Goal: Transaction & Acquisition: Purchase product/service

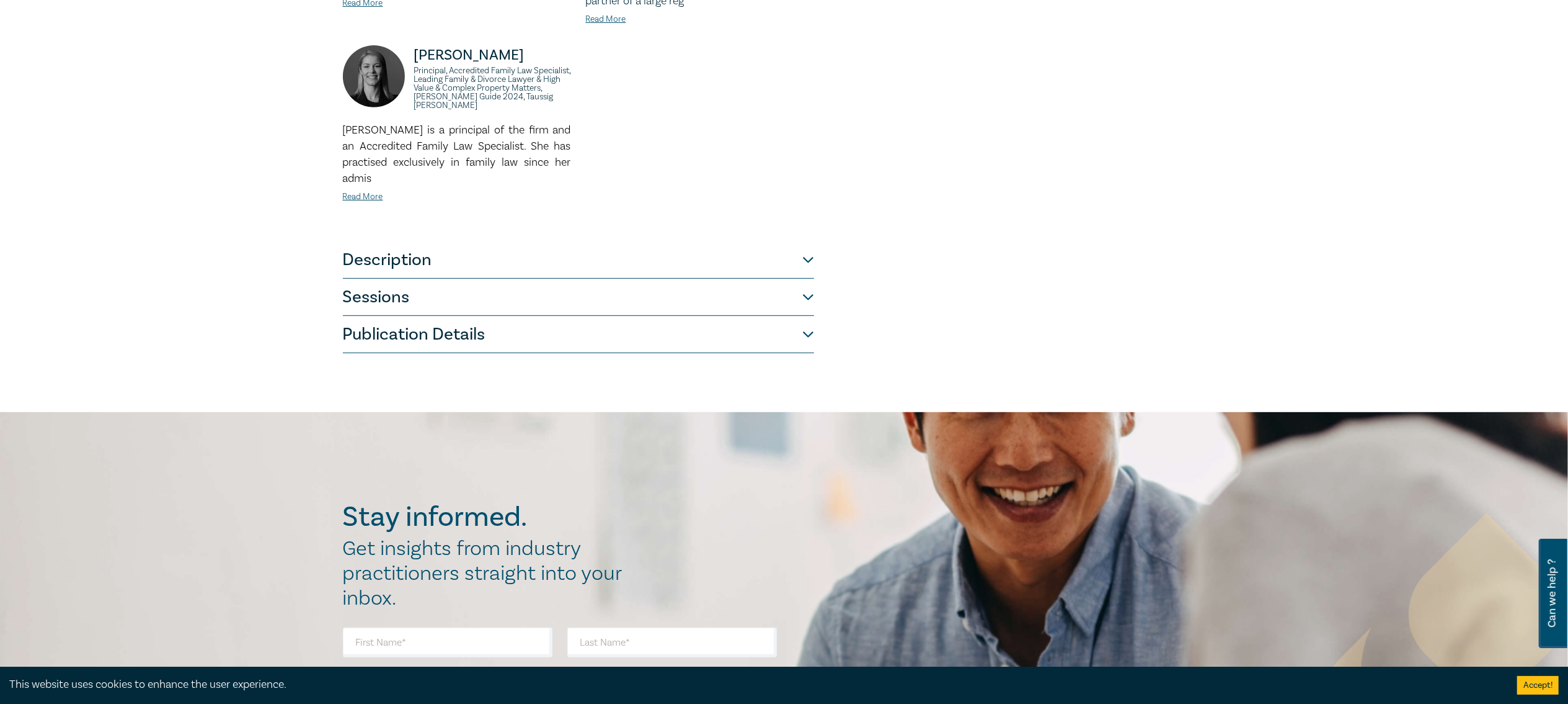
scroll to position [620, 0]
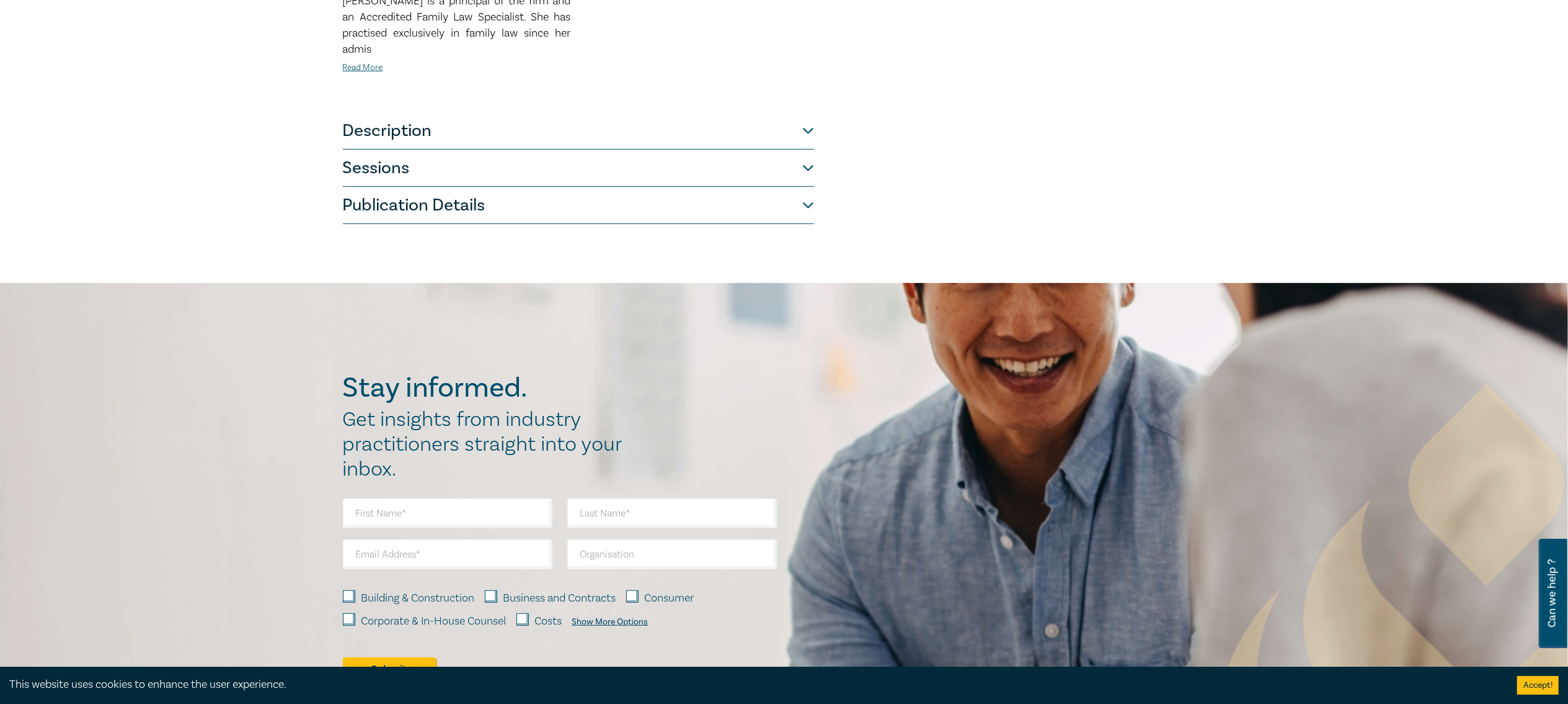
click at [390, 171] on button "Sessions" at bounding box center [578, 168] width 471 height 37
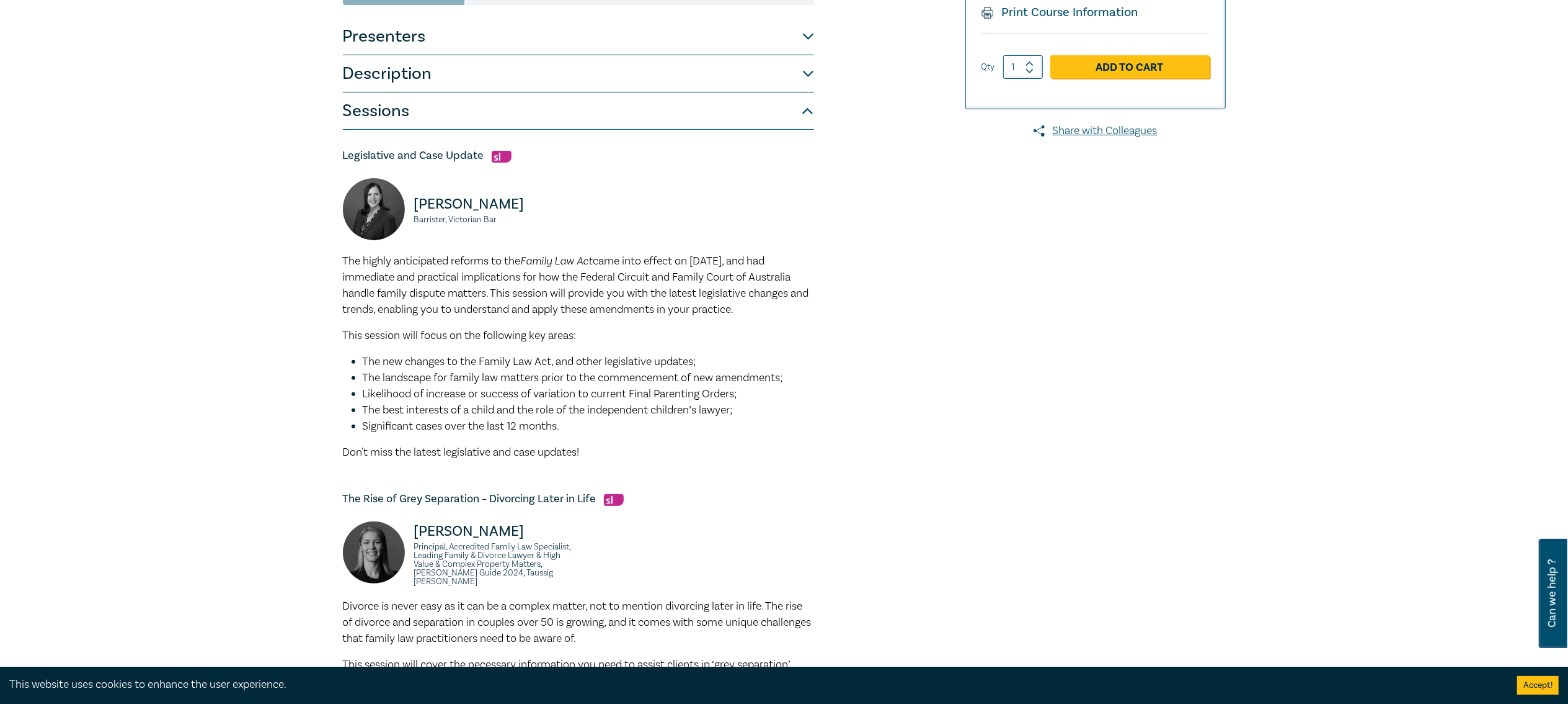
scroll to position [0, 0]
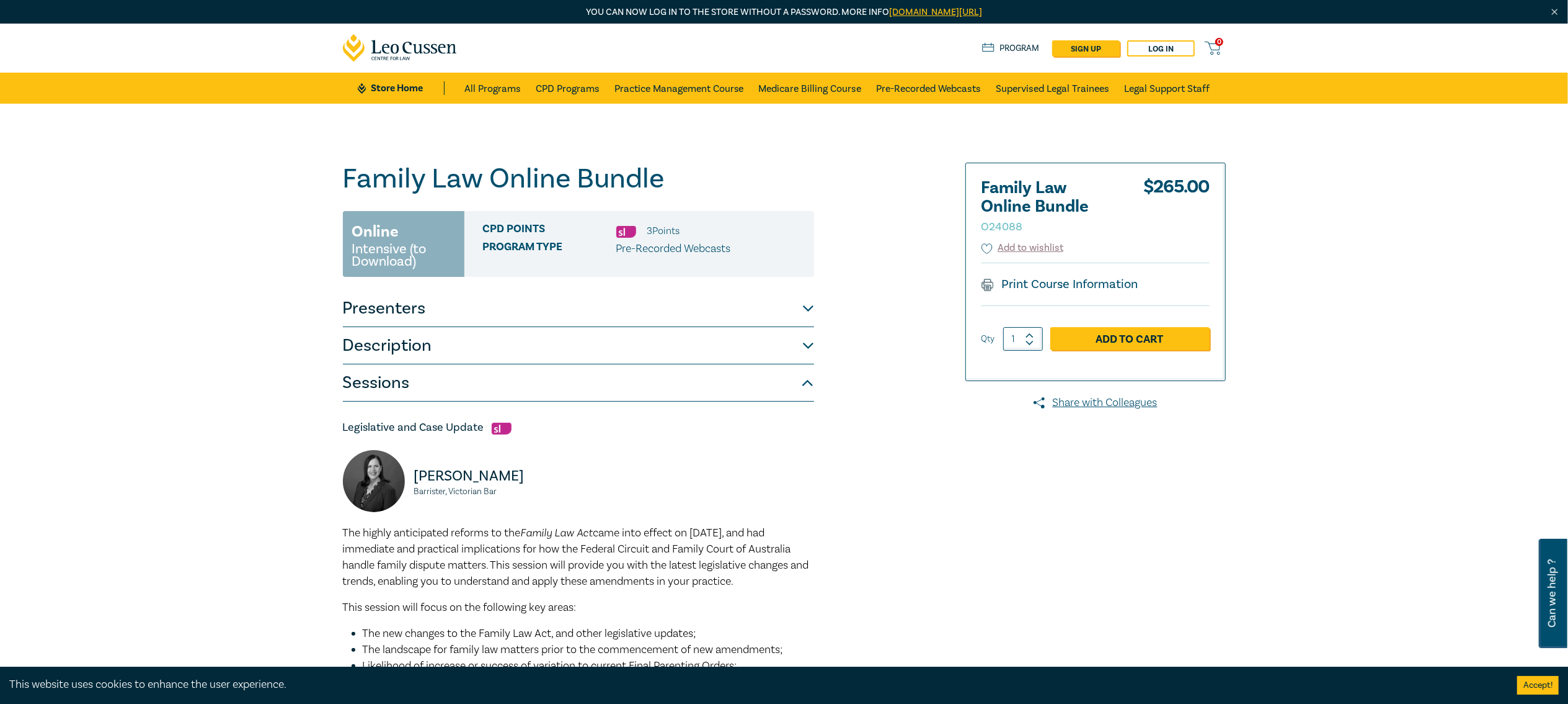
click at [409, 329] on button "Description" at bounding box center [578, 345] width 471 height 37
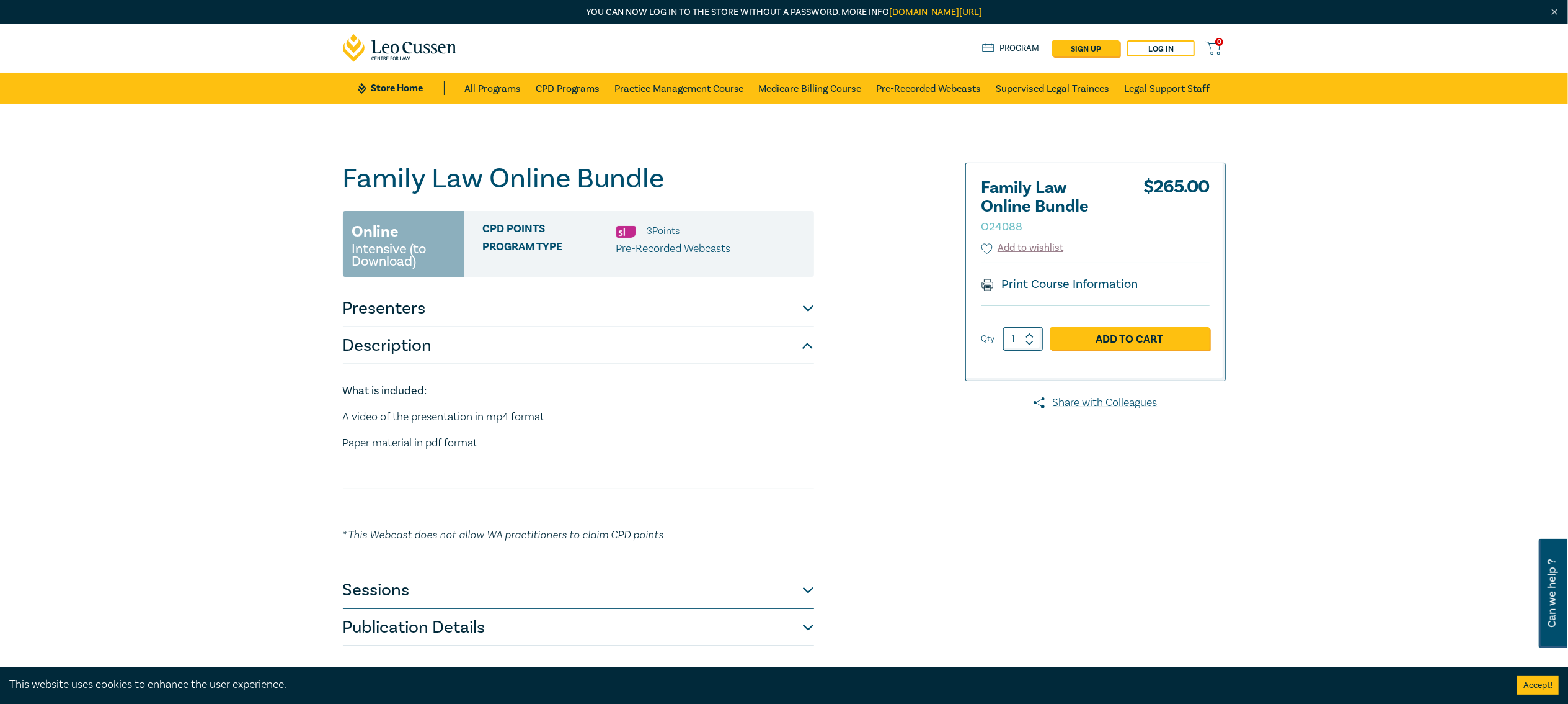
click at [396, 302] on button "Presenters" at bounding box center [578, 308] width 471 height 37
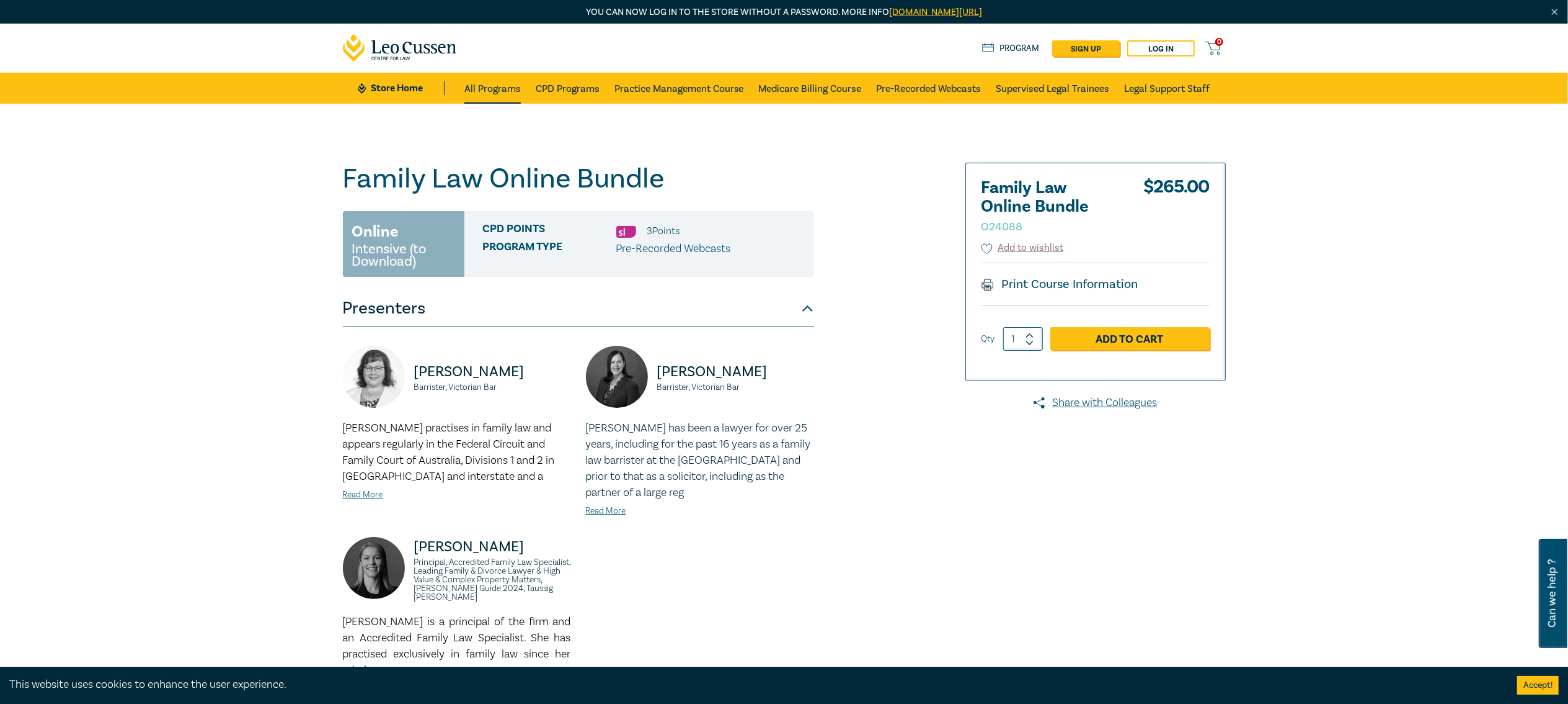
click at [476, 81] on link "All Programs" at bounding box center [492, 88] width 56 height 31
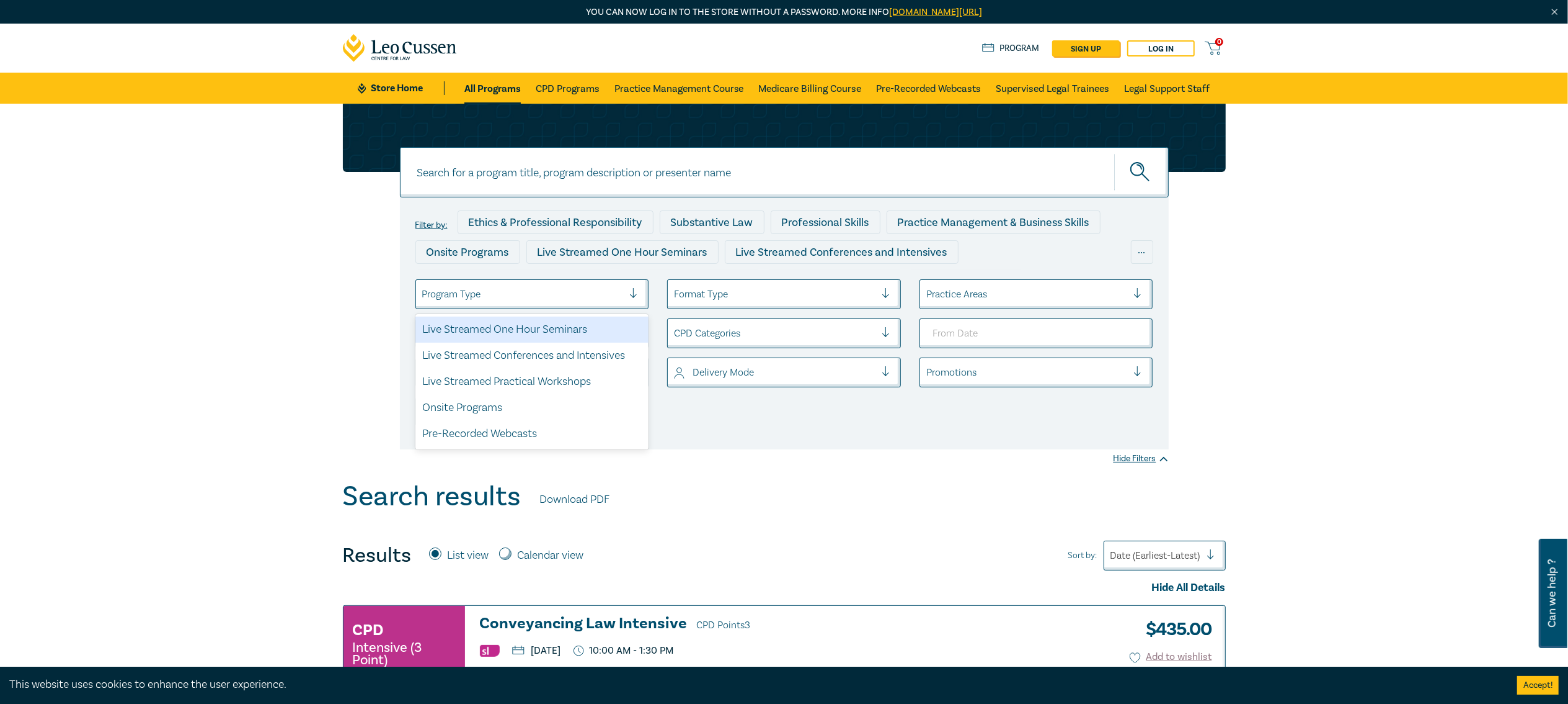
click at [583, 290] on div at bounding box center [524, 293] width 202 height 16
click at [737, 305] on div "Format Type" at bounding box center [784, 293] width 234 height 30
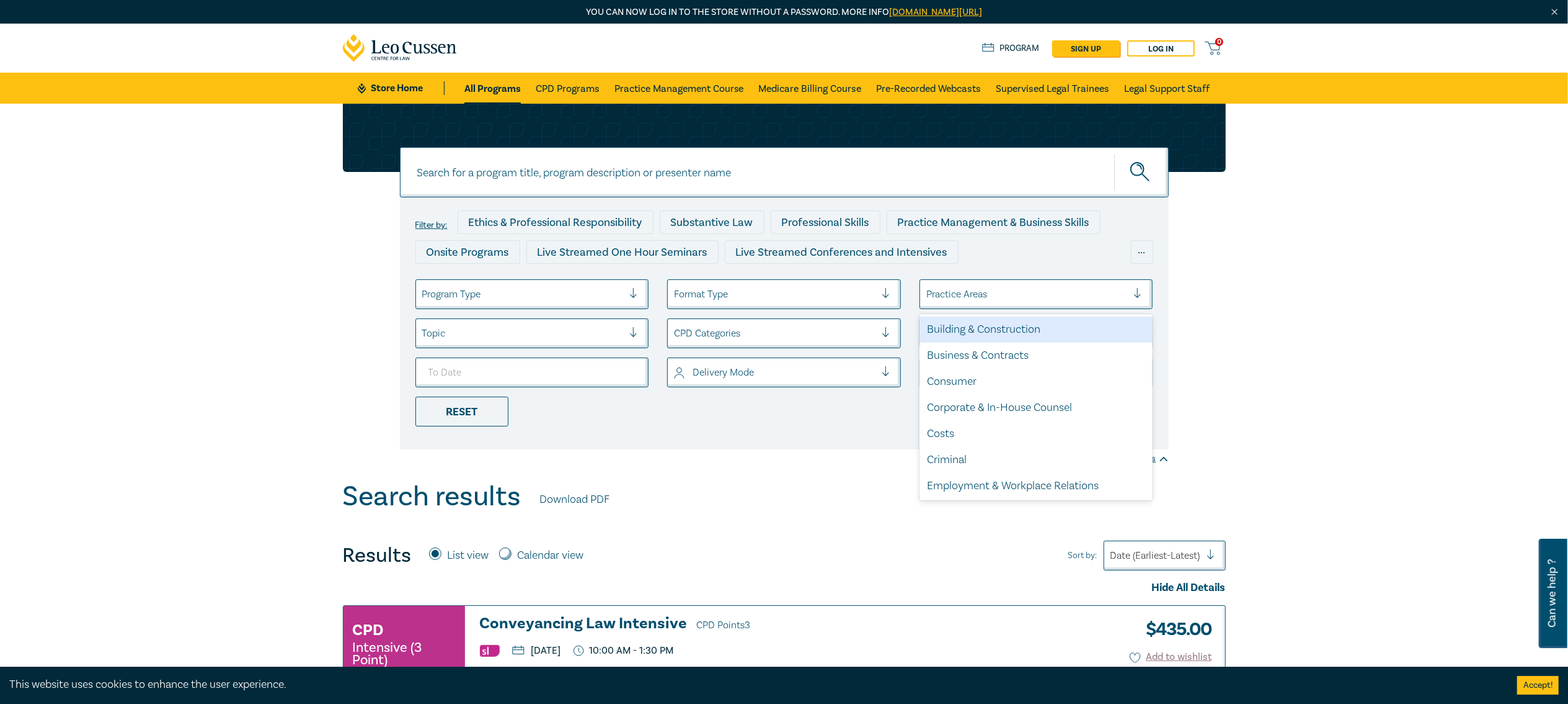
click at [1007, 294] on div at bounding box center [1027, 293] width 202 height 16
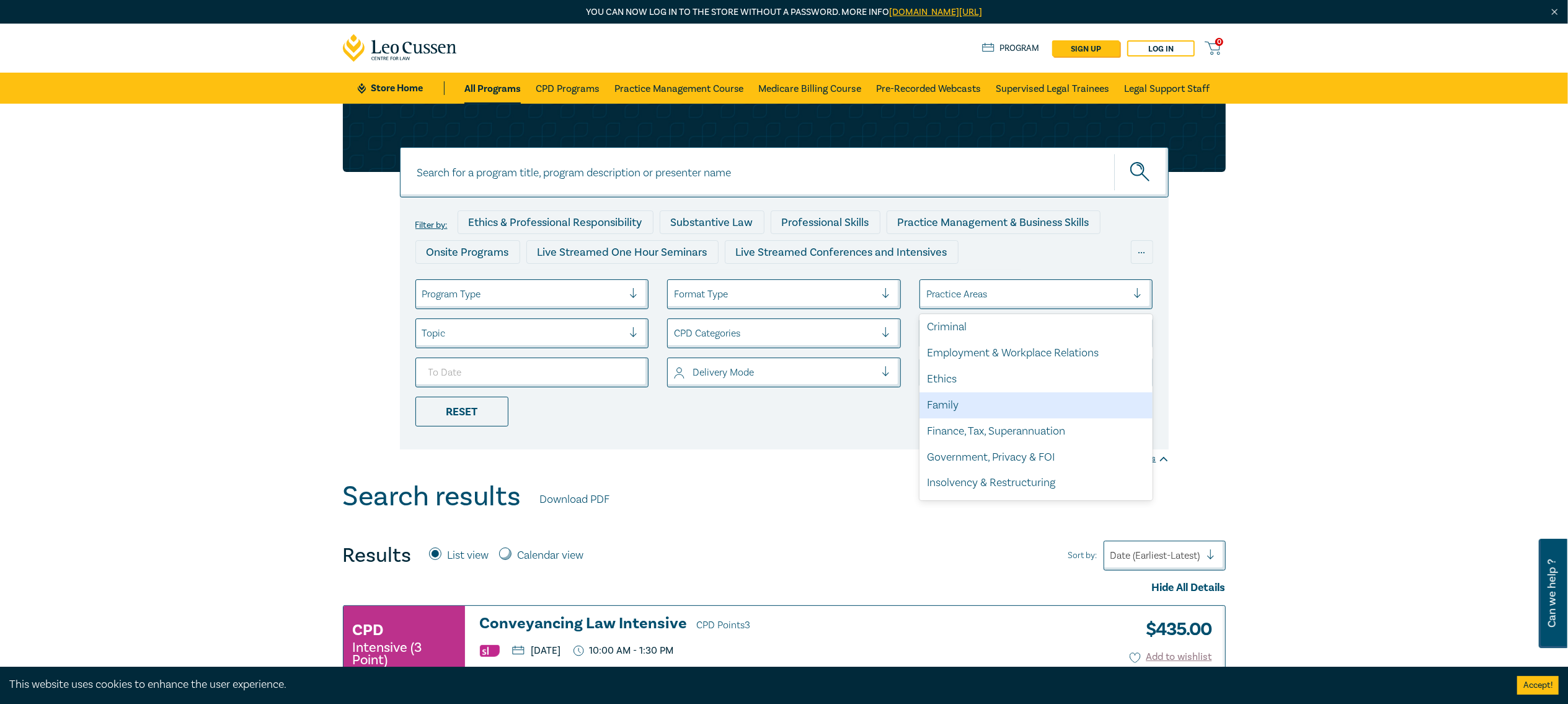
click at [960, 391] on div "Ethics" at bounding box center [1037, 378] width 234 height 26
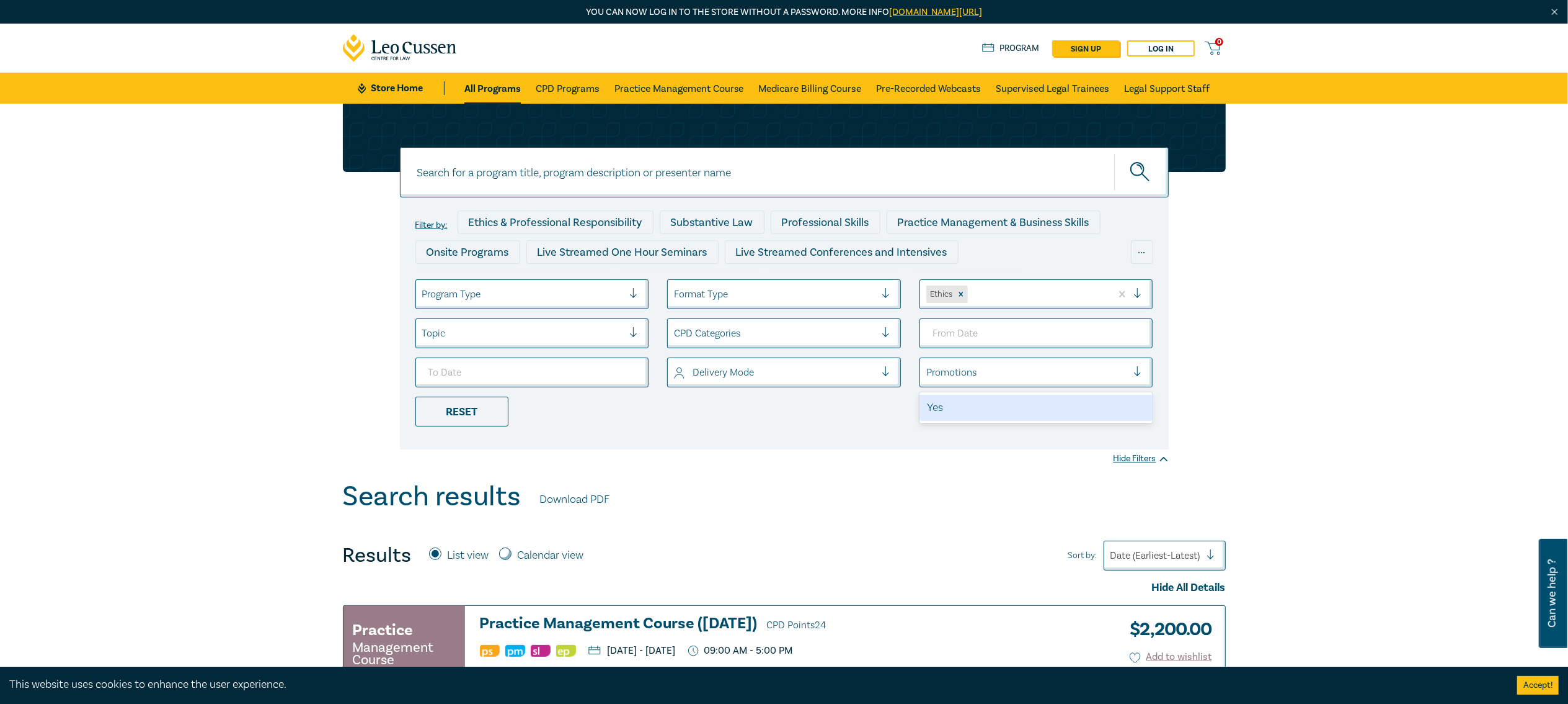
click at [940, 372] on div at bounding box center [1027, 372] width 202 height 16
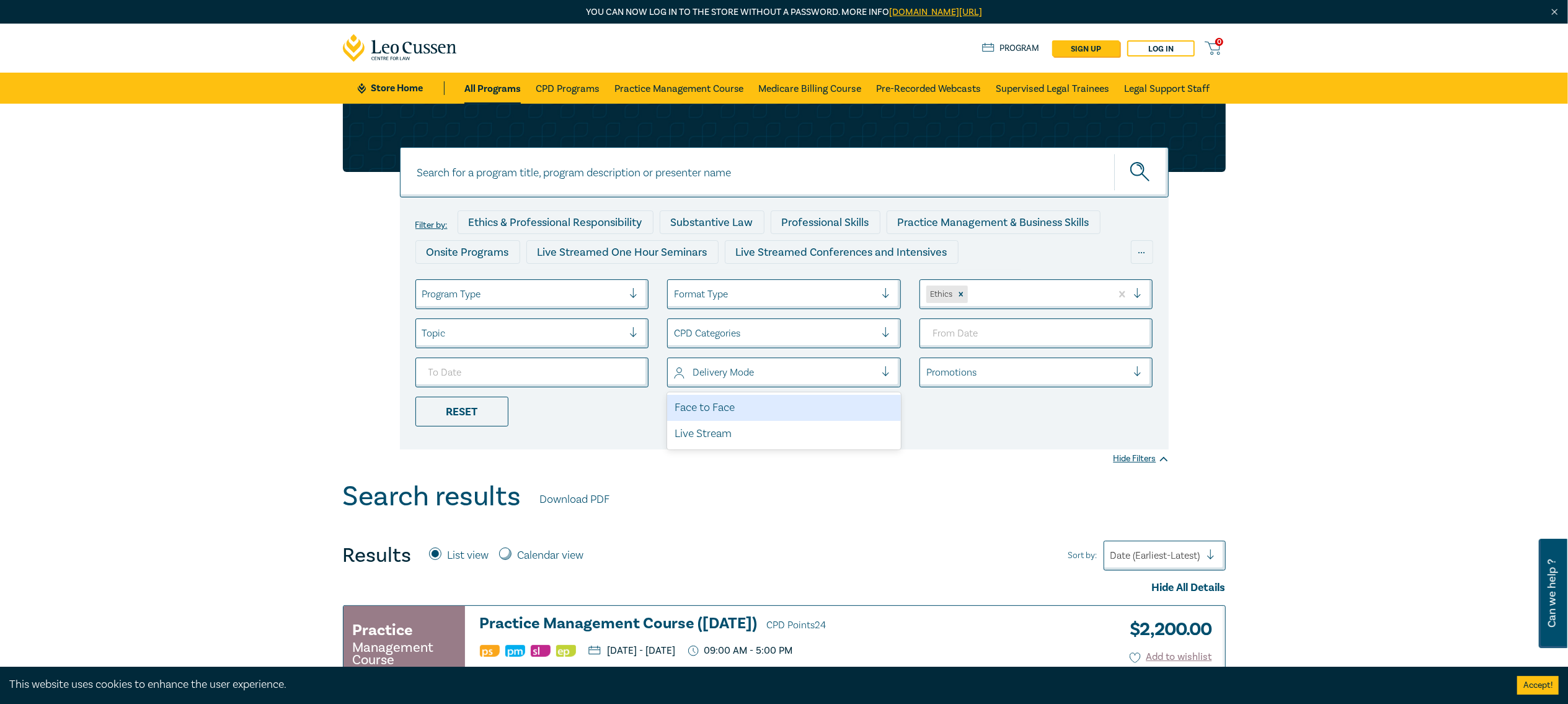
click at [829, 376] on div at bounding box center [775, 372] width 202 height 16
click at [745, 321] on div "CPD Categories" at bounding box center [784, 332] width 234 height 30
click at [562, 456] on div "Filter by: Ethics & Professional Responsibility Substantive Law Professional Sk…" at bounding box center [784, 292] width 1568 height 376
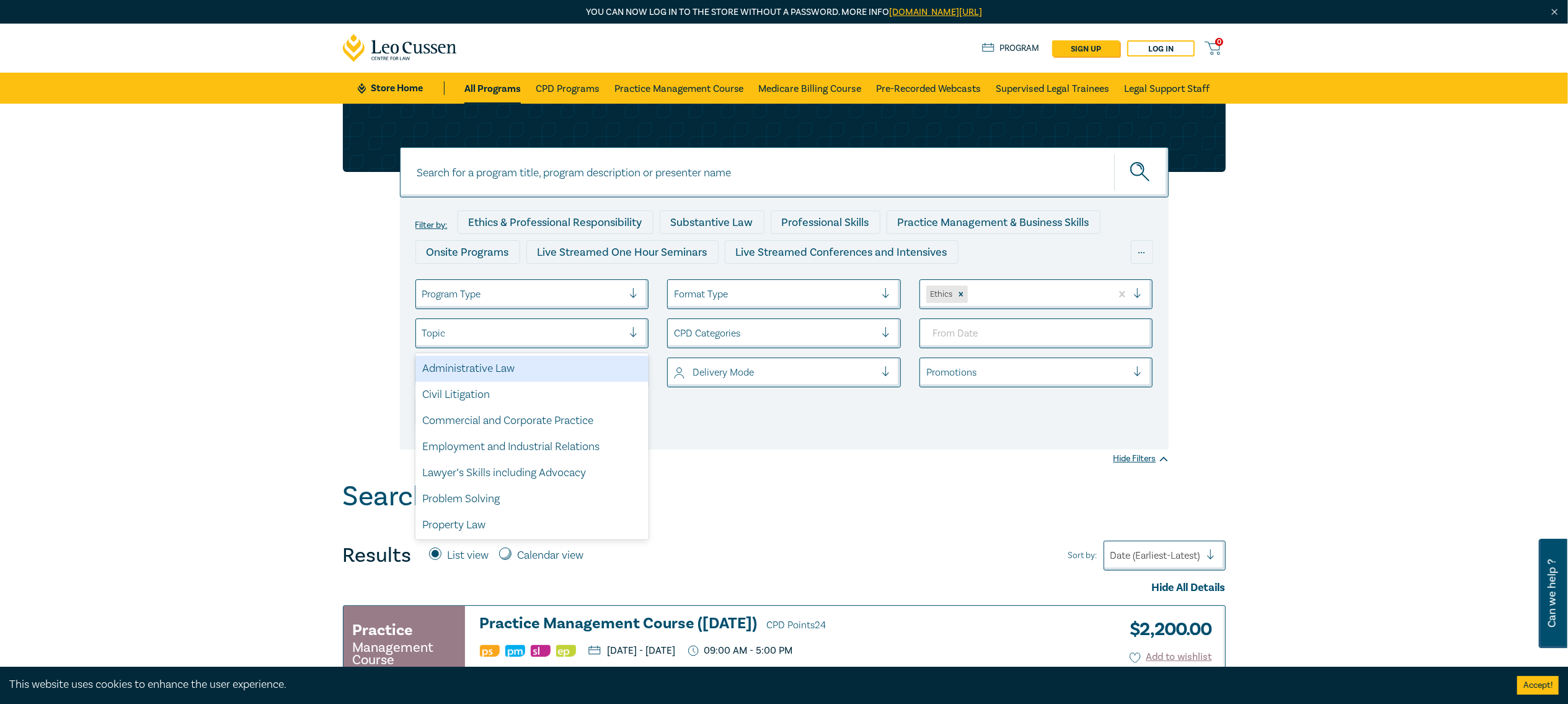
click at [542, 344] on div "Topic" at bounding box center [523, 333] width 214 height 21
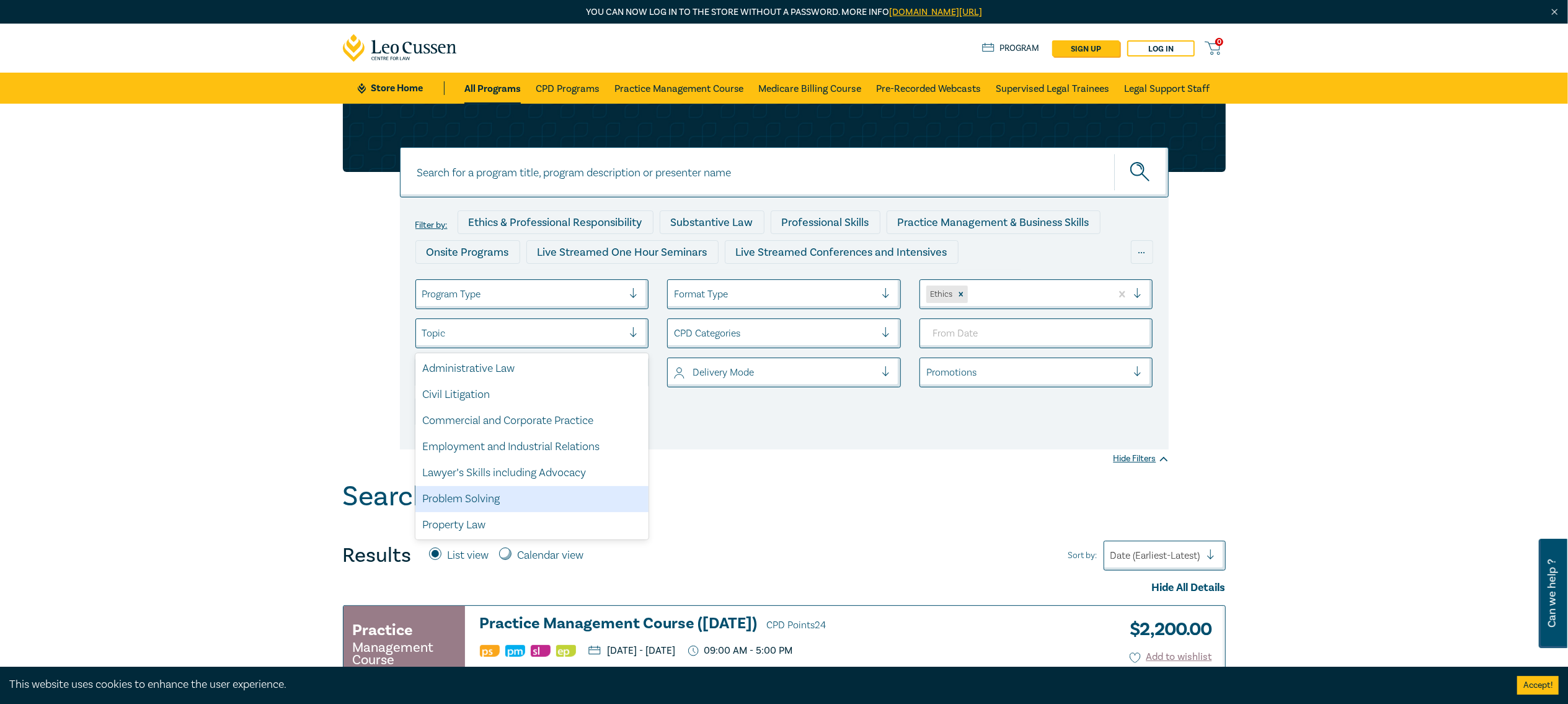
scroll to position [95, 0]
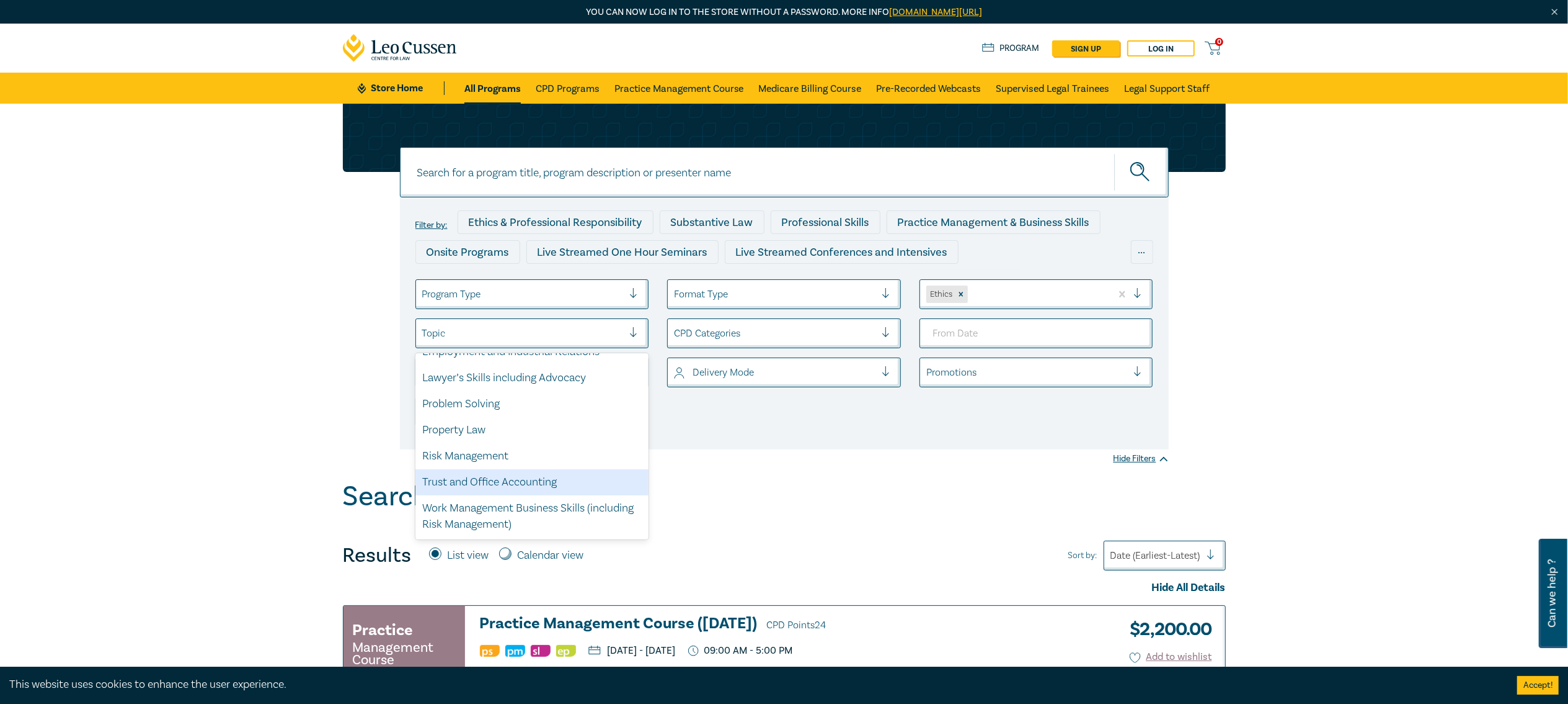
click at [806, 501] on div "Search results Download PDF" at bounding box center [784, 499] width 883 height 38
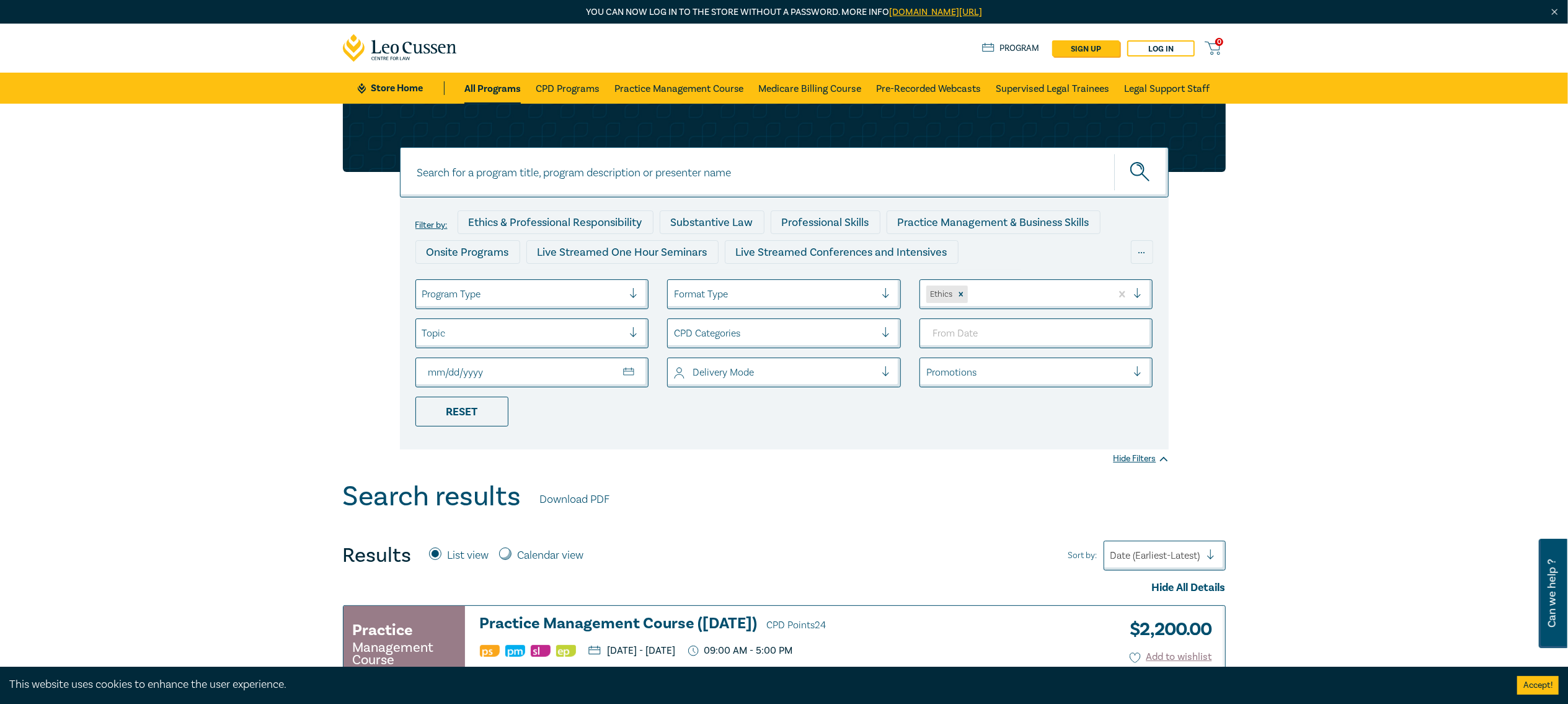
click at [968, 297] on div "Ethics" at bounding box center [1015, 293] width 191 height 22
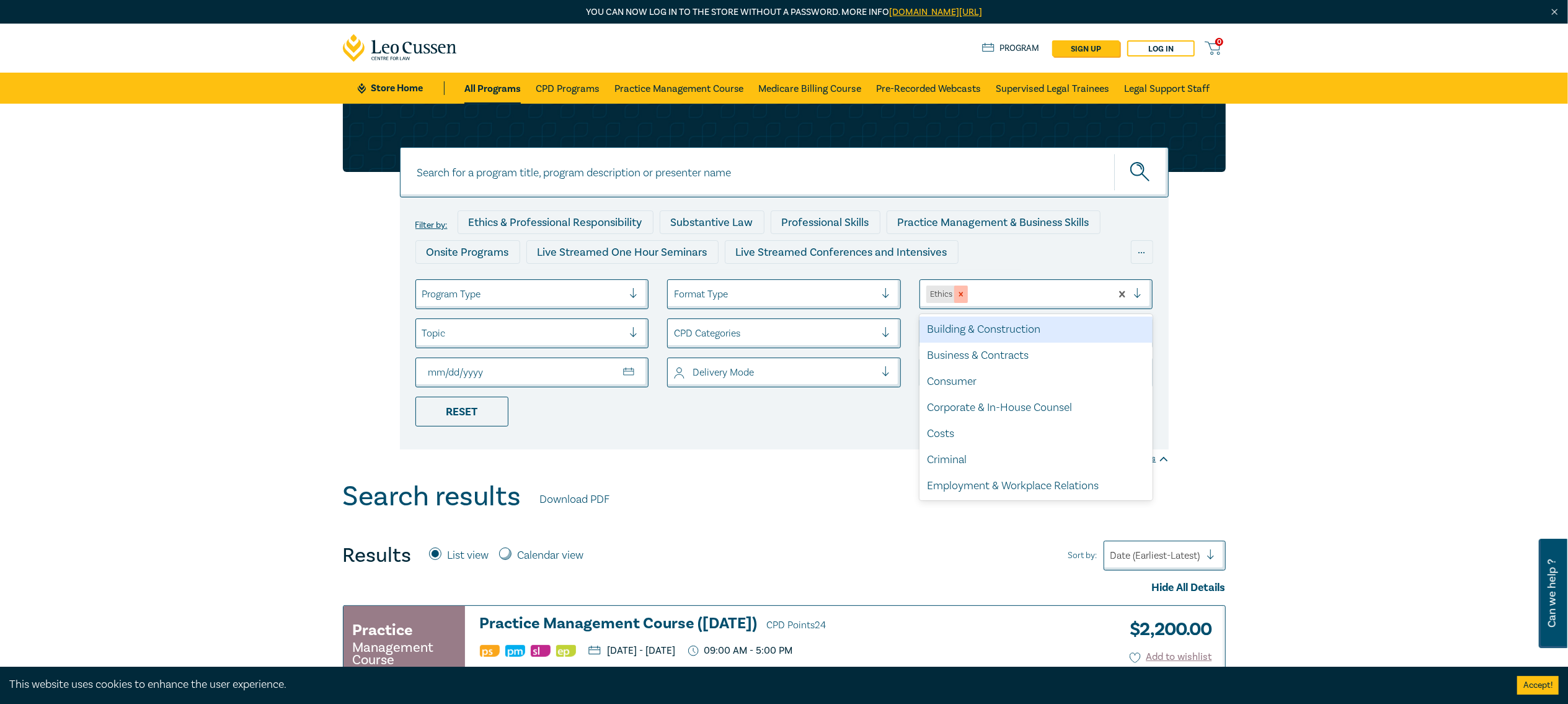
click at [964, 297] on icon "Remove Ethics" at bounding box center [961, 293] width 9 height 9
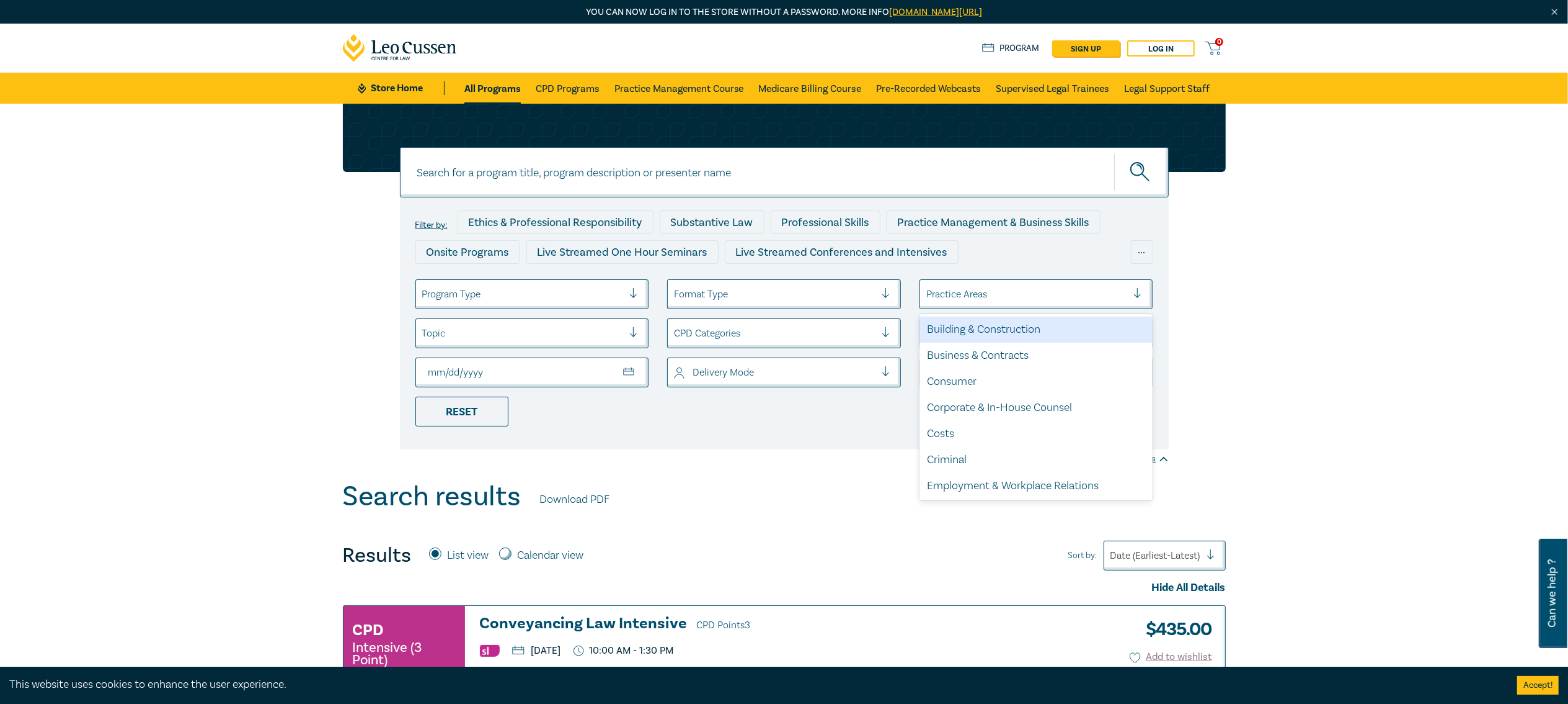
click at [945, 294] on div at bounding box center [1027, 293] width 202 height 16
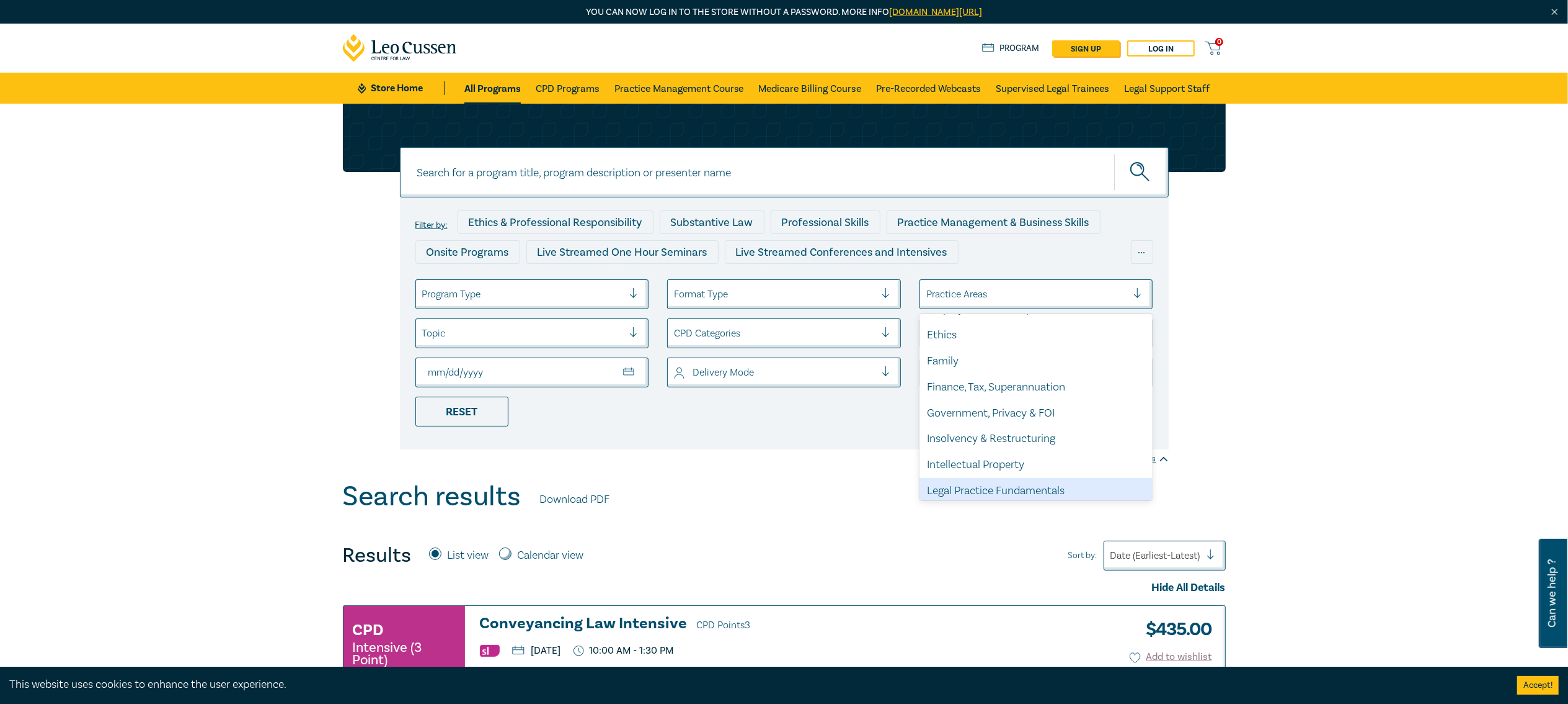
scroll to position [124, 0]
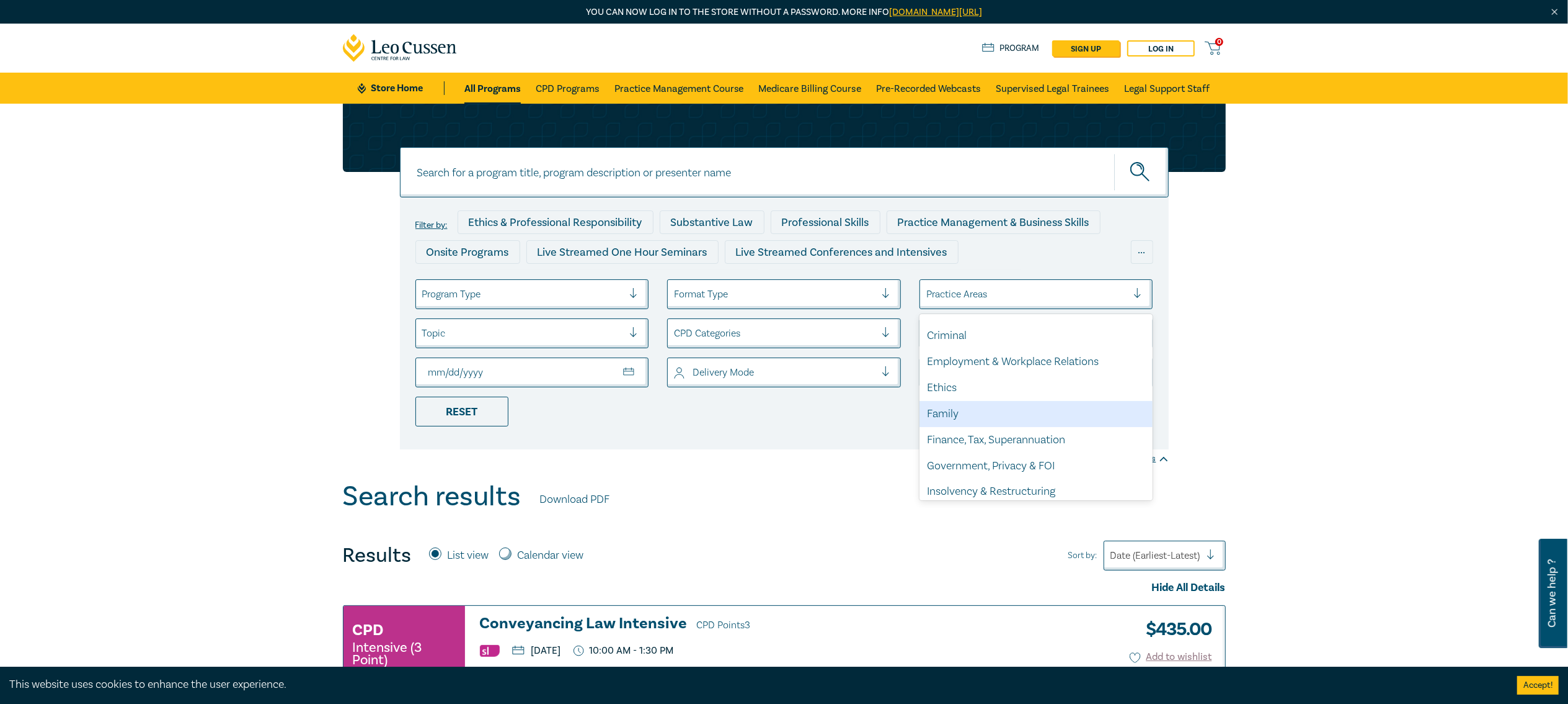
click at [964, 401] on div "Family" at bounding box center [1037, 413] width 234 height 26
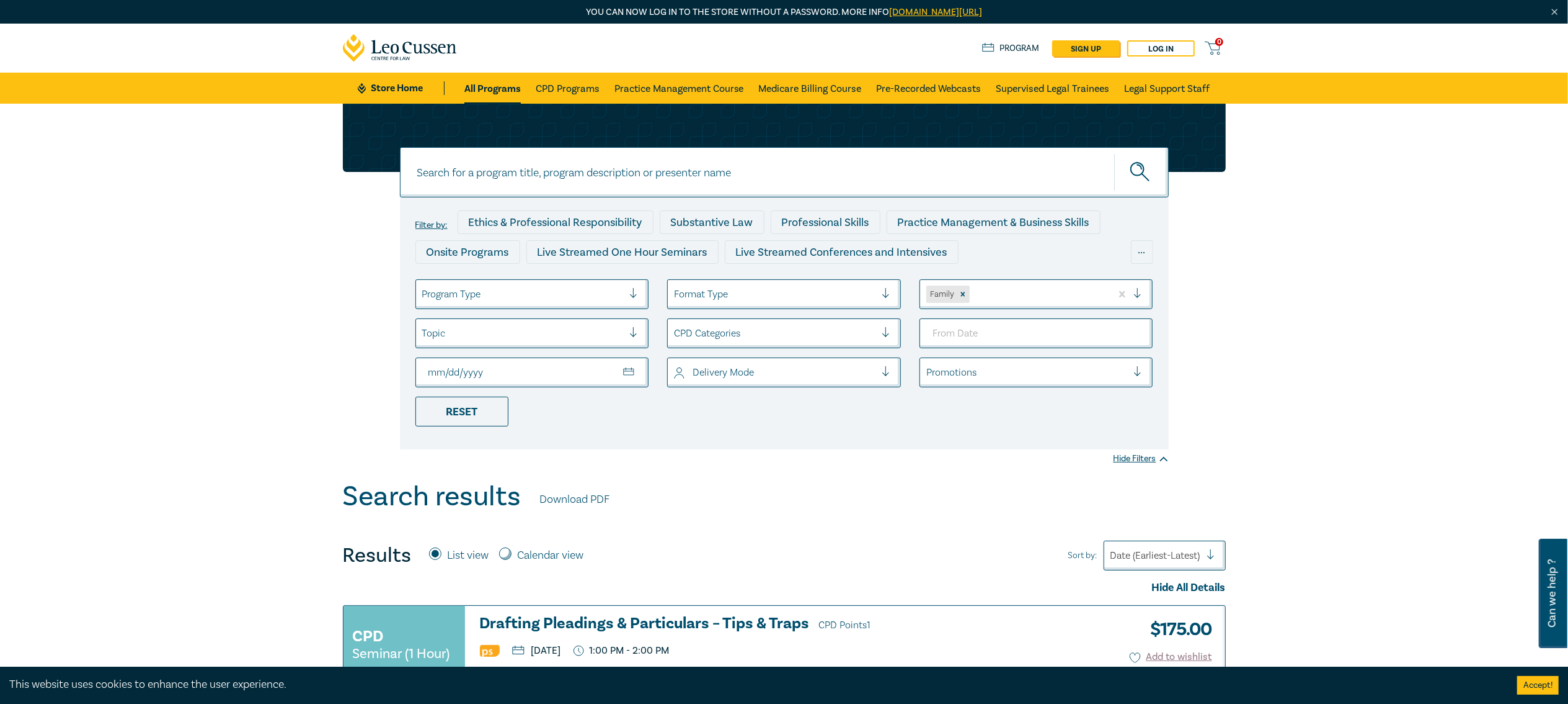
click at [536, 381] on input "To Date" at bounding box center [532, 372] width 234 height 30
click at [607, 407] on li "Reset" at bounding box center [532, 411] width 252 height 30
click at [590, 335] on div at bounding box center [524, 332] width 202 height 16
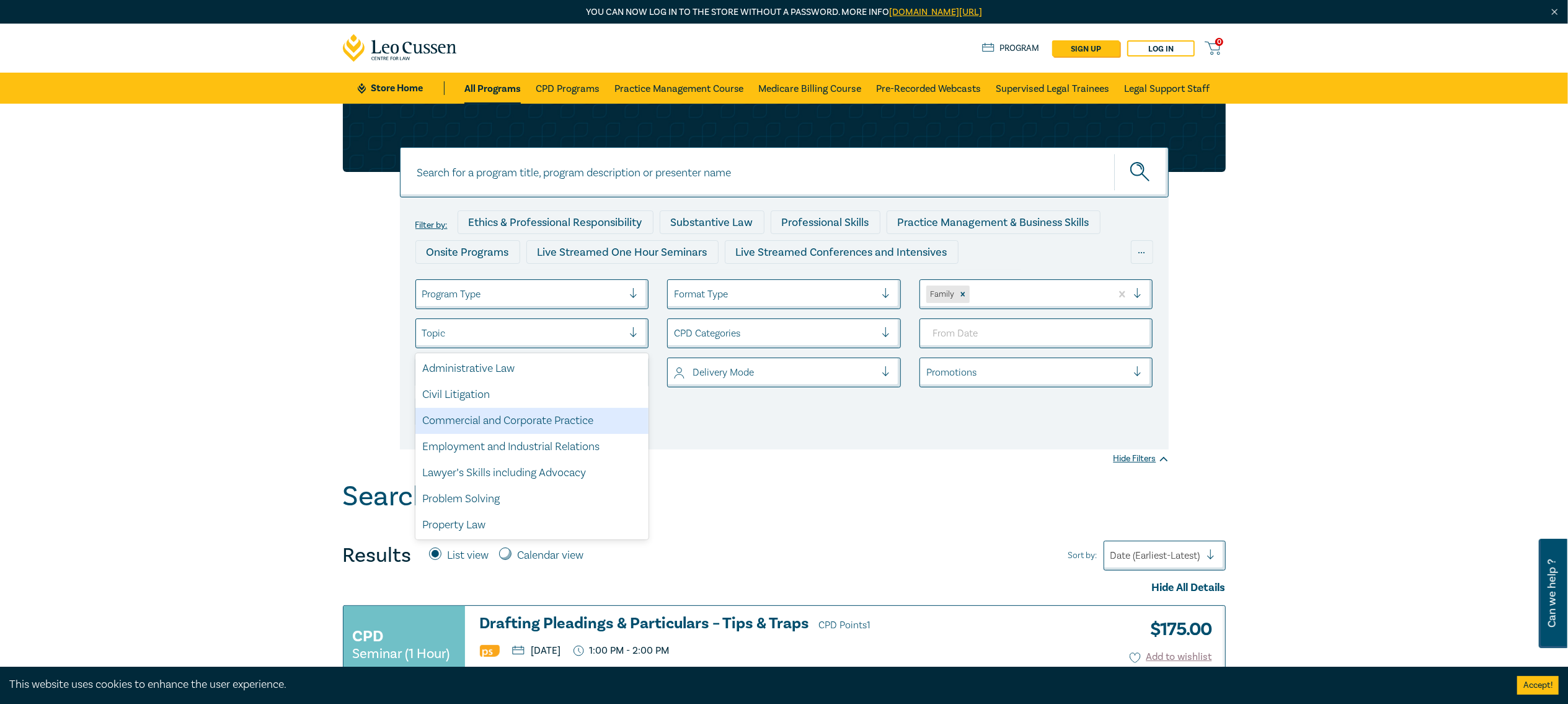
click at [727, 468] on div "Filter by: Ethics & Professional Responsibility Substantive Law Professional Sk…" at bounding box center [784, 292] width 1568 height 376
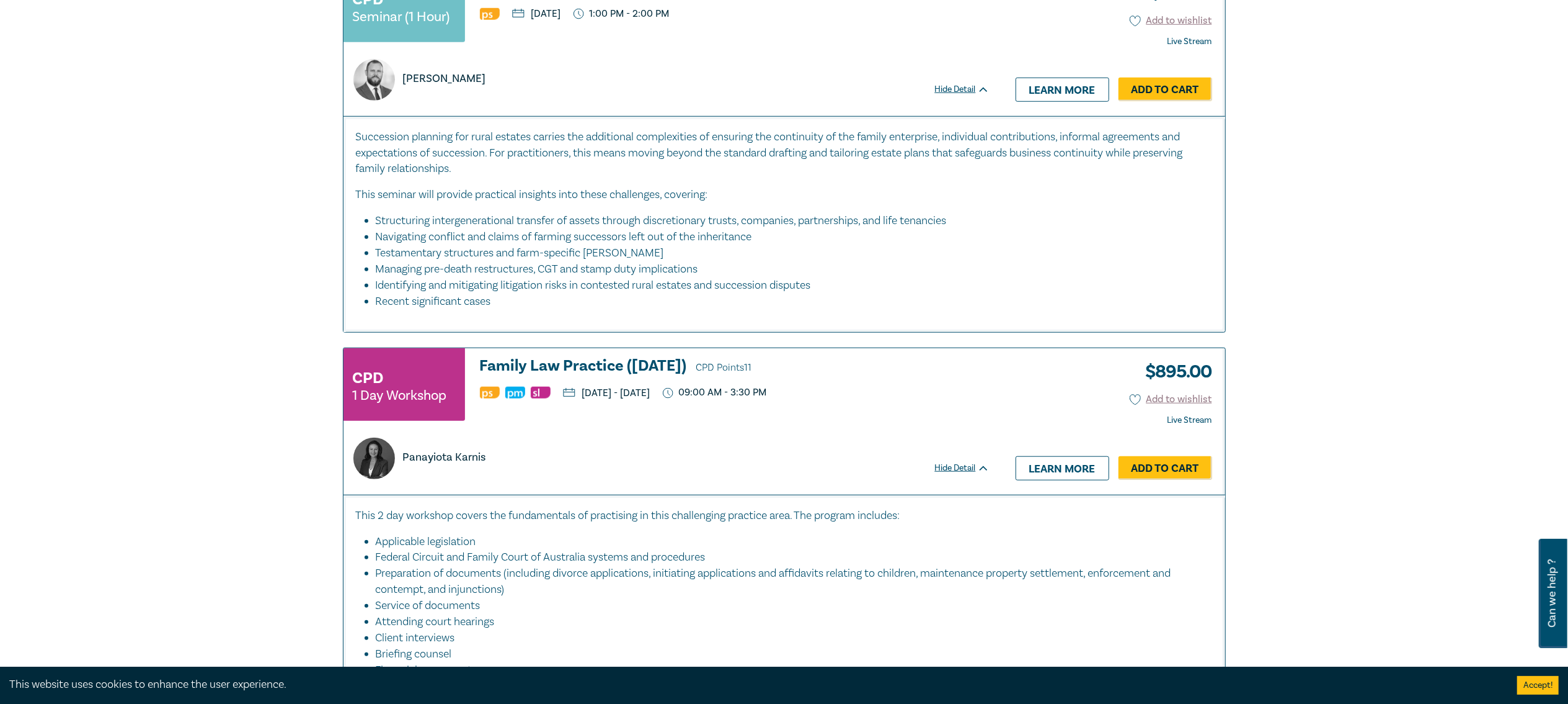
scroll to position [1116, 0]
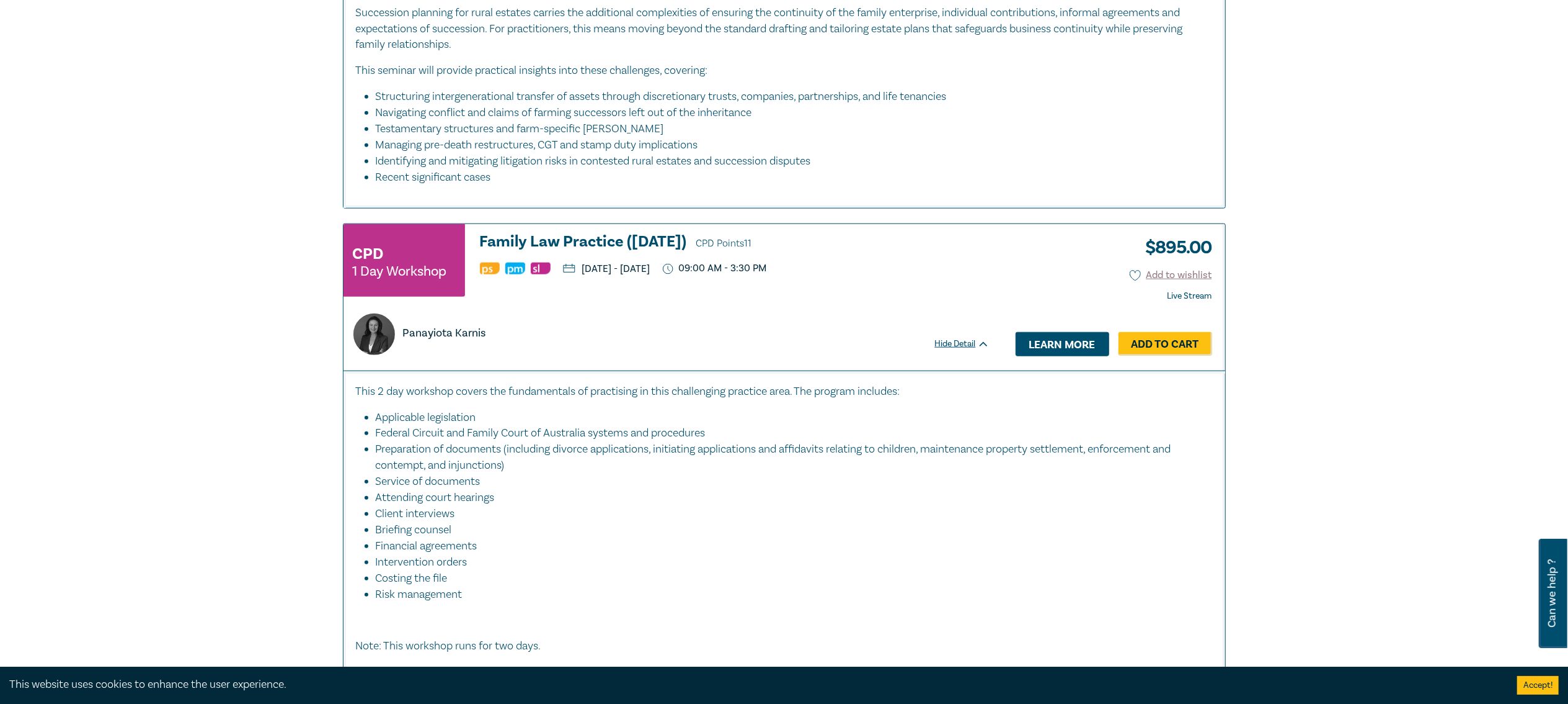
drag, startPoint x: 429, startPoint y: 271, endPoint x: 1080, endPoint y: 357, distance: 656.7
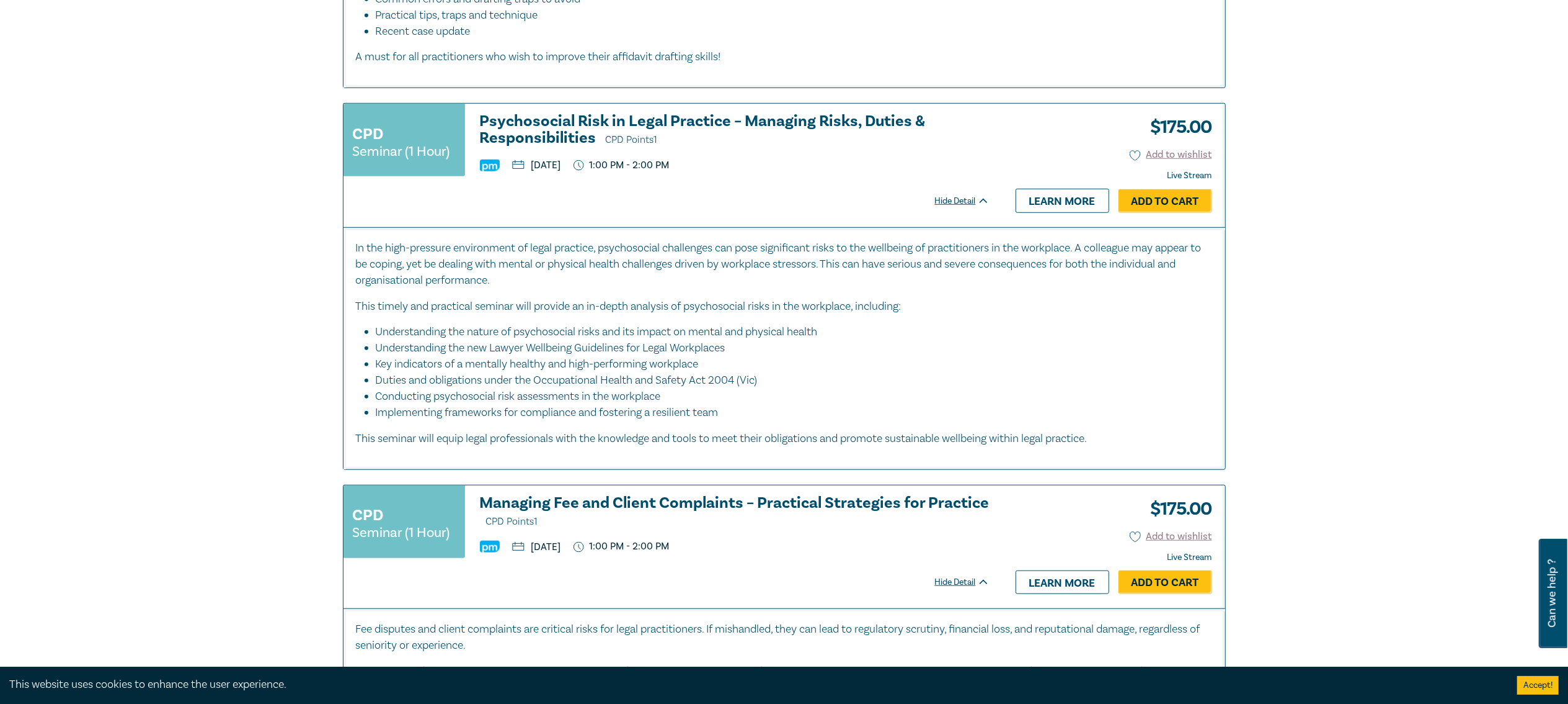
scroll to position [5832, 0]
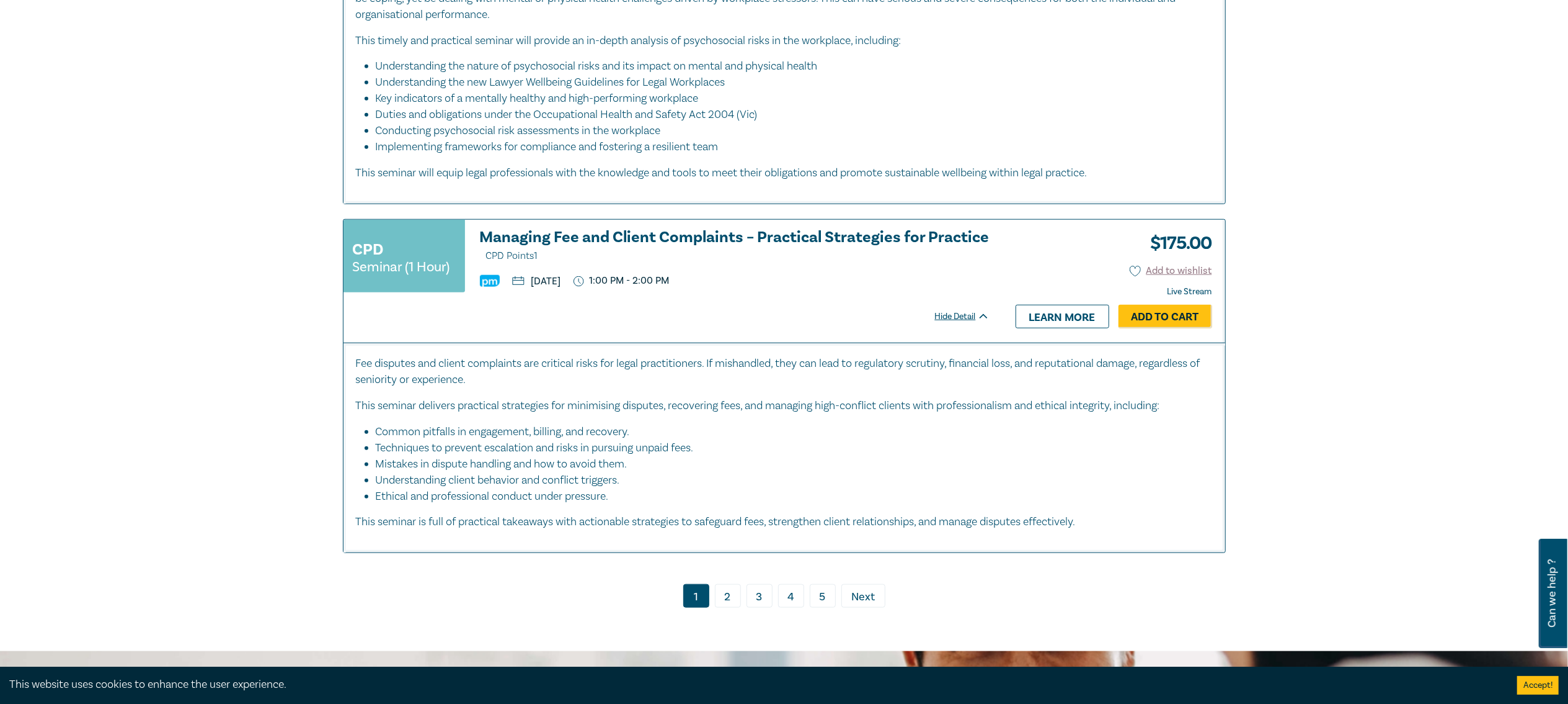
click at [725, 608] on link "2" at bounding box center [727, 595] width 26 height 24
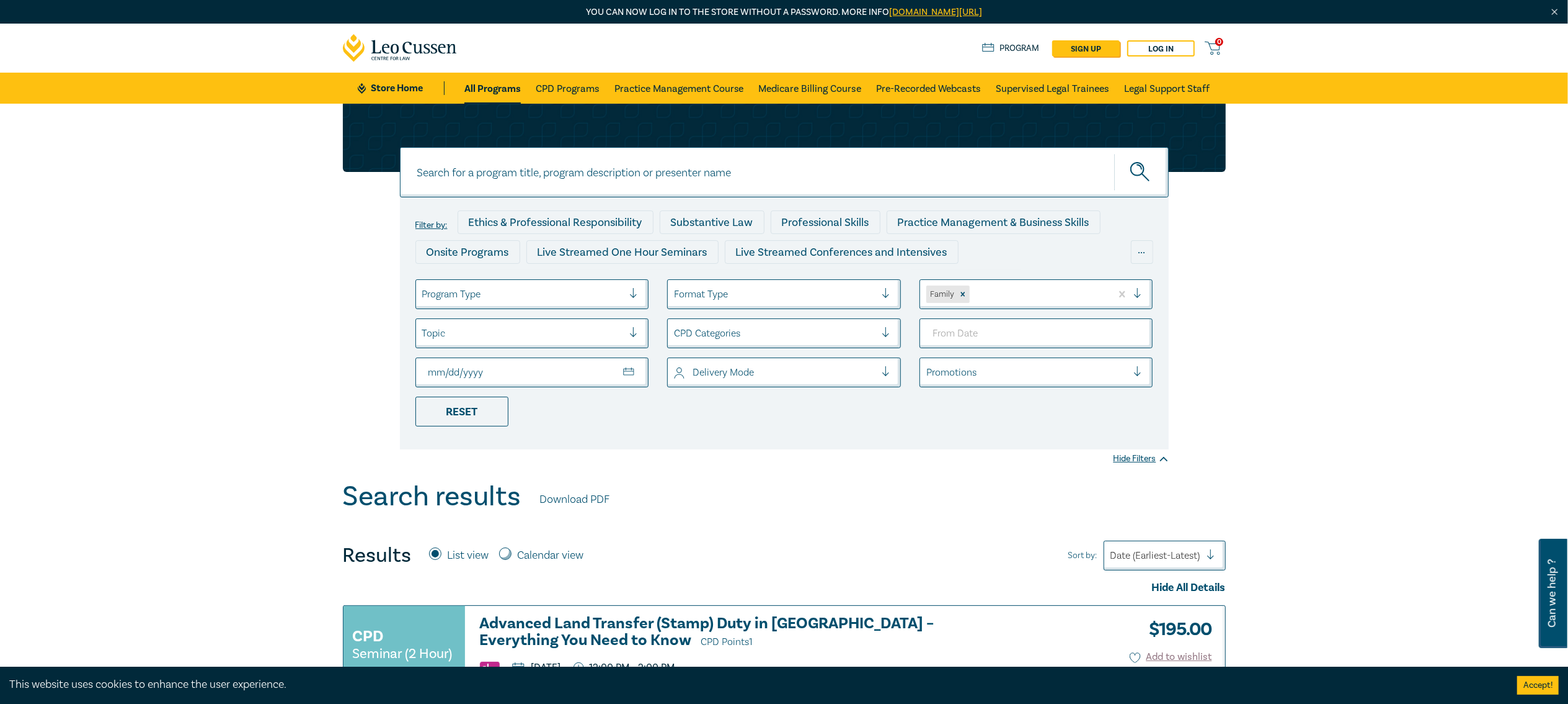
click at [827, 186] on input at bounding box center [784, 171] width 769 height 50
type input "family law"
click at [1114, 153] on button "submit" at bounding box center [1141, 172] width 54 height 38
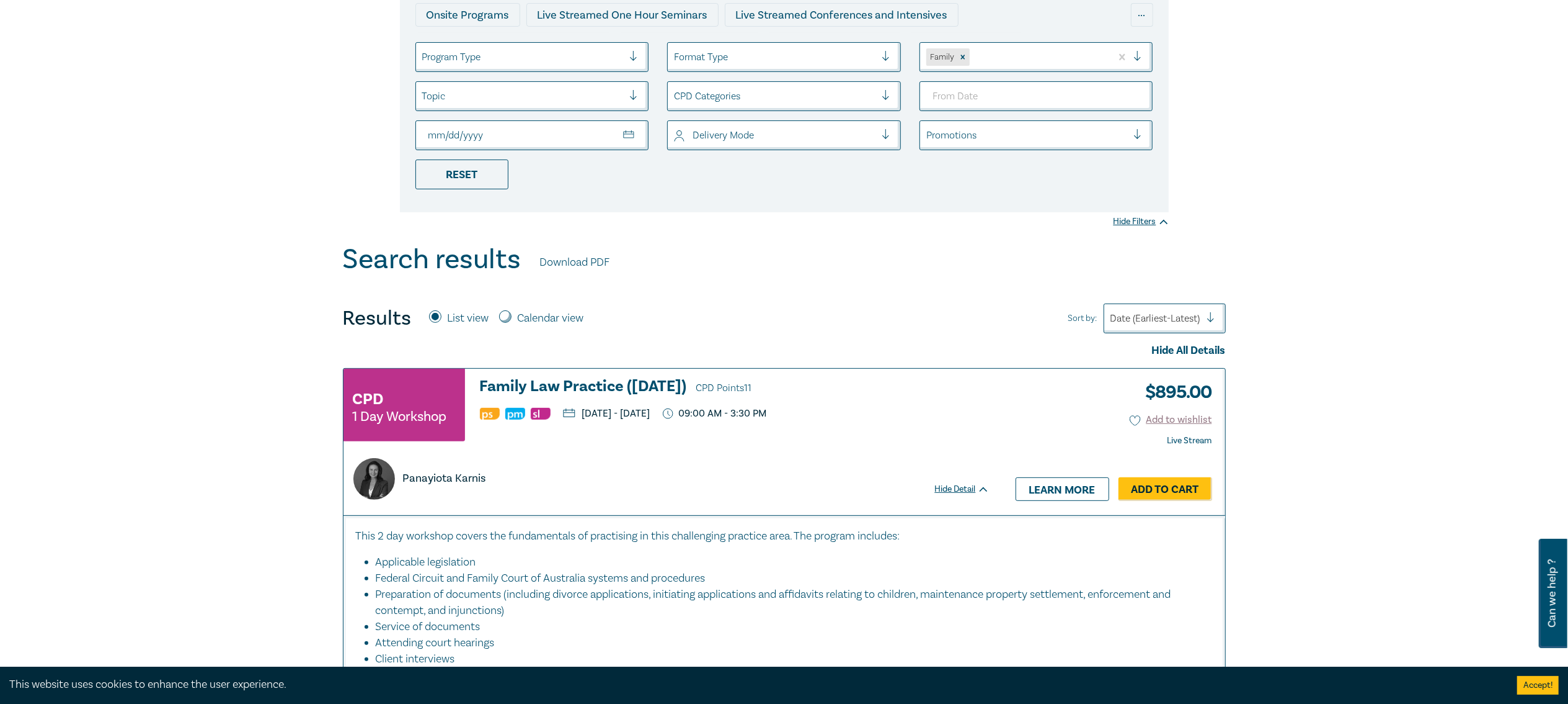
scroll to position [496, 0]
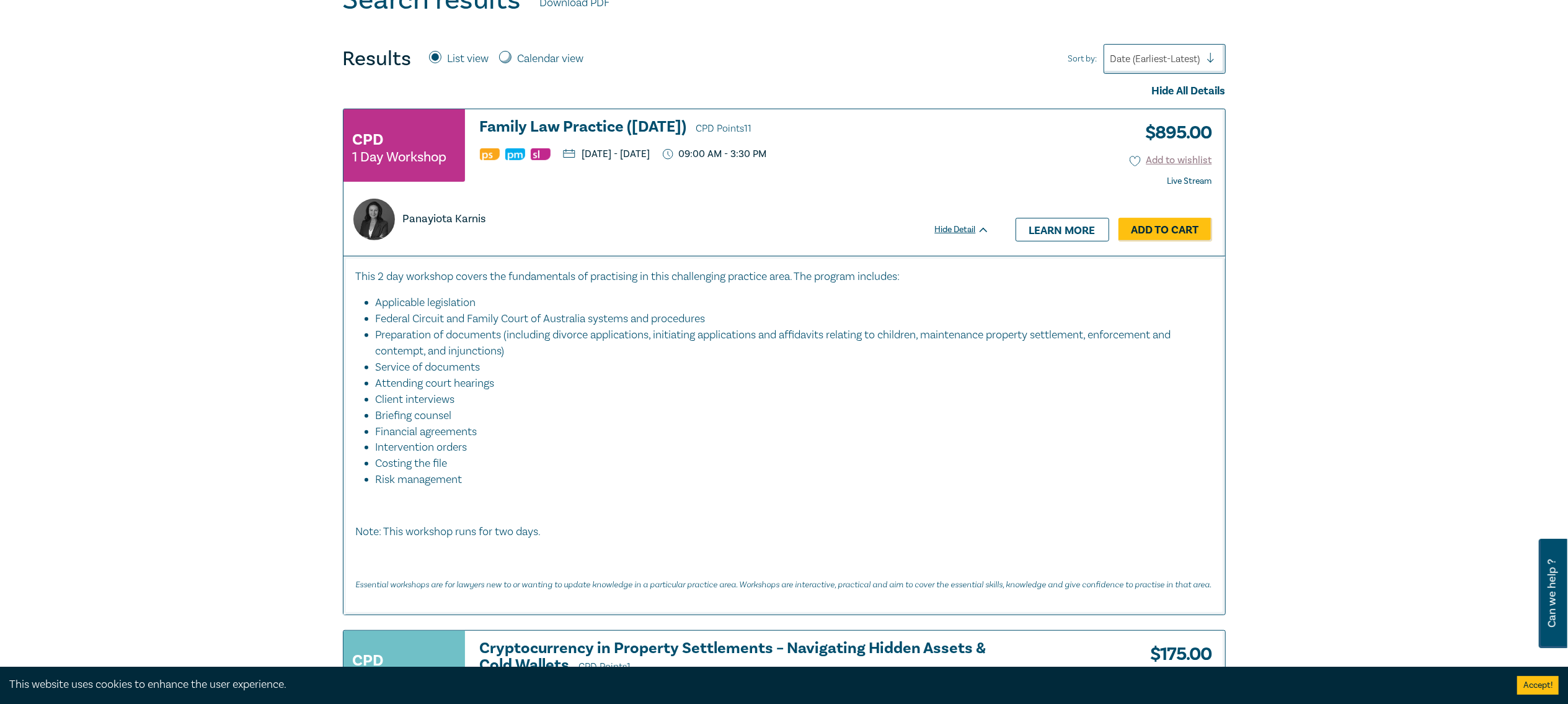
click at [645, 131] on h3 "Family Law Practice (November 2025) CPD Points 11" at bounding box center [734, 128] width 509 height 19
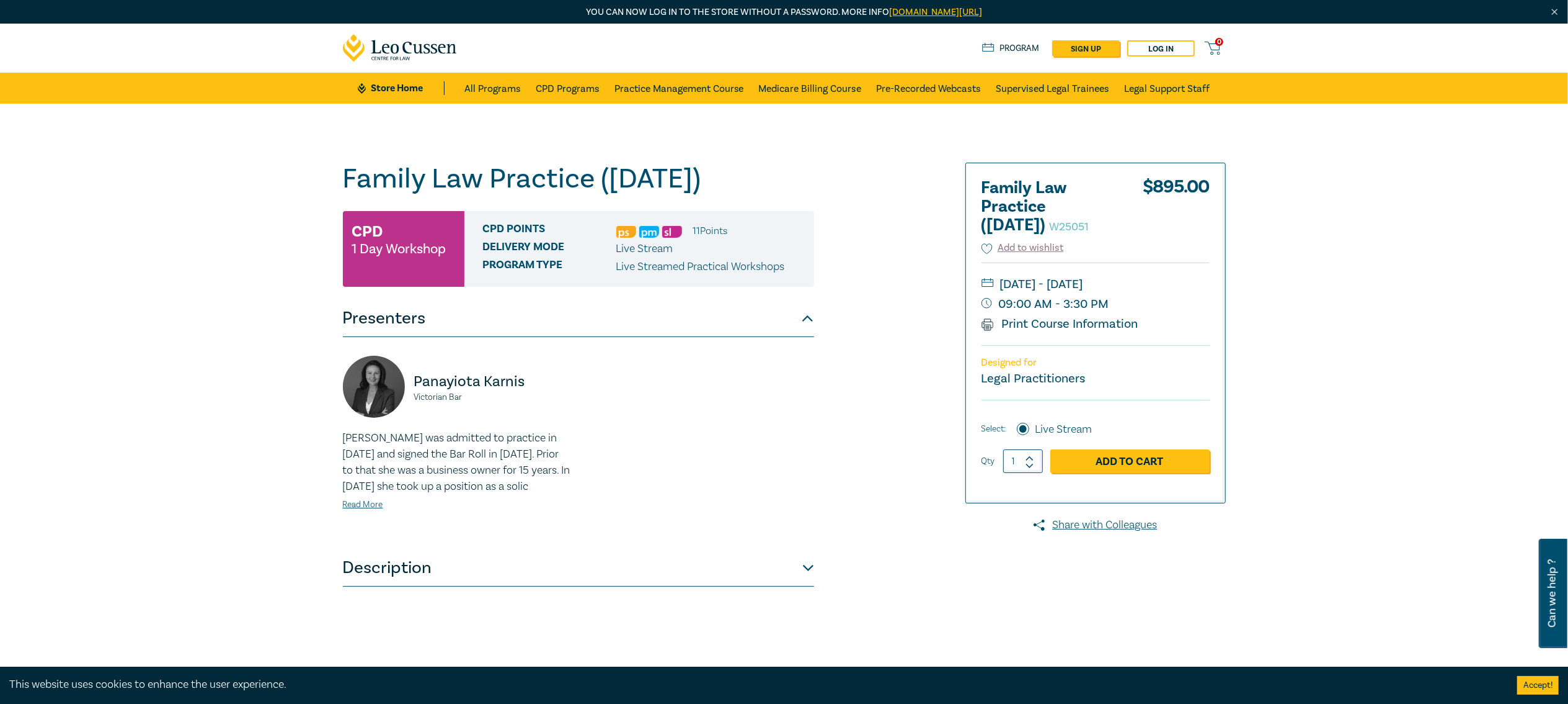
drag, startPoint x: 1126, startPoint y: 511, endPoint x: 502, endPoint y: 411, distance: 632.0
click at [502, 411] on div "Family Law Practice (November 2025) W25051 CPD 1 Day Workshop CPD Points 11 Poi…" at bounding box center [578, 473] width 471 height 620
click at [1094, 473] on link "Add to Cart" at bounding box center [1129, 461] width 159 height 24
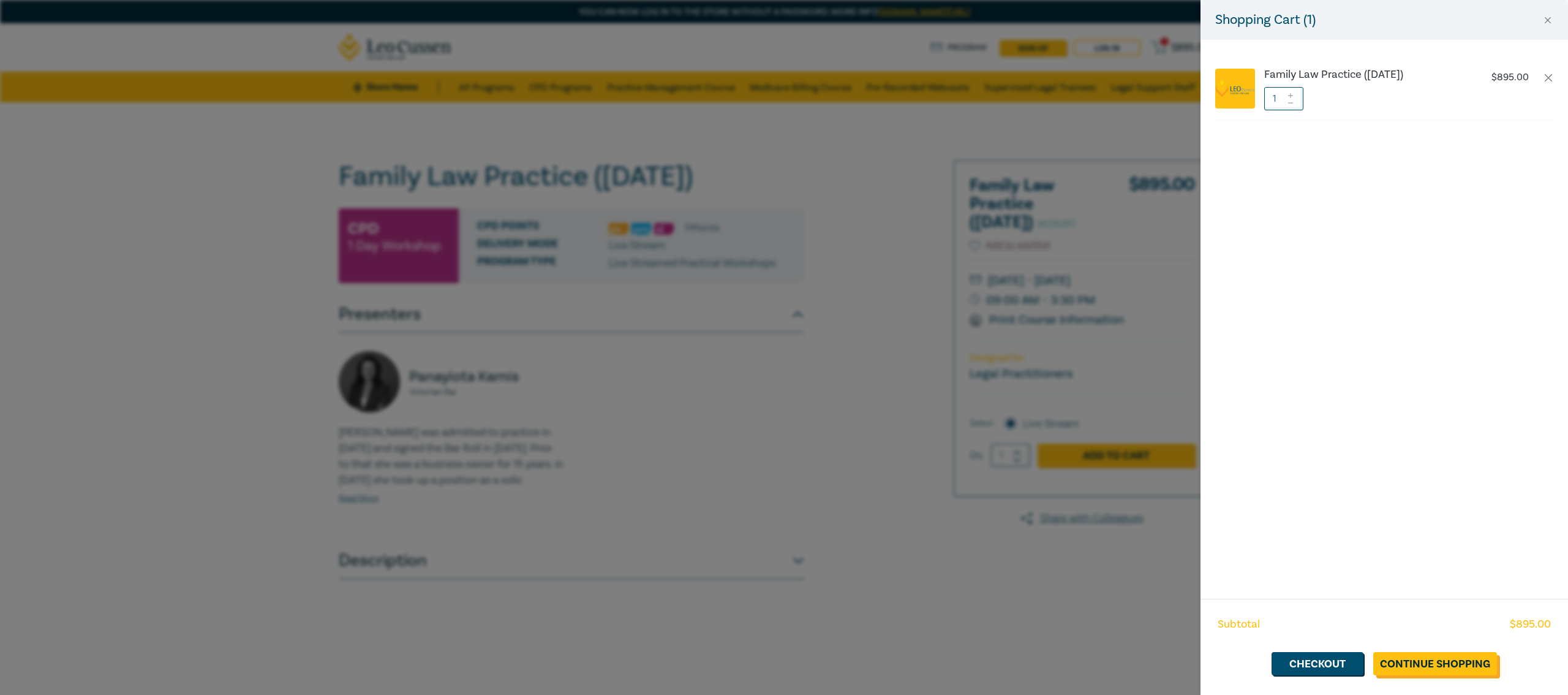
click at [1404, 656] on link "Continue Shopping" at bounding box center [1435, 663] width 124 height 24
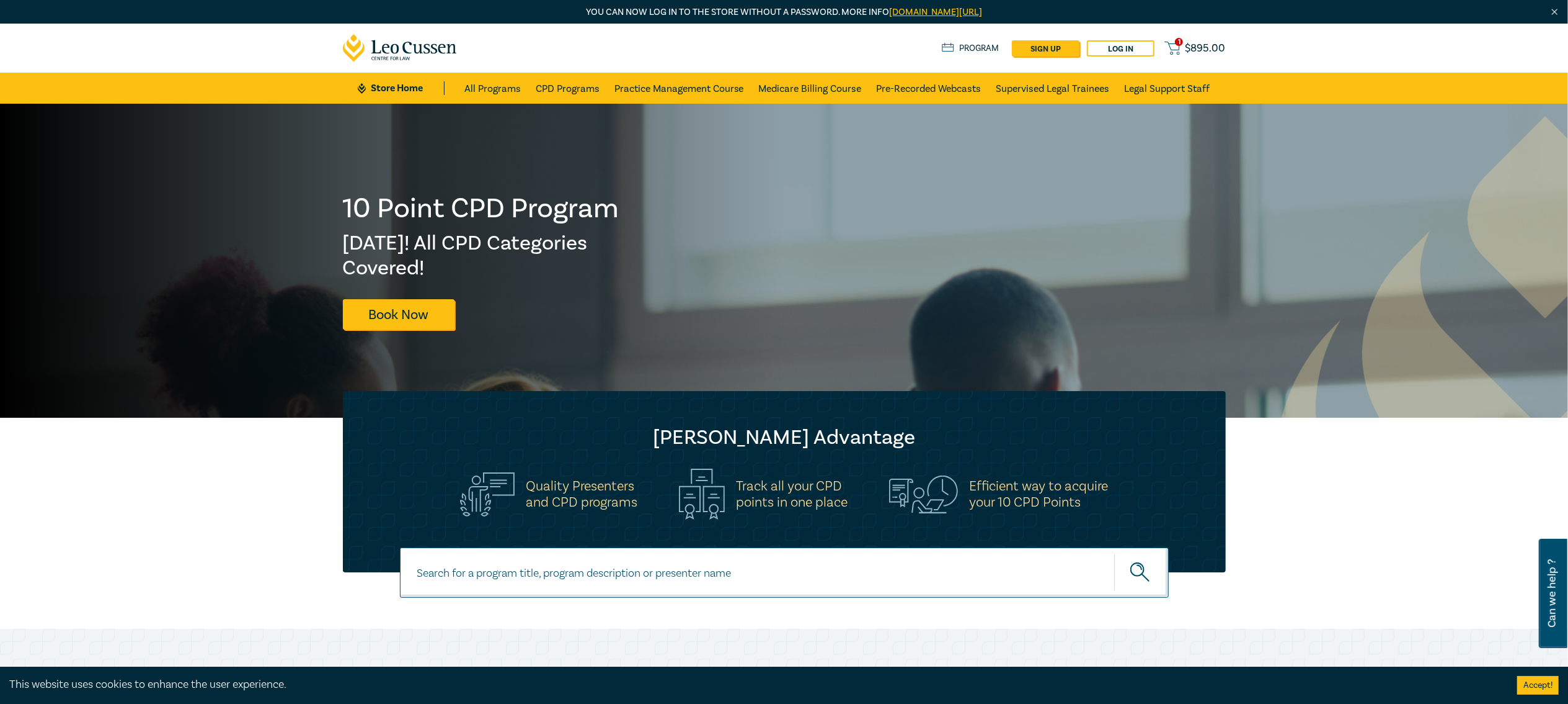
click at [1194, 44] on span "$ 895.00" at bounding box center [1205, 49] width 40 height 13
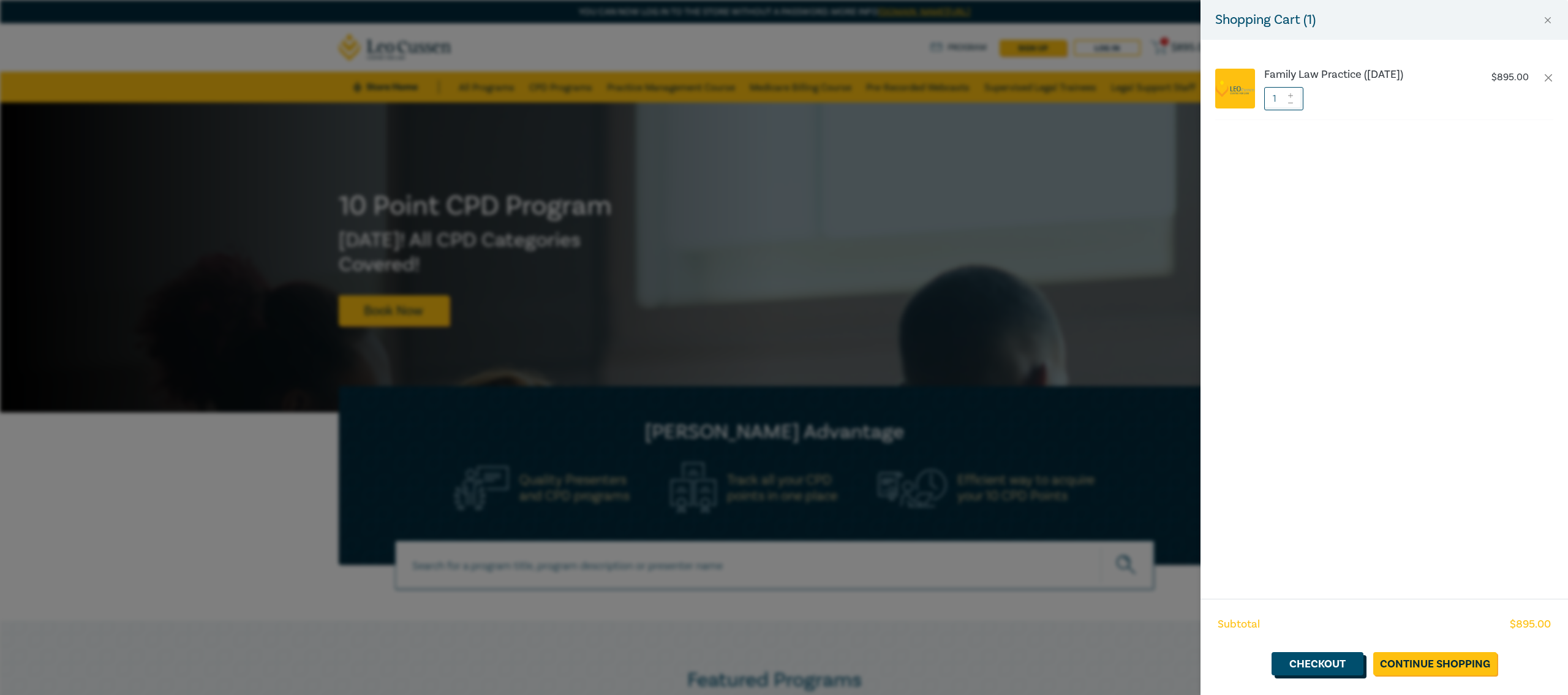
click at [1319, 659] on link "Checkout" at bounding box center [1318, 663] width 92 height 24
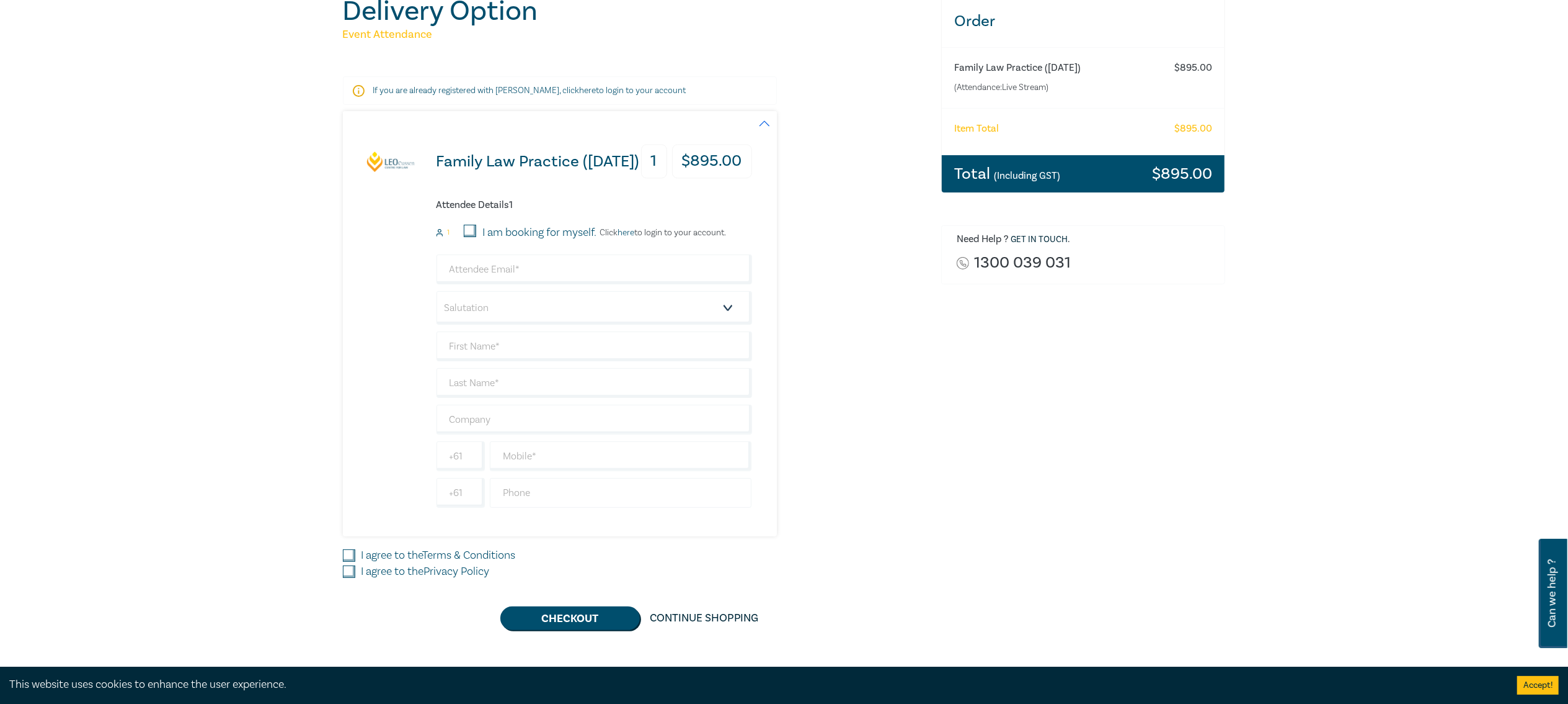
scroll to position [249, 0]
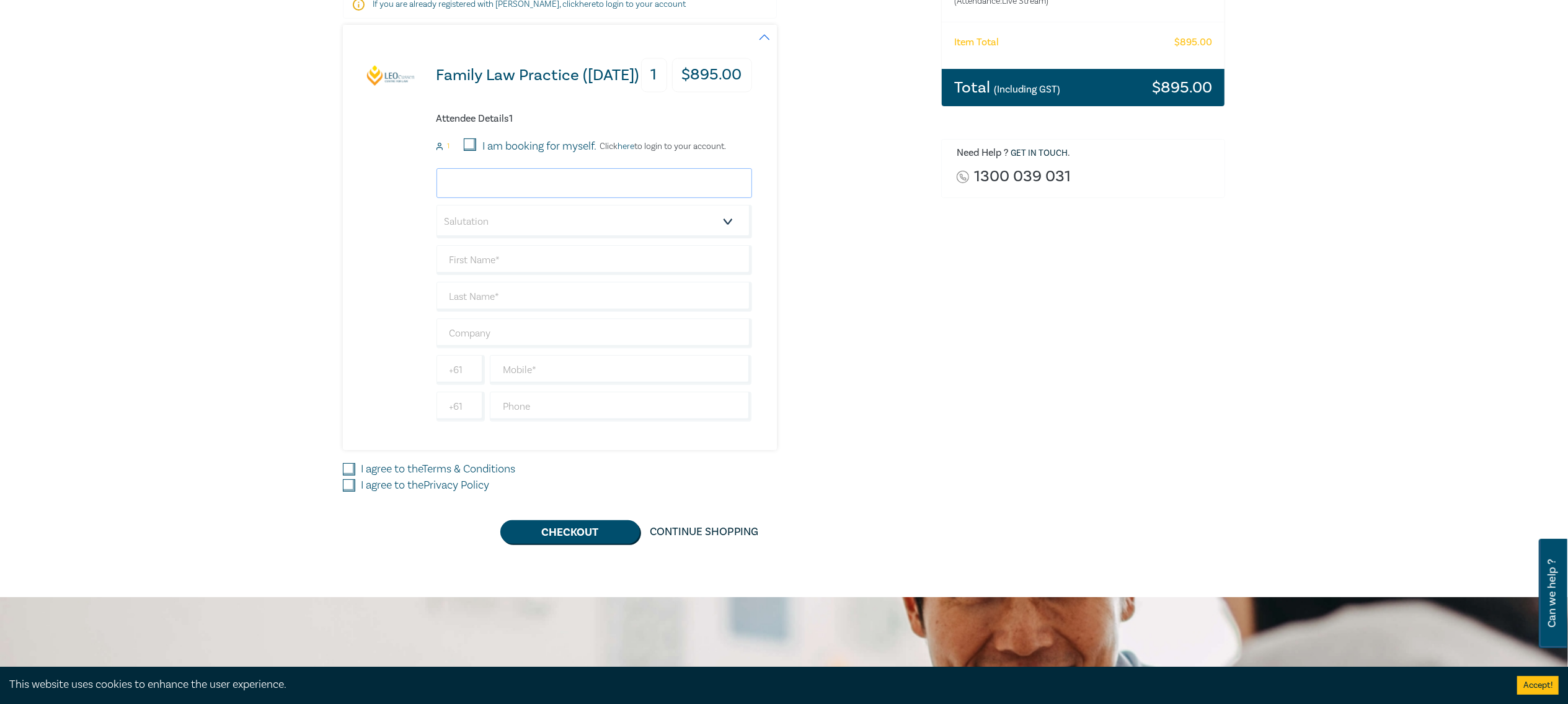
click at [499, 188] on input "email" at bounding box center [593, 182] width 315 height 30
type input "jkurukularatne@gmail.com"
click at [526, 220] on select "Salutation Mr. Mrs. Ms. Miss Dr. Prof. Other" at bounding box center [593, 221] width 315 height 33
click at [581, 188] on input "jkurukularatne@gmail.com" at bounding box center [593, 182] width 315 height 30
drag, startPoint x: 595, startPoint y: 189, endPoint x: 440, endPoint y: 191, distance: 155.0
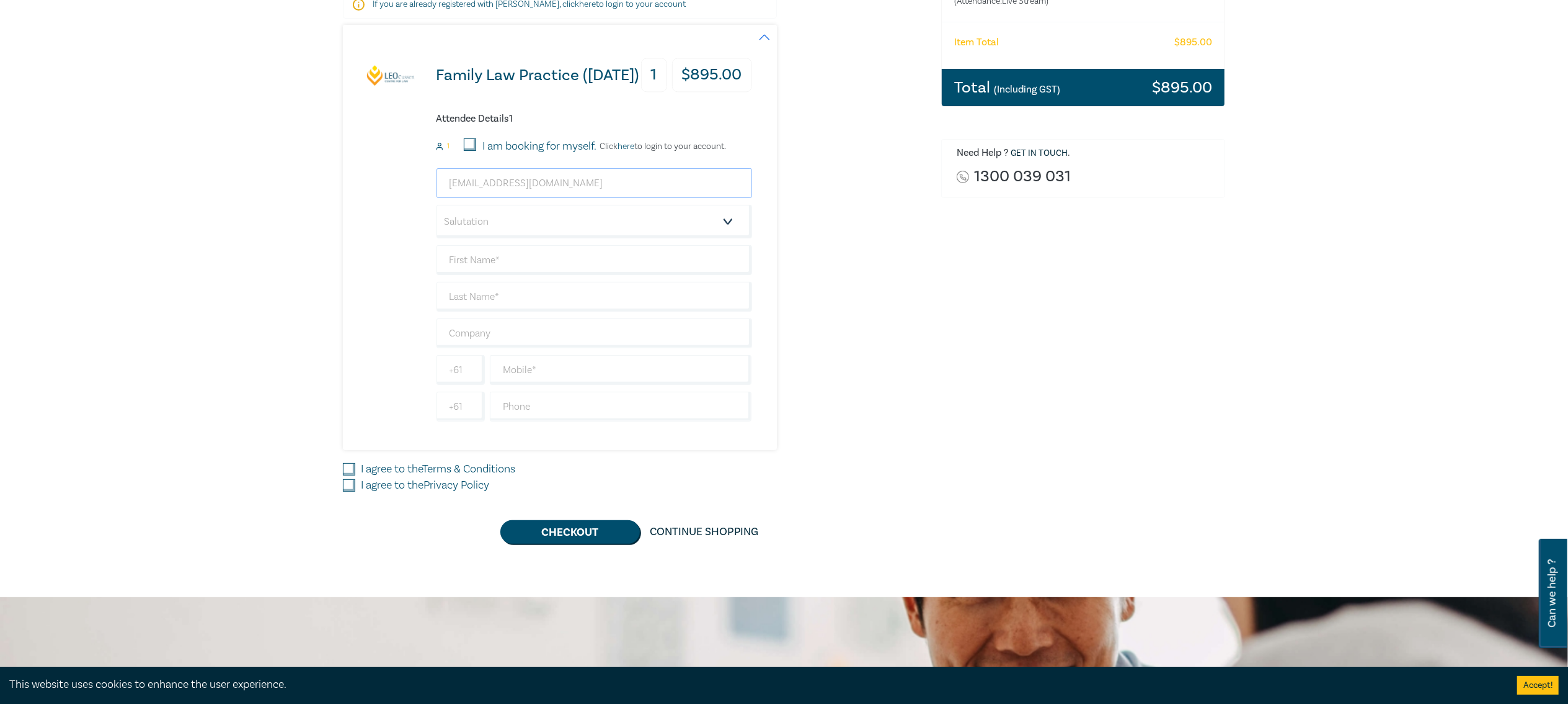
click at [440, 191] on input "jkurukularatne@gmail.com" at bounding box center [593, 182] width 315 height 30
click at [554, 237] on select "Salutation Mr. Mrs. Ms. Miss Dr. Prof. Other" at bounding box center [593, 221] width 315 height 33
select select "Mrs."
click at [436, 206] on select "Salutation Mr. Mrs. Ms. Miss Dr. Prof. Other" at bounding box center [593, 221] width 315 height 33
click at [489, 268] on input "text" at bounding box center [593, 259] width 315 height 30
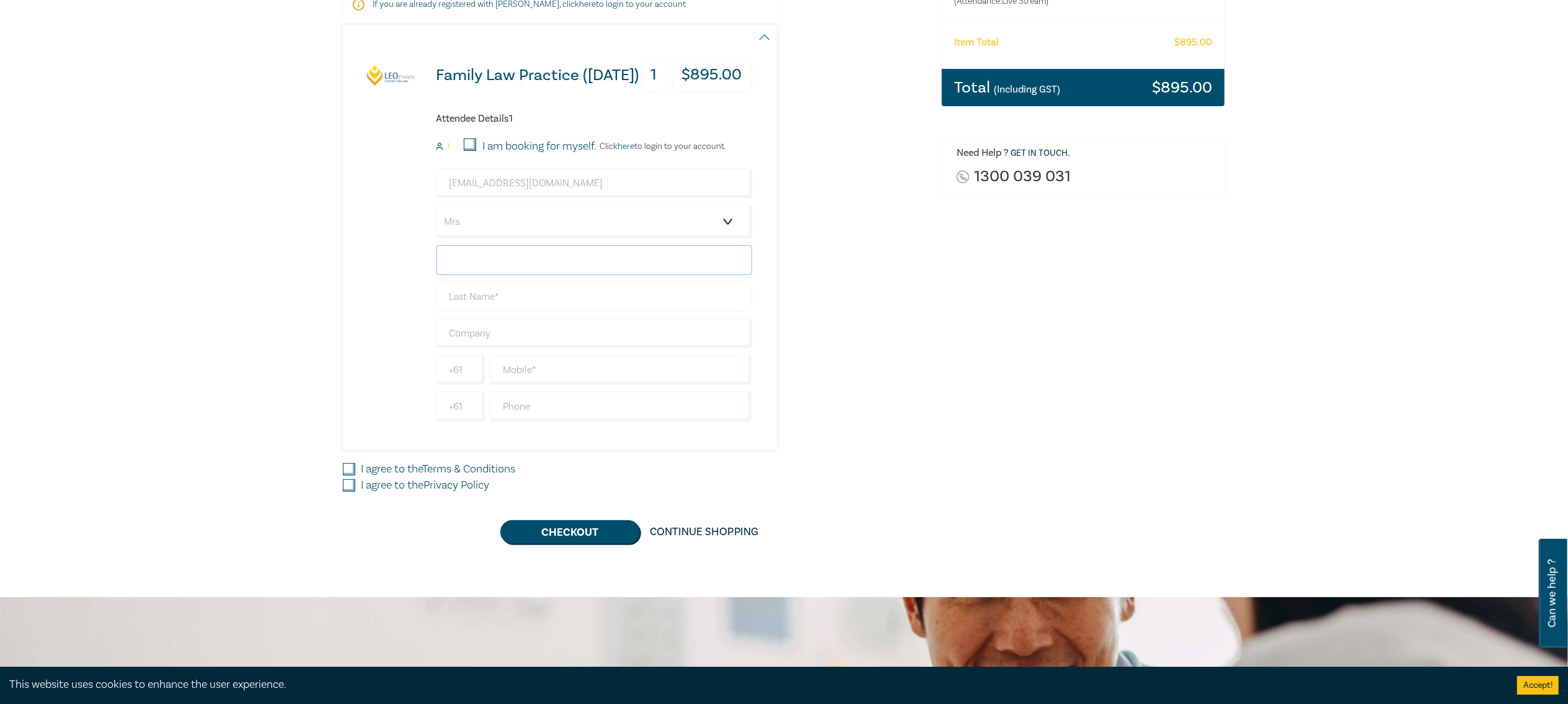
type input "Janani"
click at [534, 305] on input "text" at bounding box center [593, 296] width 315 height 30
type input "Kurukularatne"
click at [546, 344] on input "text" at bounding box center [593, 332] width 315 height 30
type input "Gateway Lawyers"
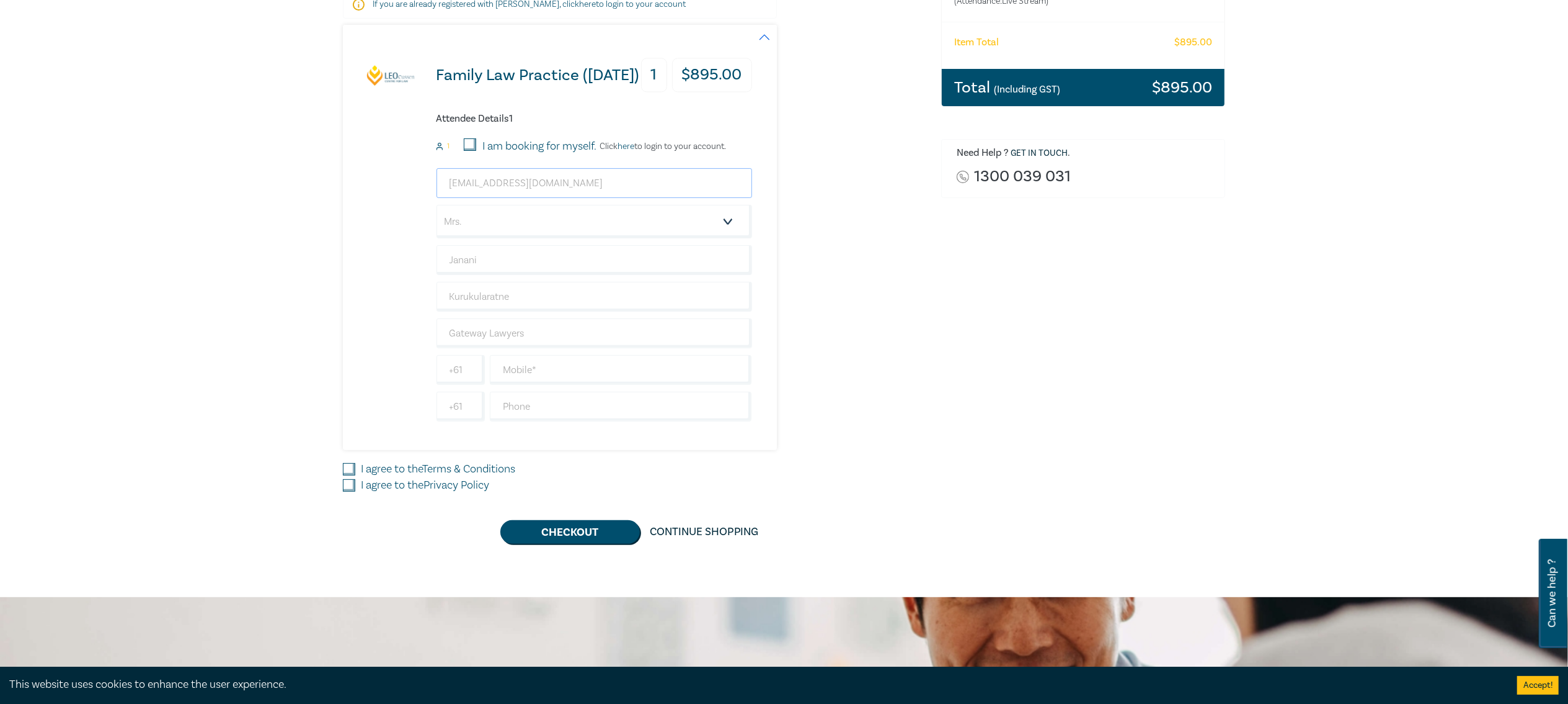
click at [603, 193] on input "jkurukularatne@gmail.com" at bounding box center [593, 182] width 315 height 30
drag, startPoint x: 614, startPoint y: 189, endPoint x: 380, endPoint y: 176, distance: 234.4
click at [380, 176] on div "Family Law Practice (November 2025) 1 $ 895.00 Attendee Details 1 1 I am bookin…" at bounding box center [547, 237] width 409 height 425
type input "janani@gatewaylawyers.com.au"
click at [474, 212] on select "Salutation Mr. Mrs. Ms. Miss Dr. Prof. Other" at bounding box center [593, 221] width 315 height 33
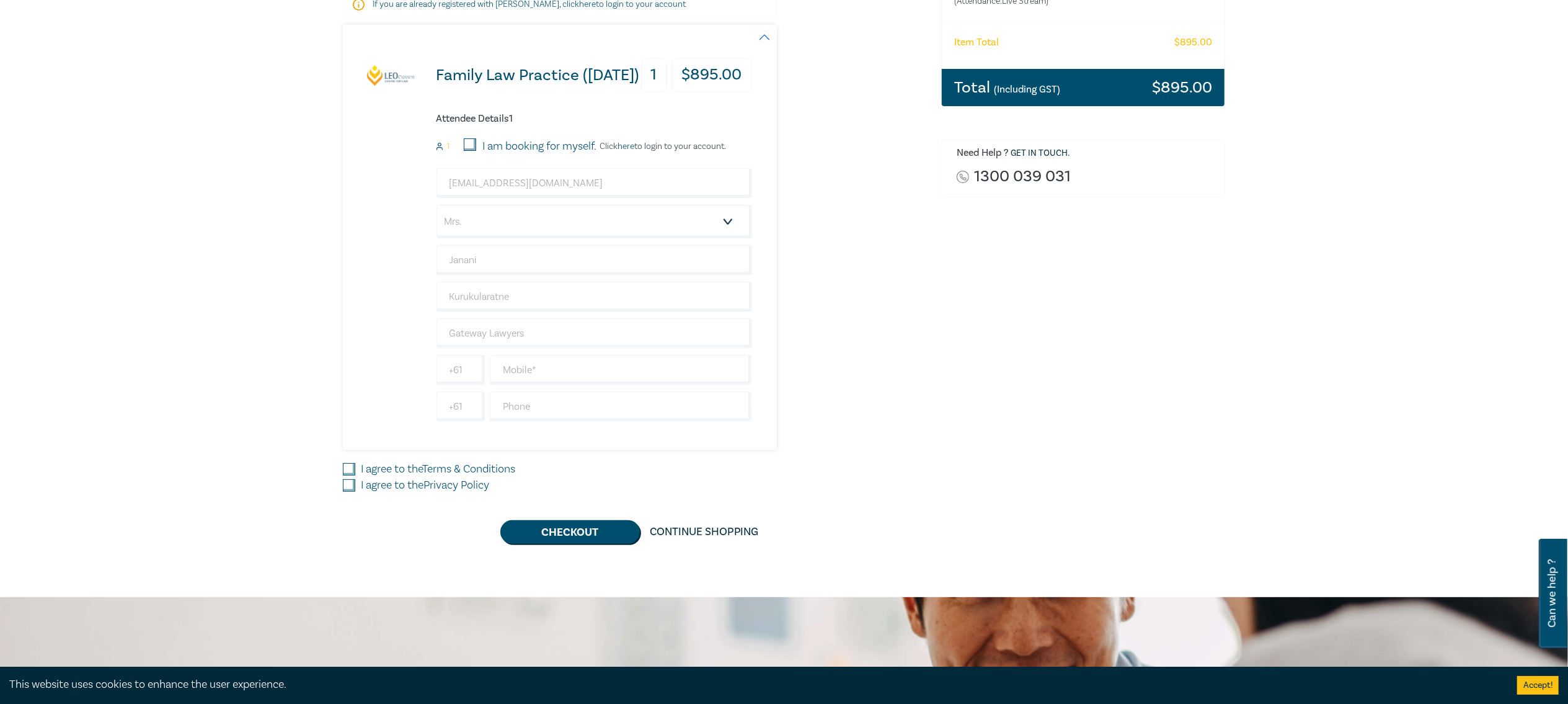
click at [315, 239] on div "Delivery Option Event Attendance If you are already registered with Leo Cussen,…" at bounding box center [784, 226] width 1568 height 741
click at [519, 336] on input "Gateway Lawyers" at bounding box center [593, 332] width 315 height 30
click at [545, 332] on input "Gateway Lawyers" at bounding box center [593, 332] width 315 height 30
click at [544, 371] on input "text" at bounding box center [620, 370] width 262 height 30
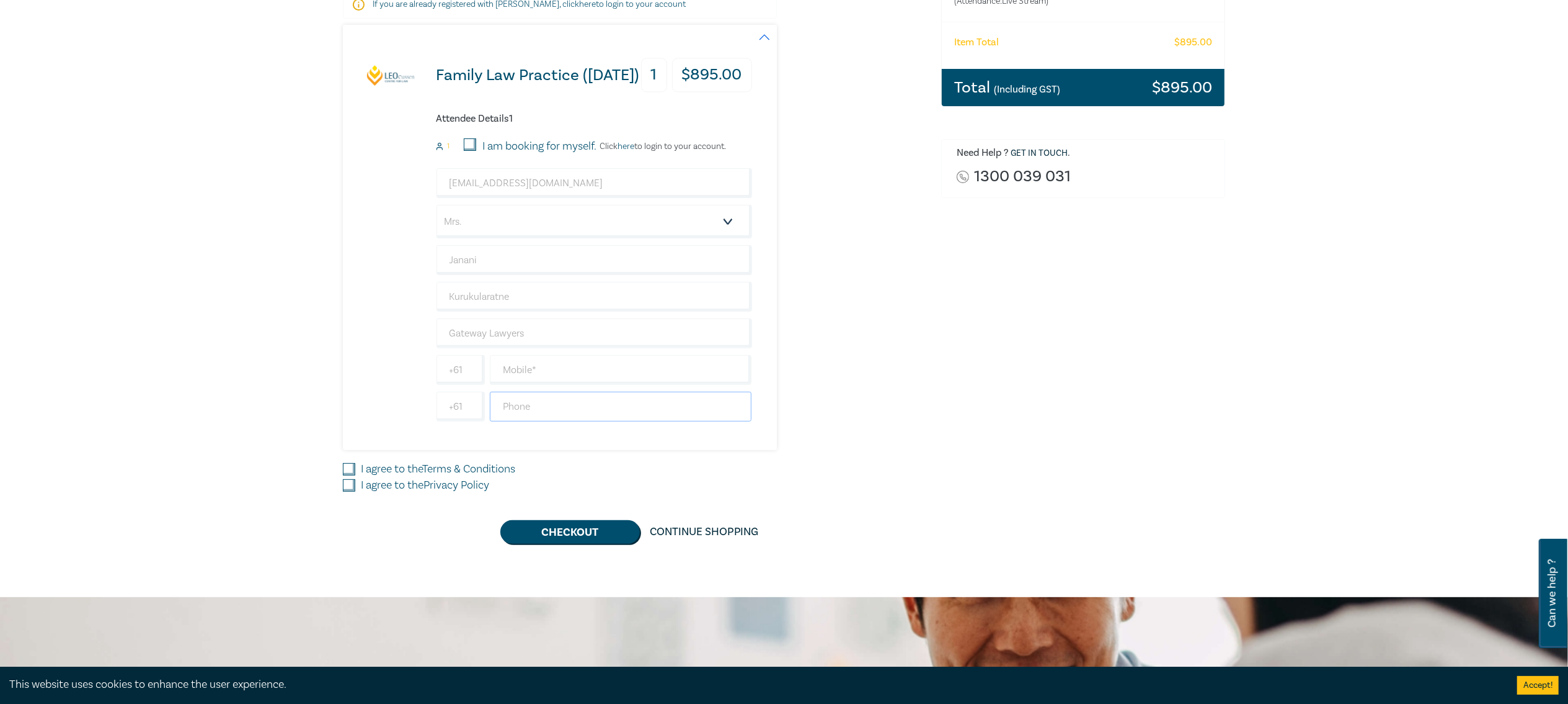
click at [566, 419] on input "text" at bounding box center [620, 406] width 262 height 30
click at [569, 368] on input "text" at bounding box center [620, 370] width 262 height 30
click at [552, 332] on input "Gateway Lawyers" at bounding box center [593, 332] width 315 height 30
click at [571, 367] on input "text" at bounding box center [620, 370] width 262 height 30
click at [563, 340] on input "Gateway Lawyers" at bounding box center [593, 332] width 315 height 30
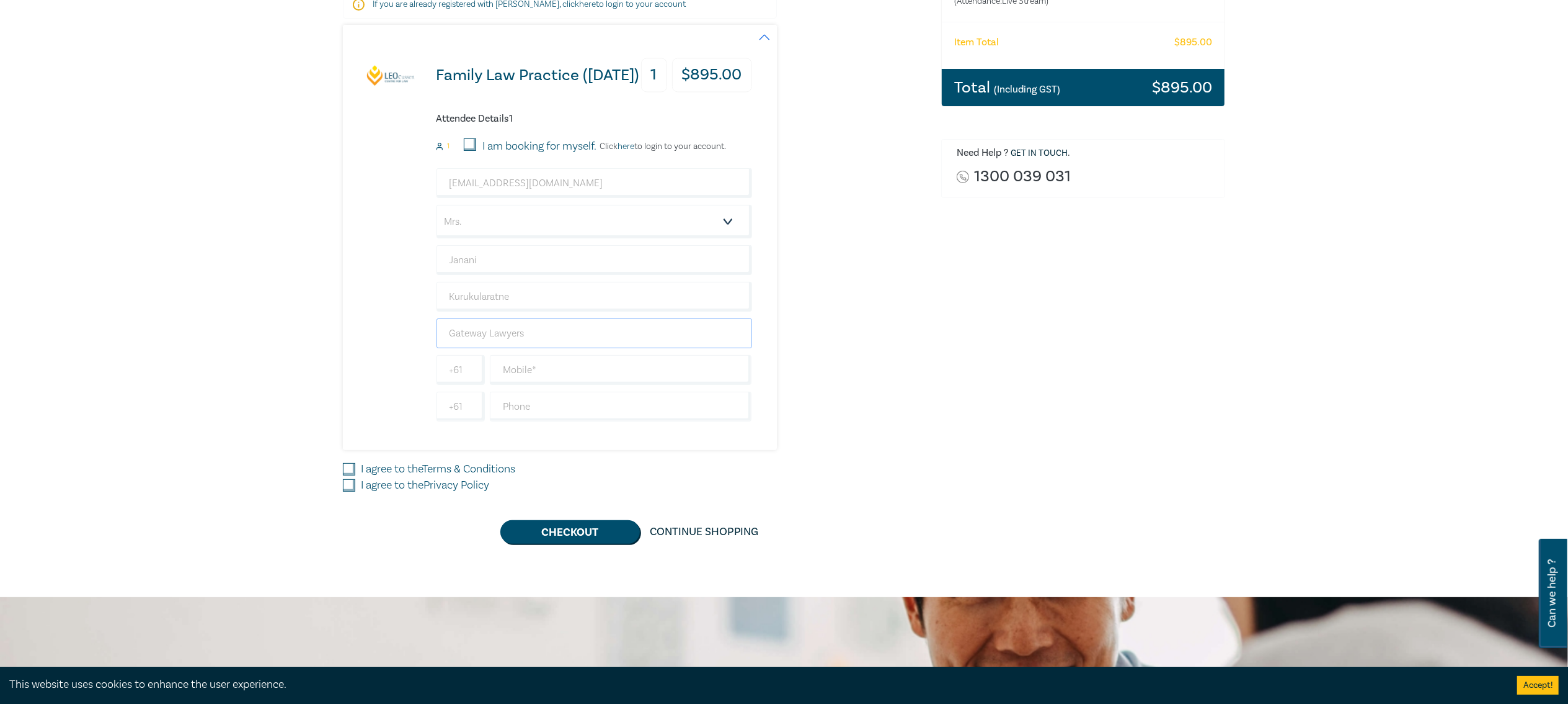
drag, startPoint x: 573, startPoint y: 337, endPoint x: 333, endPoint y: 332, distance: 240.1
click at [333, 332] on div "Delivery Option Event Attendance If you are already registered with Leo Cussen,…" at bounding box center [784, 226] width 1568 height 741
click at [514, 339] on input "Gateway Lawyers" at bounding box center [593, 332] width 315 height 30
drag, startPoint x: 540, startPoint y: 332, endPoint x: 325, endPoint y: 325, distance: 215.1
click at [325, 325] on div "Delivery Option Event Attendance If you are already registered with Leo Cussen,…" at bounding box center [784, 226] width 1568 height 741
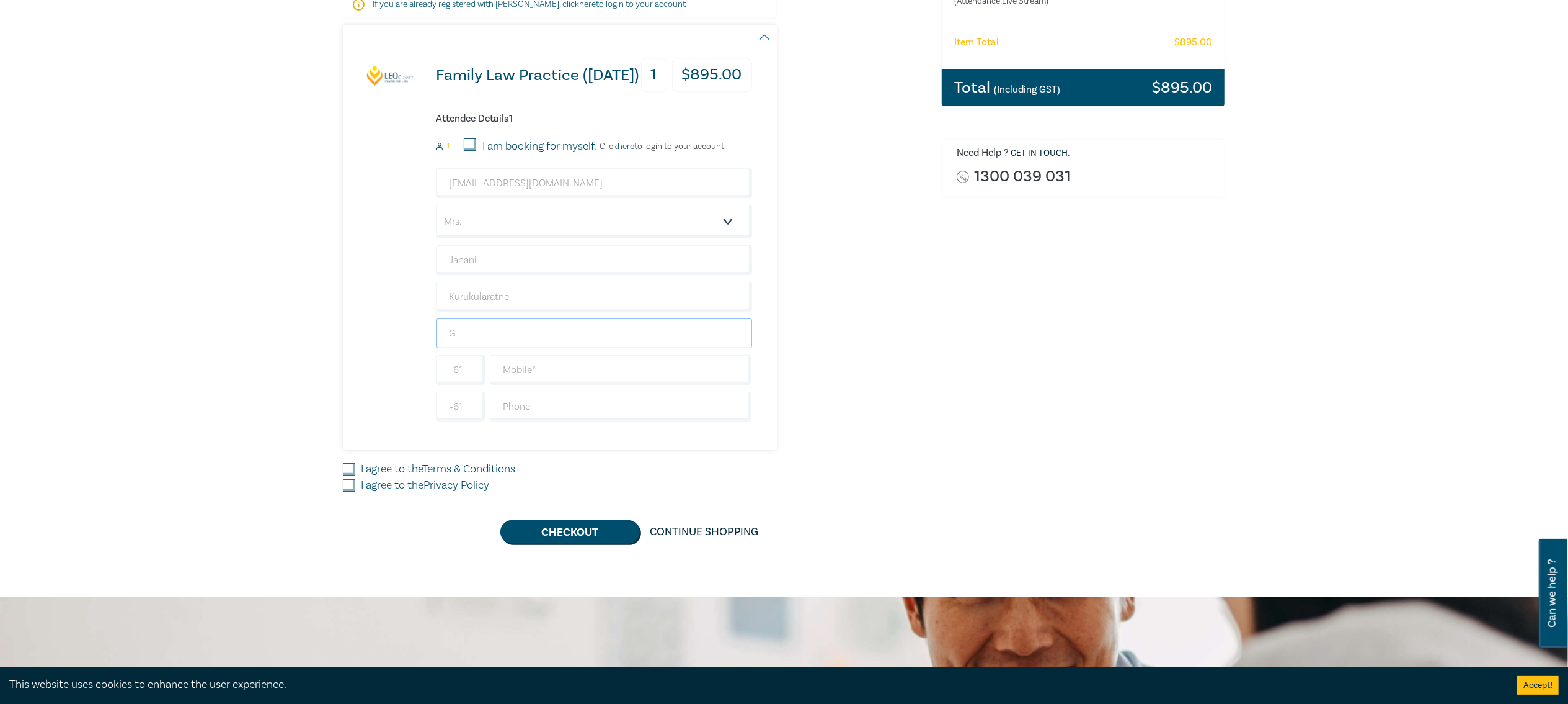
type input "Ga"
drag, startPoint x: 489, startPoint y: 346, endPoint x: 422, endPoint y: 333, distance: 68.2
click at [422, 333] on div "Family Law Practice (November 2025) 1 $ 895.00 Attendee Details 1 1 I am bookin…" at bounding box center [547, 237] width 409 height 425
click at [573, 381] on input "text" at bounding box center [620, 370] width 262 height 30
click at [551, 334] on input "text" at bounding box center [593, 332] width 315 height 30
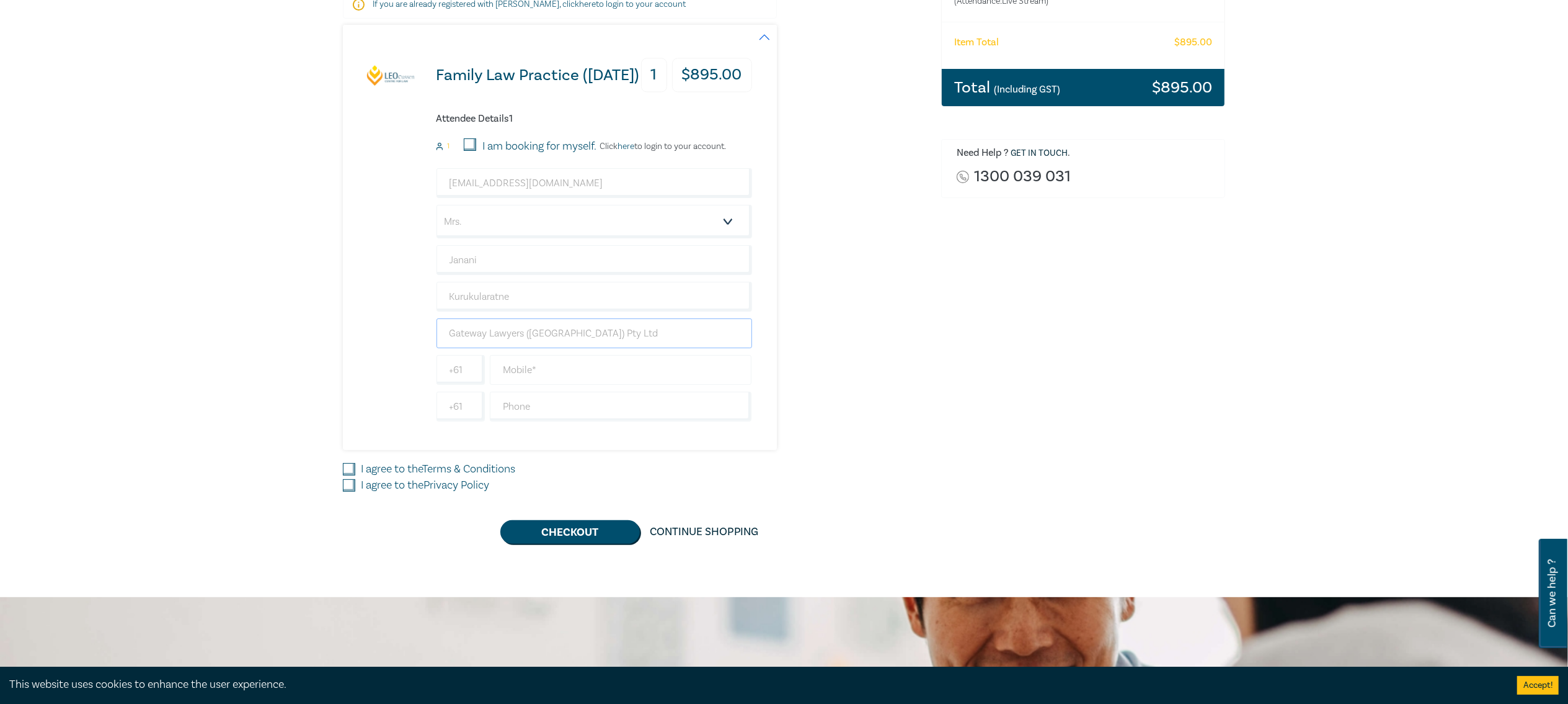
type input "Gateway Lawyers (Australia) Pty Ltd"
click at [538, 378] on input "text" at bounding box center [620, 370] width 262 height 30
type input "0"
type input "477444942"
click at [542, 410] on input "text" at bounding box center [620, 406] width 262 height 30
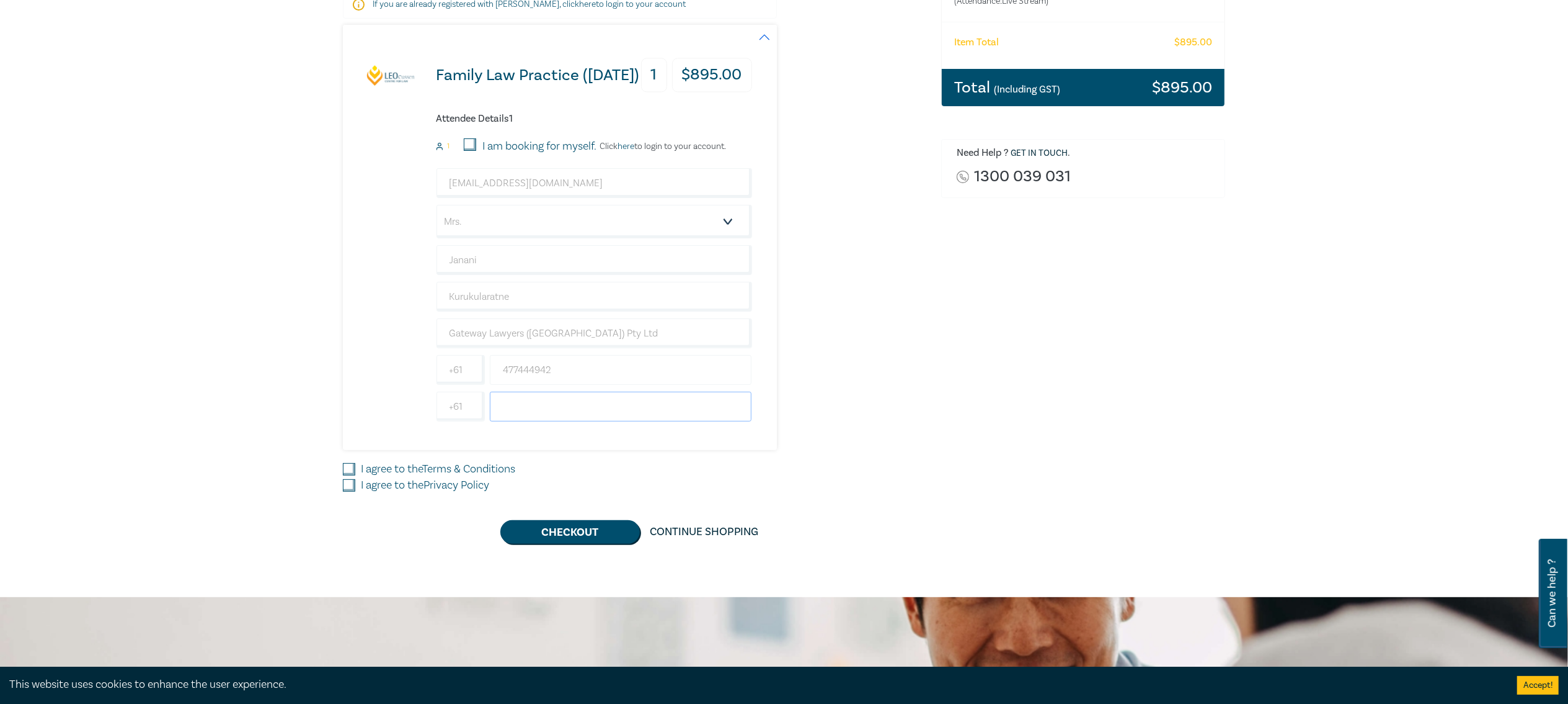
type input "9"
click at [467, 474] on link "Terms & Conditions" at bounding box center [469, 469] width 93 height 14
click at [355, 474] on input "I agree to the Terms & Conditions" at bounding box center [348, 469] width 12 height 12
checkbox input "true"
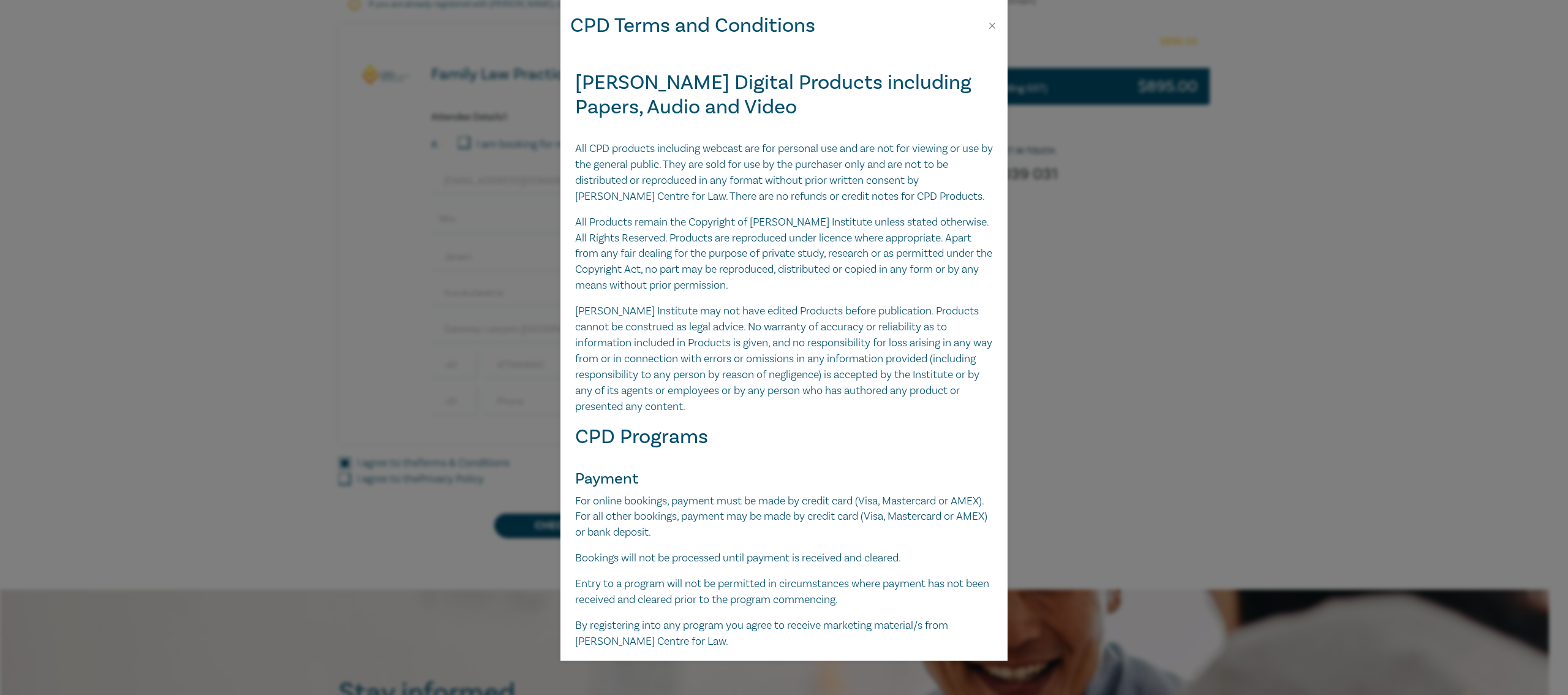
click at [449, 480] on div "CPD Terms and Conditions Leo Cussen Digital Products including Papers, Audio an…" at bounding box center [784, 347] width 1568 height 695
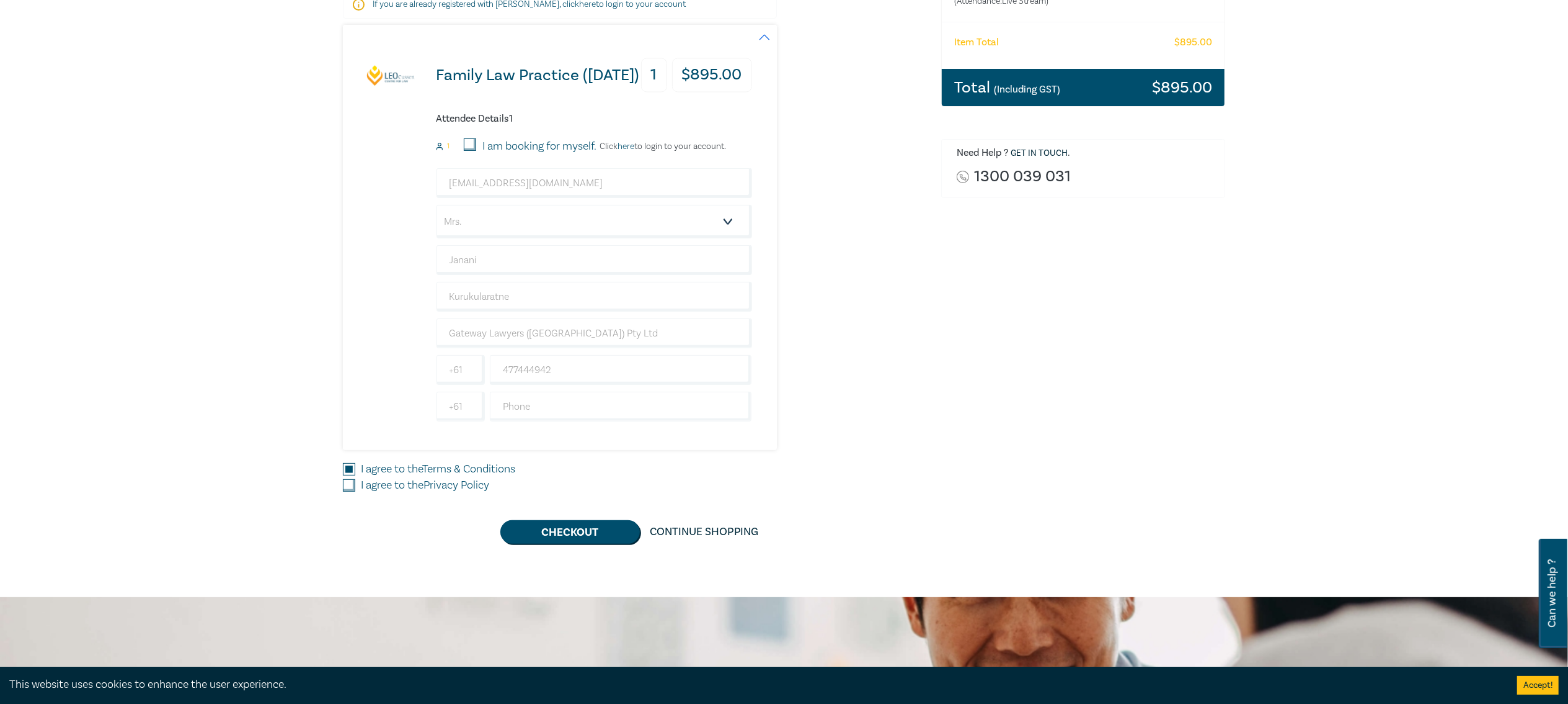
click at [451, 488] on link "Privacy Policy" at bounding box center [456, 484] width 66 height 14
click at [355, 488] on input "I agree to the Privacy Policy" at bounding box center [348, 485] width 12 height 12
checkbox input "true"
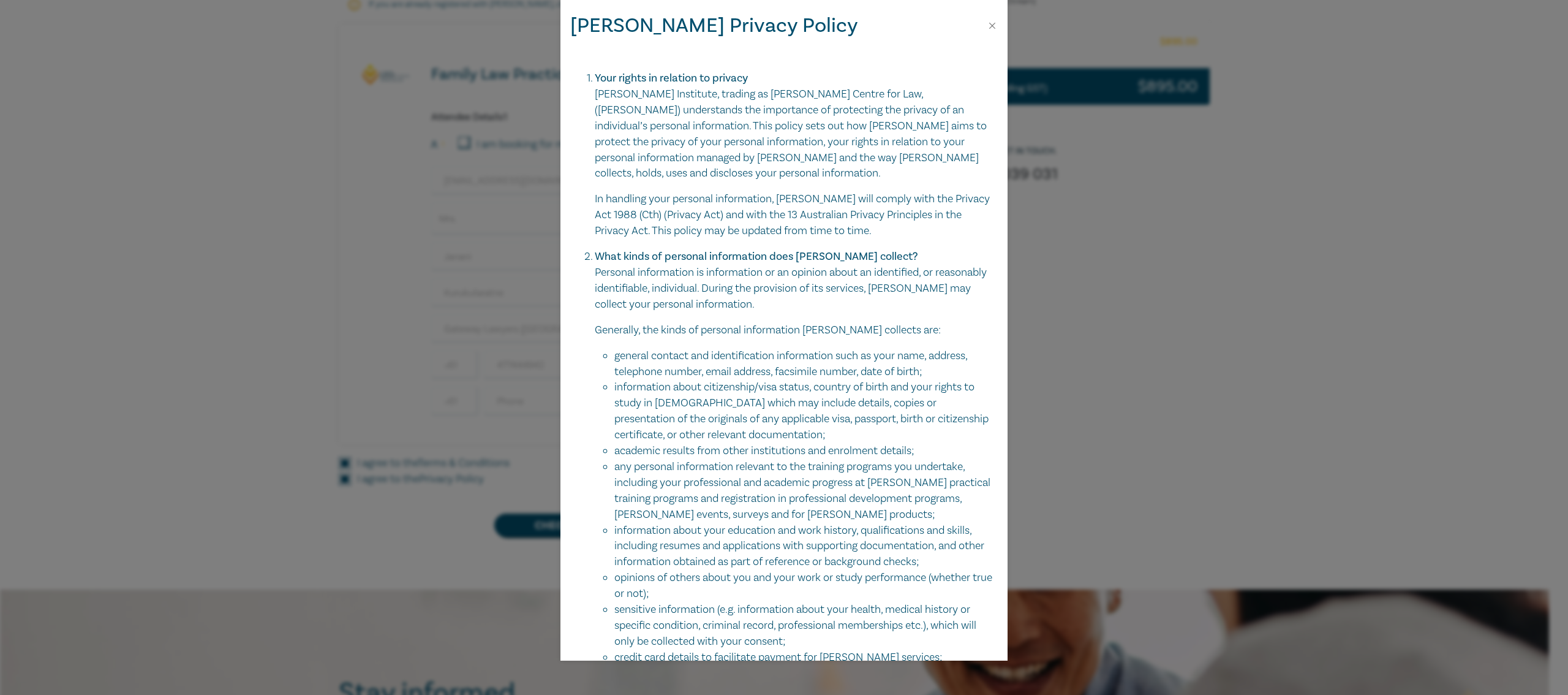
click at [984, 24] on div "Leo Cussen Privacy Policy" at bounding box center [784, 25] width 447 height 51
click at [988, 22] on button "Close" at bounding box center [992, 25] width 11 height 11
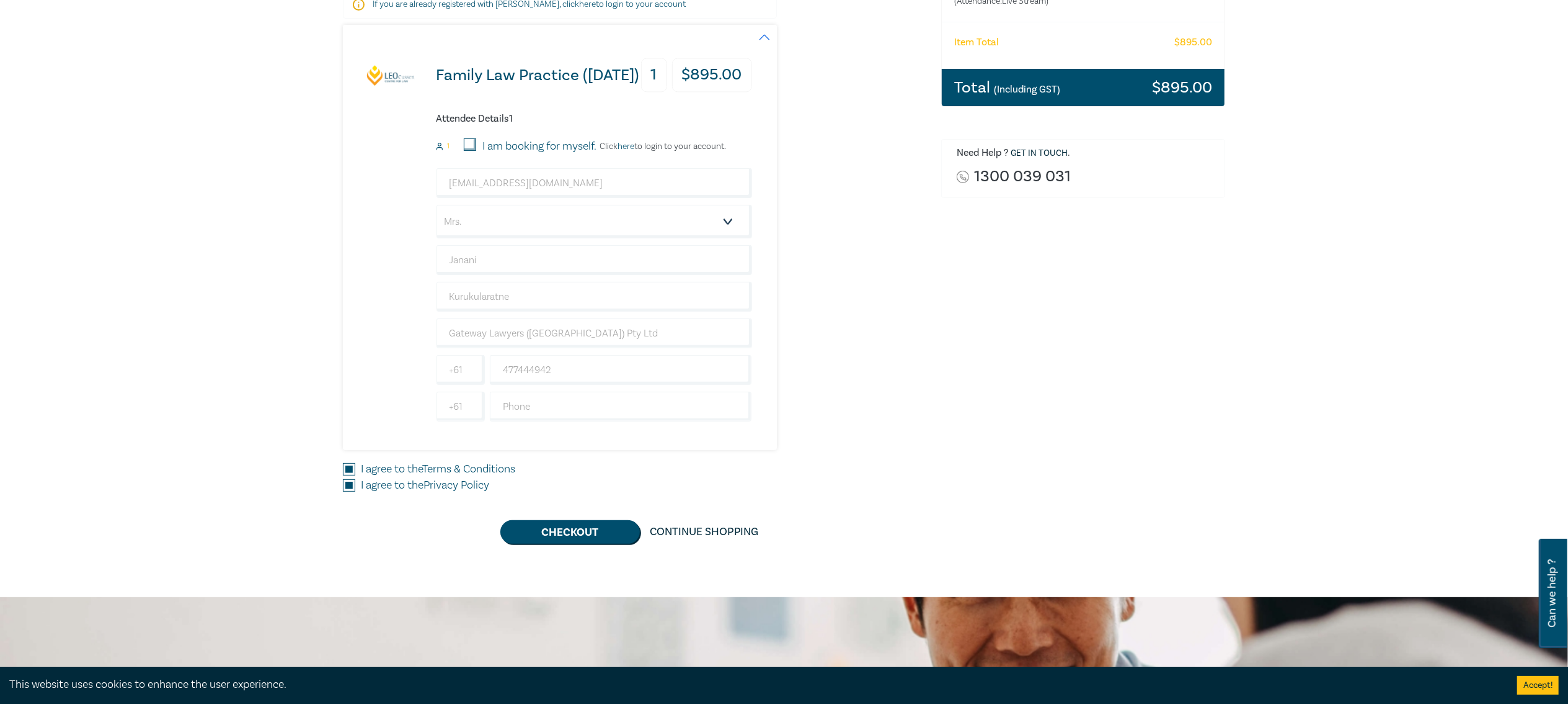
click at [565, 389] on div "janani@gatewaylawyers.com.au Salutation Mr. Mrs. Ms. Miss Dr. Prof. Other Janan…" at bounding box center [593, 294] width 315 height 253
click at [554, 413] on input "text" at bounding box center [620, 406] width 262 height 30
type input "414660513"
click at [470, 149] on input "I am booking for myself." at bounding box center [469, 144] width 12 height 12
click at [472, 151] on div "I am booking for myself." at bounding box center [529, 146] width 132 height 16
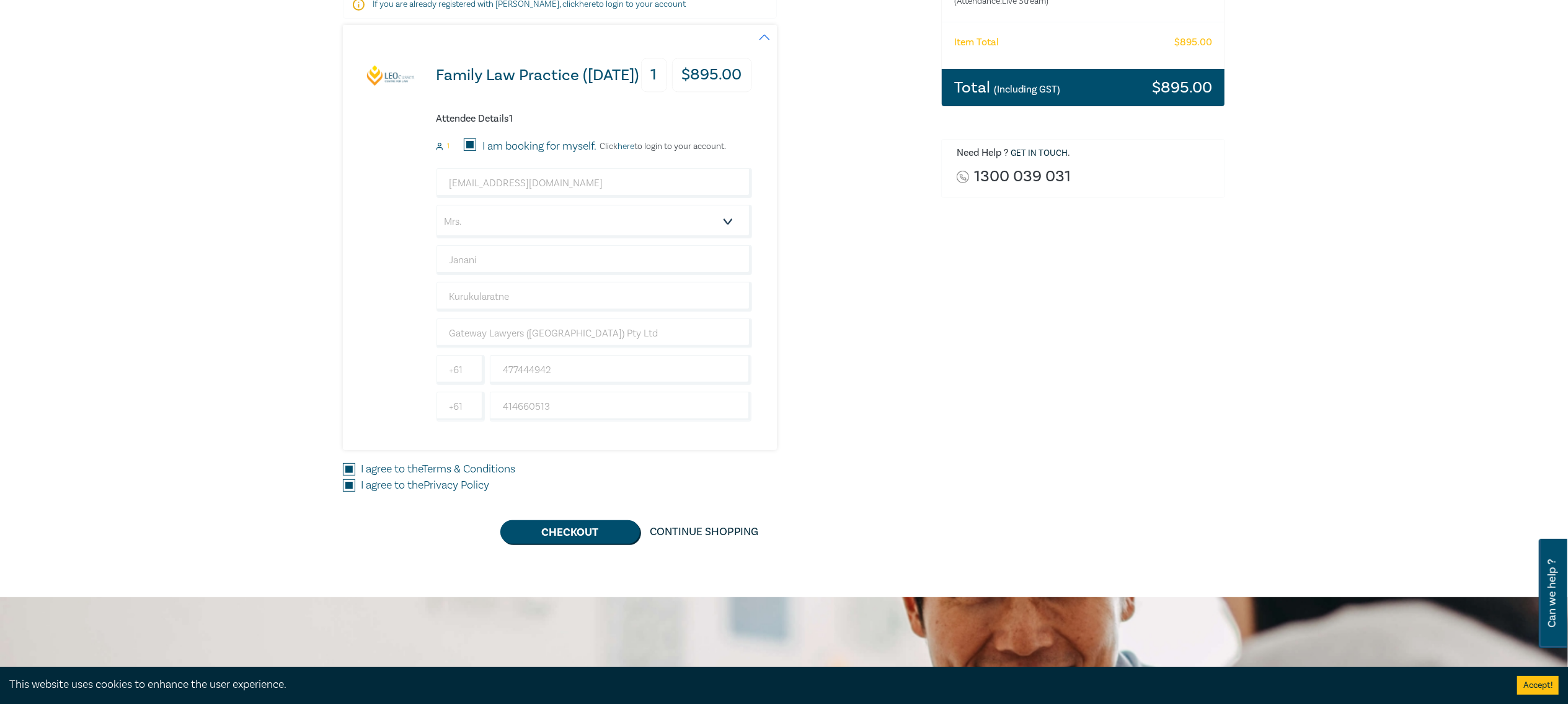
click at [470, 149] on input "I am booking for myself." at bounding box center [469, 144] width 12 height 12
checkbox input "false"
click at [470, 149] on input "I am booking for myself." at bounding box center [469, 144] width 12 height 12
checkbox input "true"
click at [485, 179] on input "email" at bounding box center [593, 182] width 315 height 30
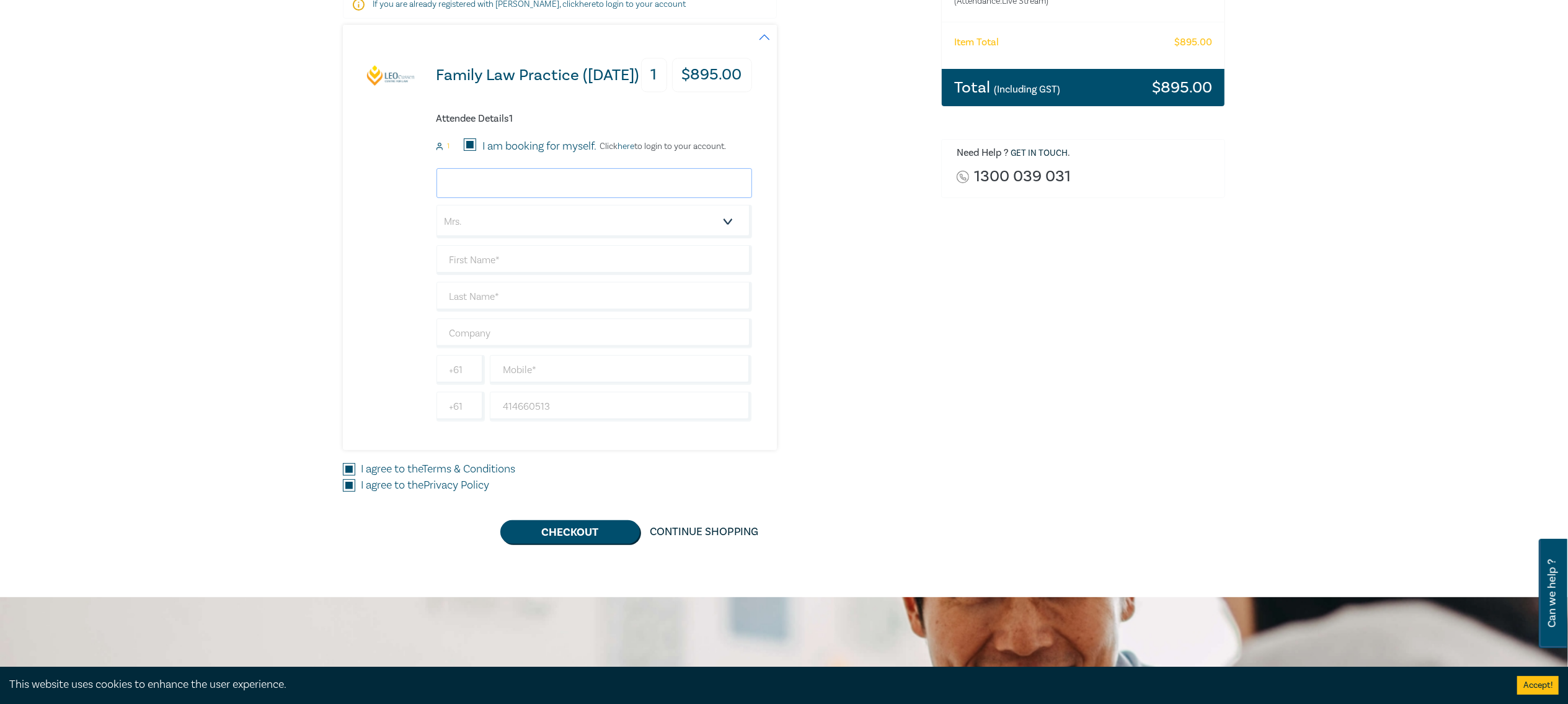
type input "janani@gatewaylawyers.com.au"
click at [520, 226] on select "Salutation Mr. Mrs. Ms. Miss Dr. Prof. Other" at bounding box center [593, 221] width 315 height 33
click at [436, 206] on select "Salutation Mr. Mrs. Ms. Miss Dr. Prof. Other" at bounding box center [593, 221] width 315 height 33
click at [487, 279] on div "janani@gatewaylawyers.com.au Salutation Mr. Mrs. Ms. Miss Dr. Prof. Other +61 4…" at bounding box center [593, 294] width 315 height 253
click at [489, 268] on input "text" at bounding box center [593, 259] width 315 height 30
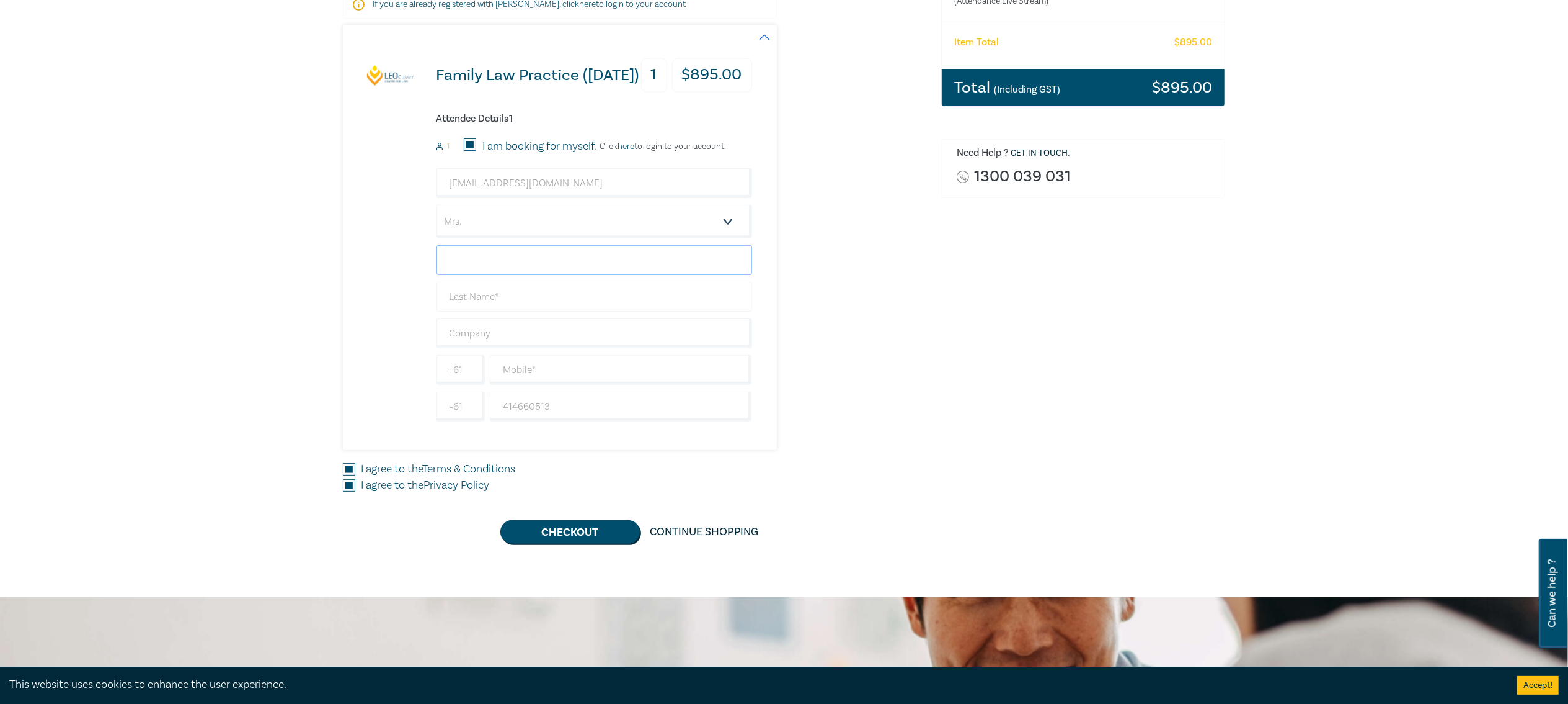
type input "Janani"
click at [538, 298] on input "text" at bounding box center [593, 296] width 315 height 30
type input "Kurukularatne"
click at [527, 339] on input "text" at bounding box center [593, 332] width 315 height 30
type input "Gateway Lawyers"
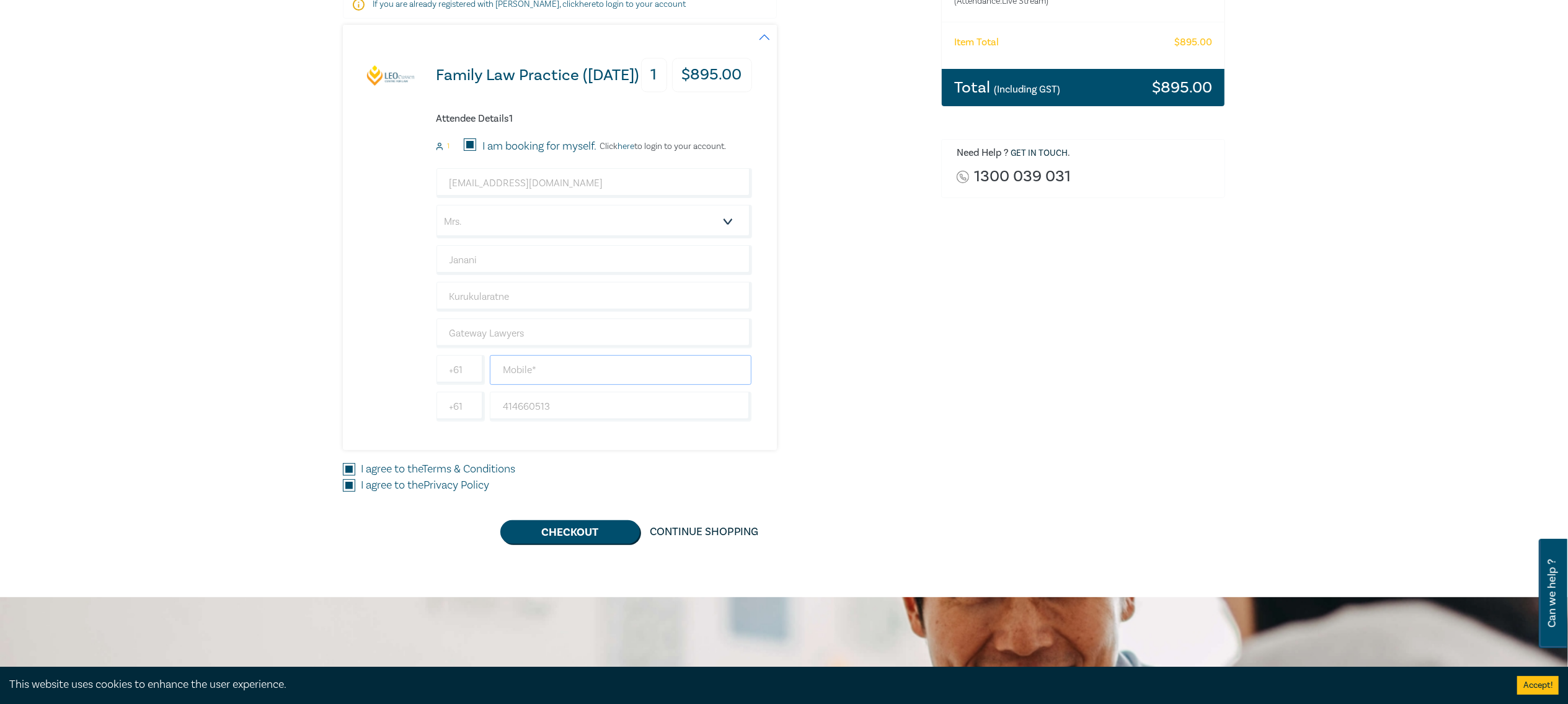
click at [536, 372] on input "text" at bounding box center [620, 370] width 262 height 30
type input "0"
click at [515, 370] on input "477444924" at bounding box center [620, 370] width 262 height 30
click at [517, 371] on input "477444924" at bounding box center [620, 370] width 262 height 30
click at [533, 372] on input "477444924" at bounding box center [620, 370] width 262 height 30
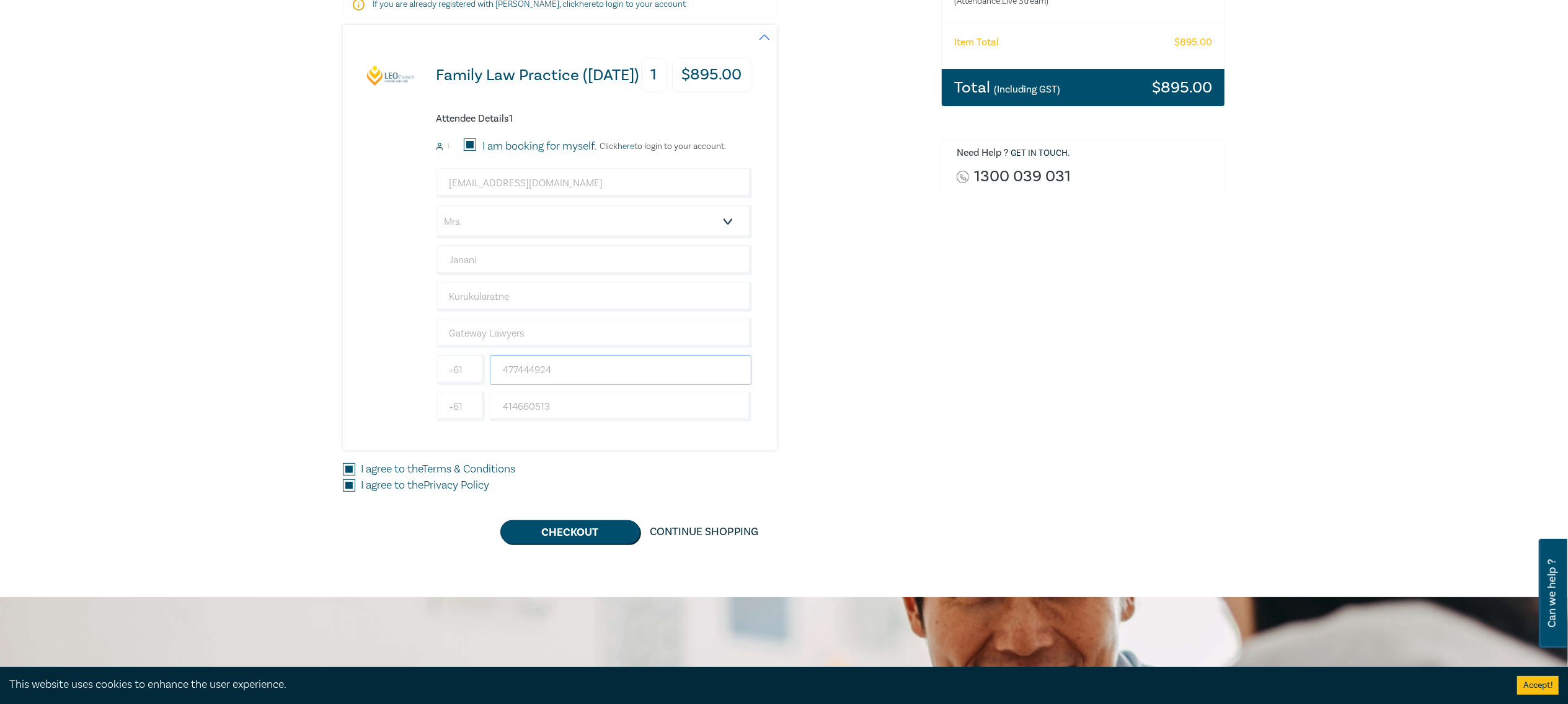
click at [546, 370] on input "477444924" at bounding box center [620, 370] width 262 height 30
click at [579, 374] on input "477444924" at bounding box center [620, 370] width 262 height 30
type input "477444942"
click at [1135, 403] on div "Order Family Law Practice (November 2025) (Attendance: Live Stream ) $ 895.00 I…" at bounding box center [1083, 226] width 300 height 634
click at [587, 537] on button "Checkout" at bounding box center [570, 532] width 140 height 24
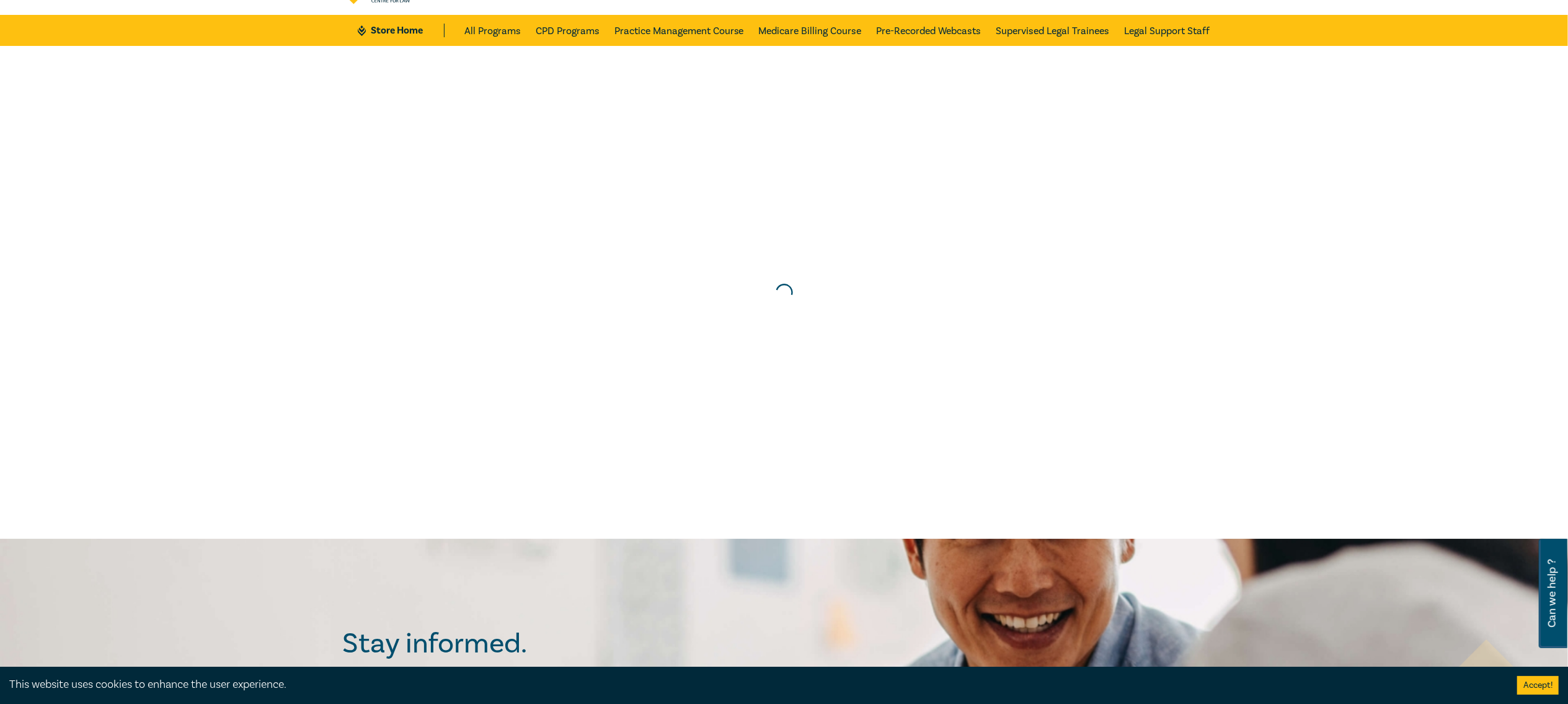
scroll to position [0, 0]
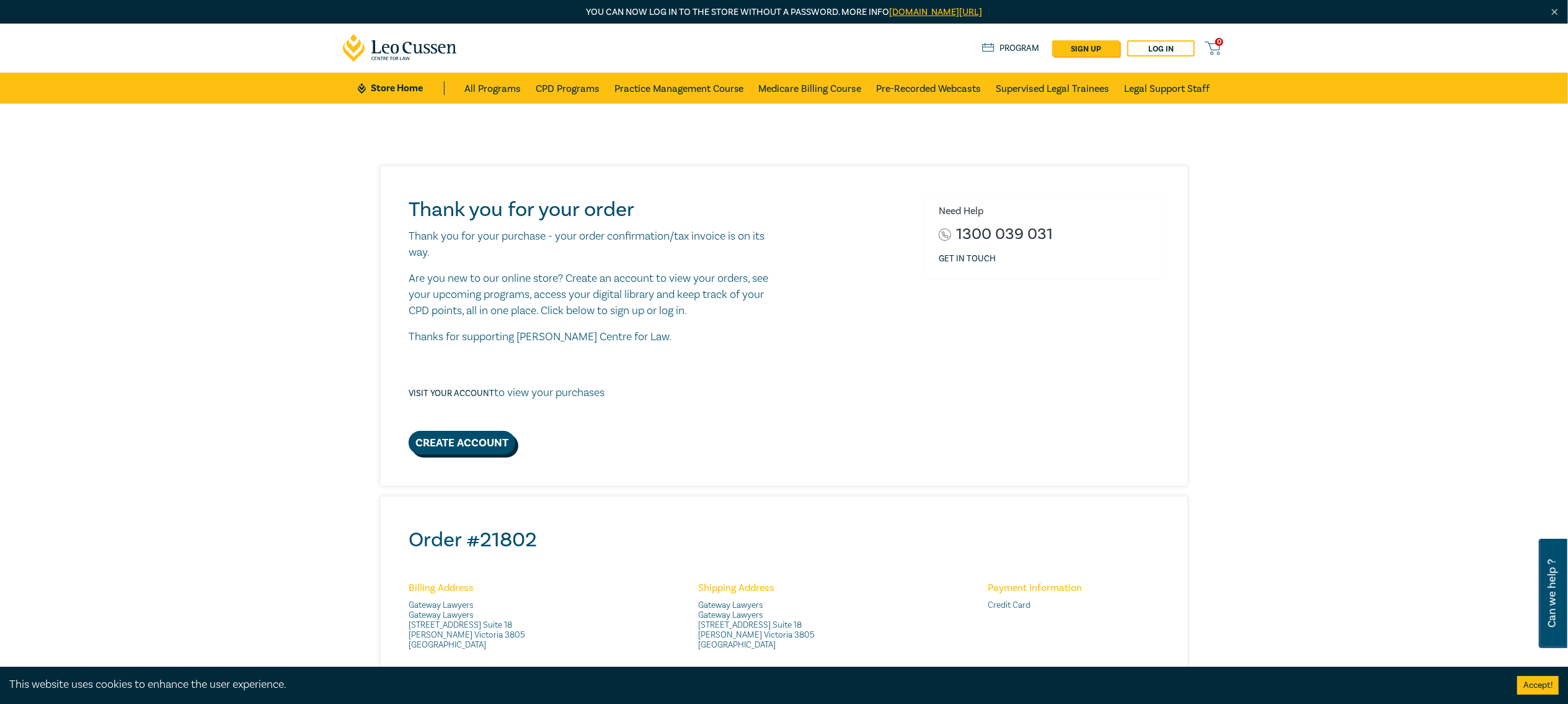
click at [474, 444] on link "Create Account" at bounding box center [462, 442] width 107 height 24
select select "AU"
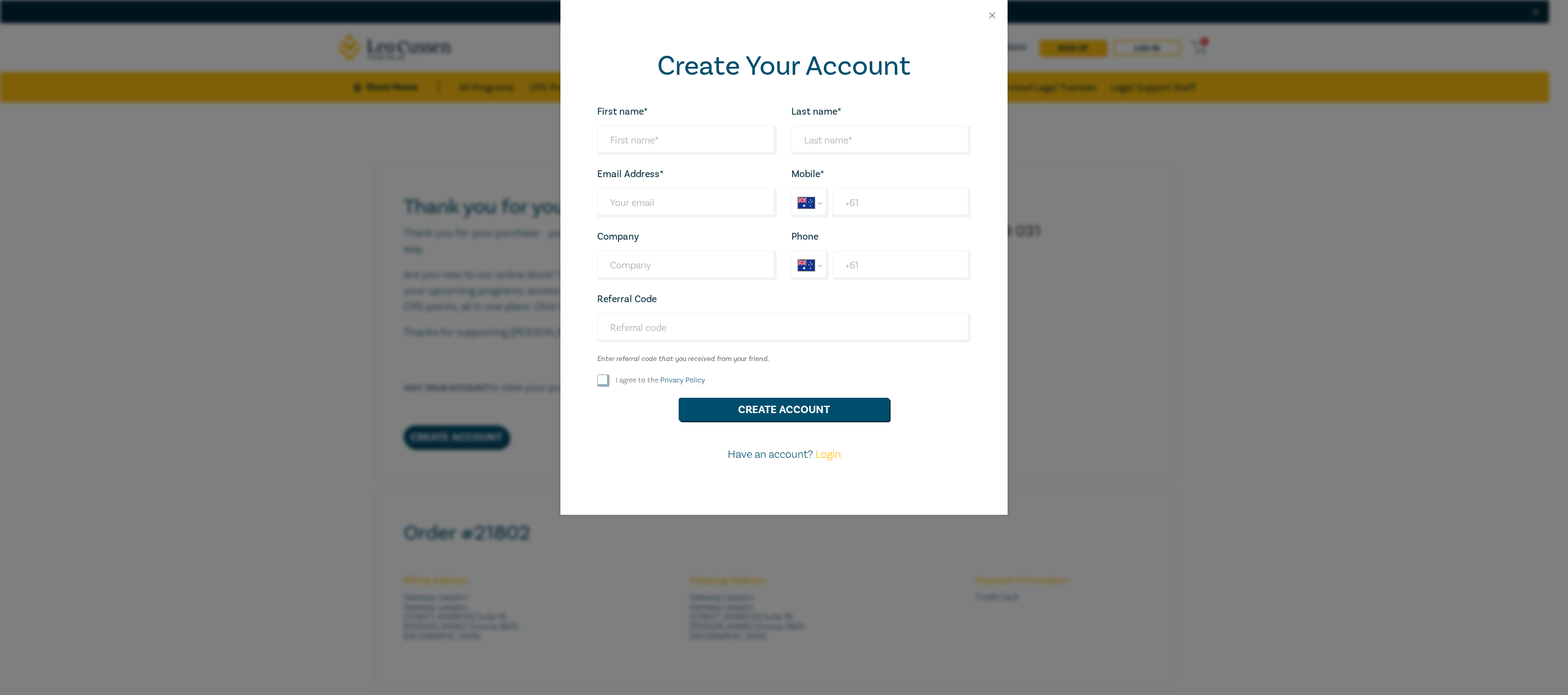
click at [712, 121] on div "First name* Looks good!" at bounding box center [687, 129] width 194 height 52
click at [713, 136] on input "First name*" at bounding box center [687, 140] width 180 height 29
type input "Janani"
type input "k"
type input "Kurukularatne"
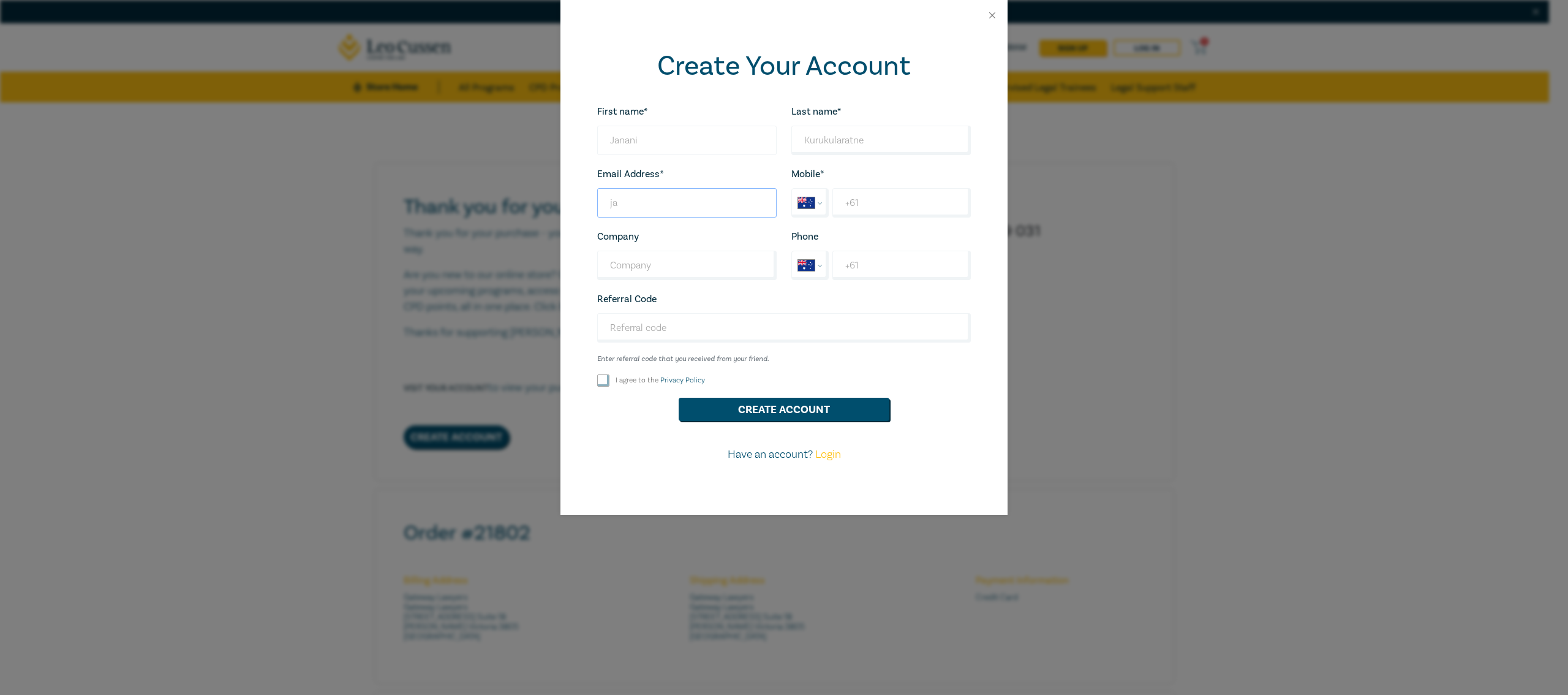
type input "j"
click at [993, 16] on button "Close" at bounding box center [992, 15] width 11 height 11
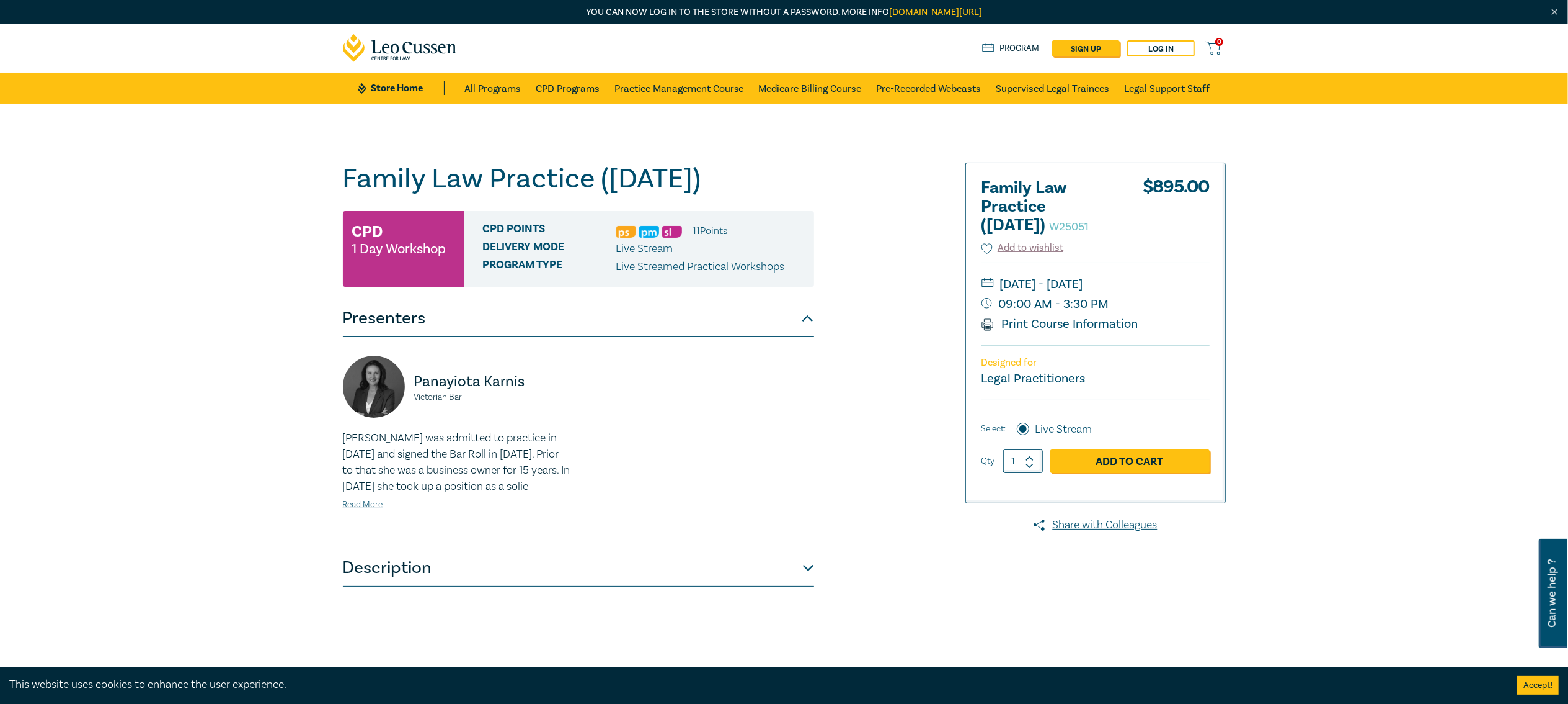
click at [407, 177] on h1 "Family Law Practice ([DATE]) W25051" at bounding box center [578, 179] width 471 height 32
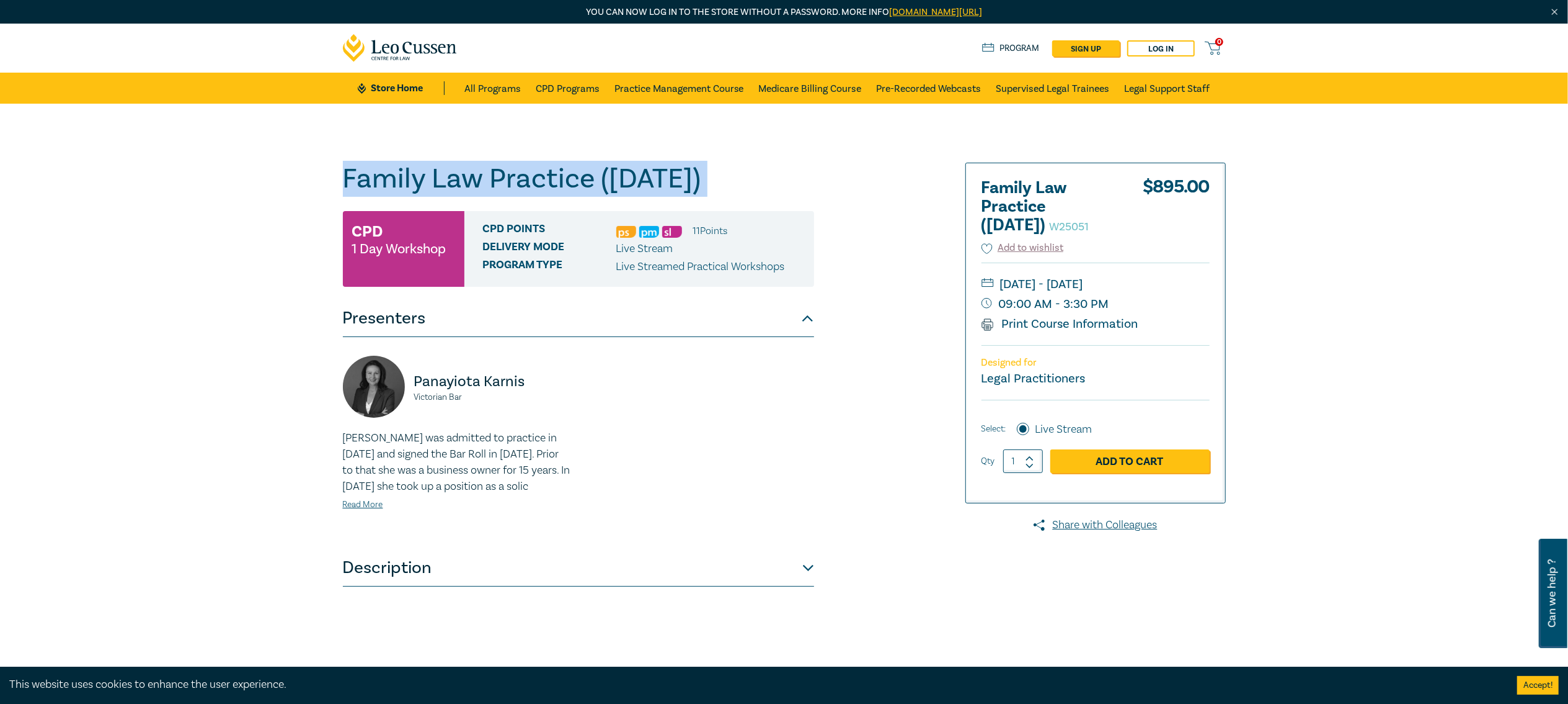
click at [407, 177] on h1 "Family Law Practice ([DATE]) W25051" at bounding box center [578, 179] width 471 height 32
copy h1 "Family Law Practice ([DATE]) W25051"
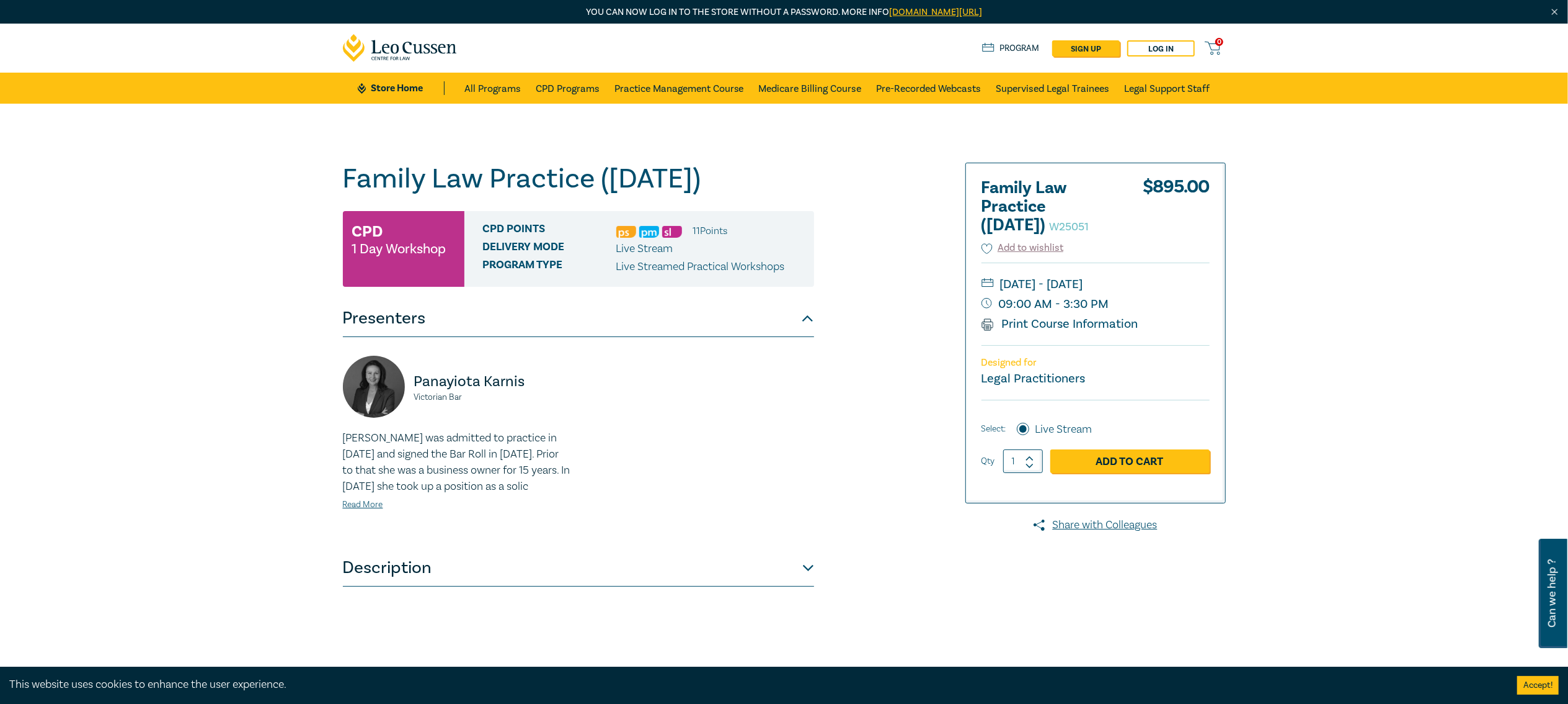
drag, startPoint x: 1134, startPoint y: 344, endPoint x: 1122, endPoint y: 344, distance: 12.0
click at [1122, 314] on small "09:00 AM - 3:30 PM" at bounding box center [1096, 304] width 228 height 20
click at [1100, 332] on link "Print Course Information" at bounding box center [1060, 323] width 157 height 16
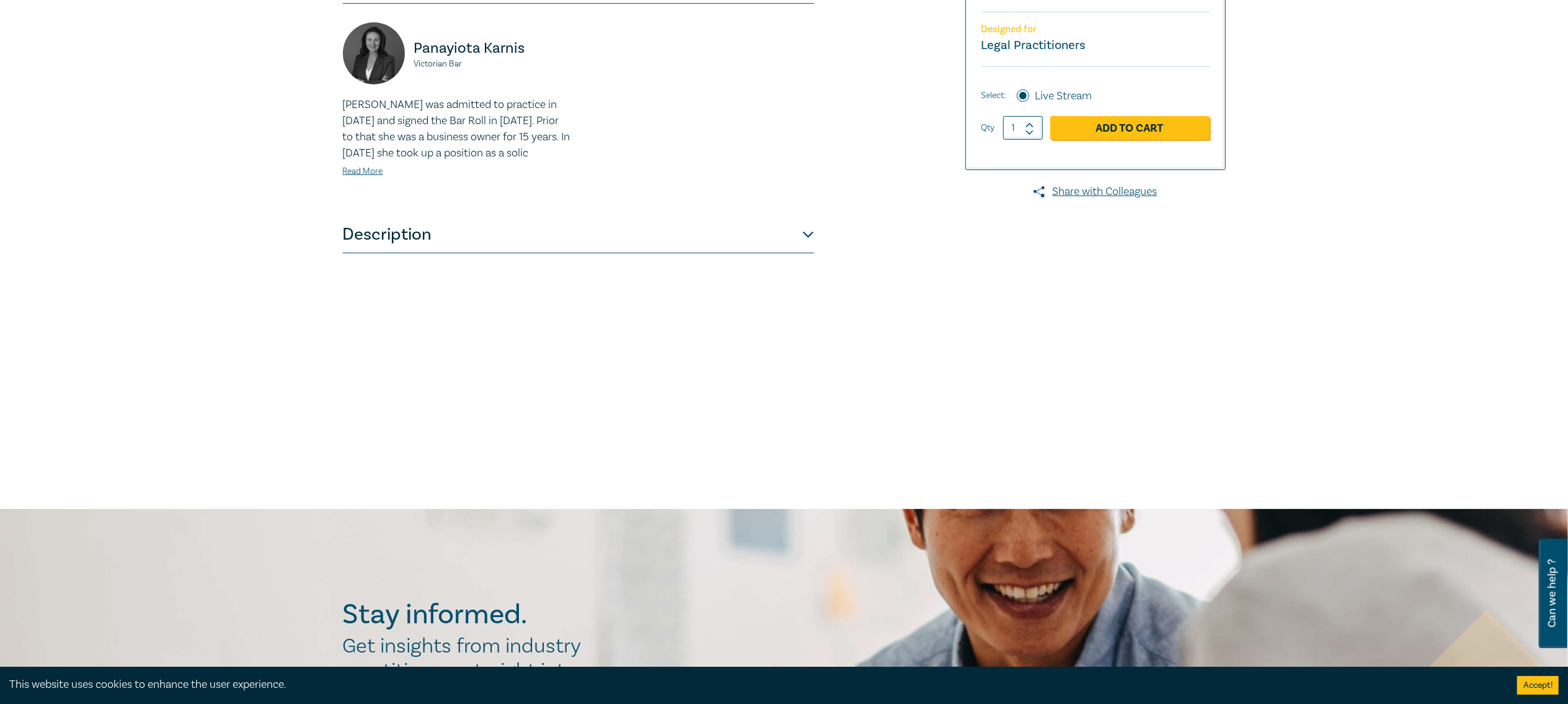
scroll to position [372, 0]
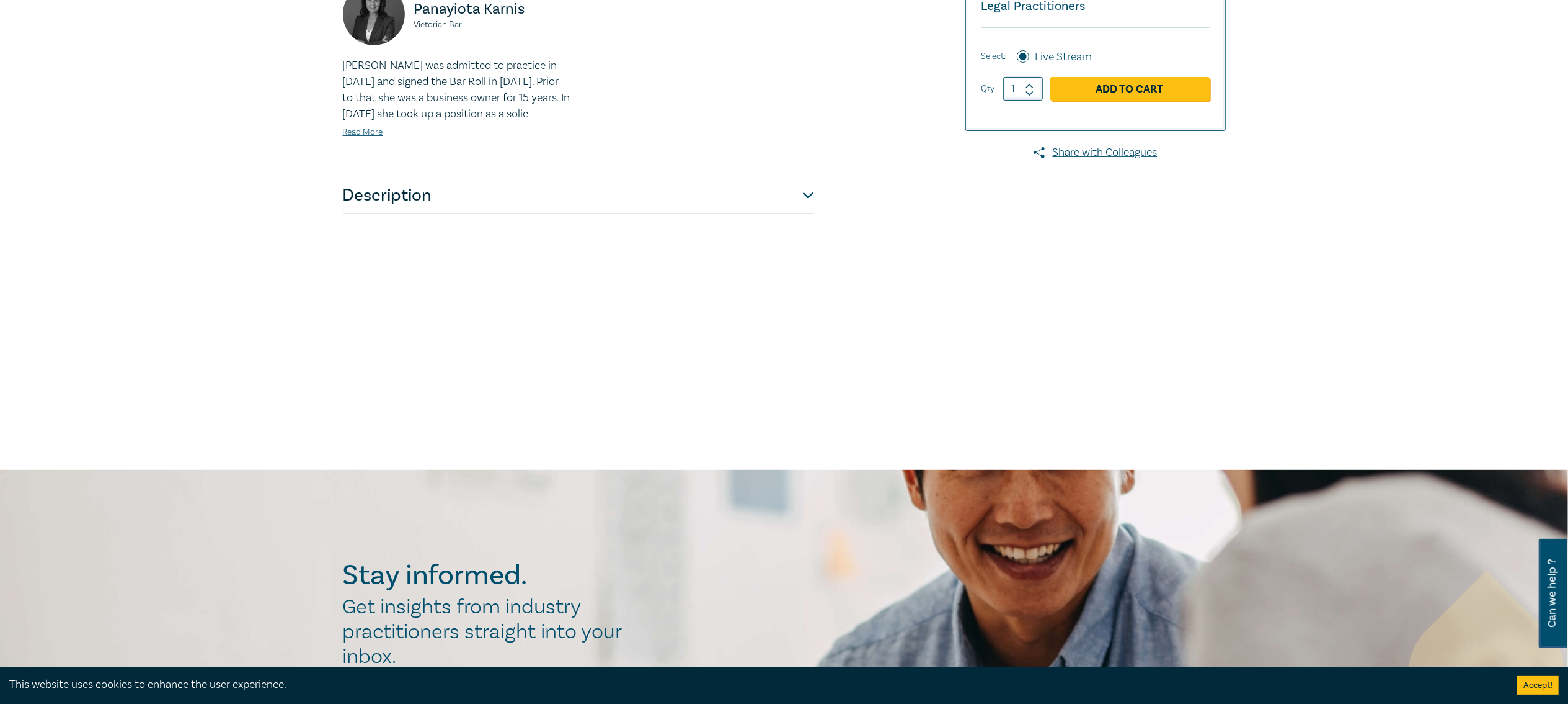
click at [558, 214] on button "Description" at bounding box center [578, 195] width 471 height 37
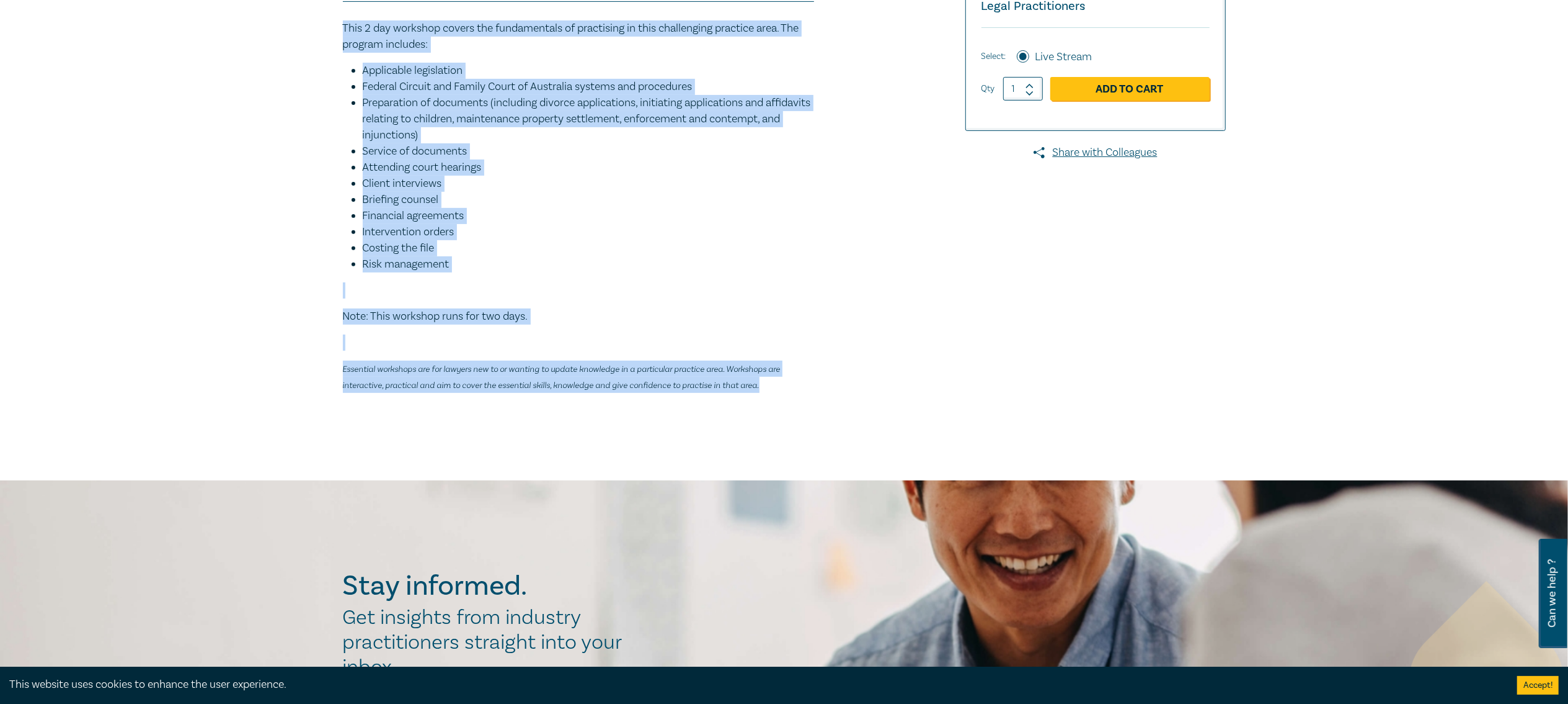
drag, startPoint x: 366, startPoint y: 71, endPoint x: 824, endPoint y: 422, distance: 577.0
click at [824, 421] on div "Family Law Practice ([DATE]) W25051 CPD 1 Day Workshop CPD Points 11 Point s De…" at bounding box center [634, 106] width 598 height 631
copy div "This 2 day workshop covers the fundamentals of practising in this challenging p…"
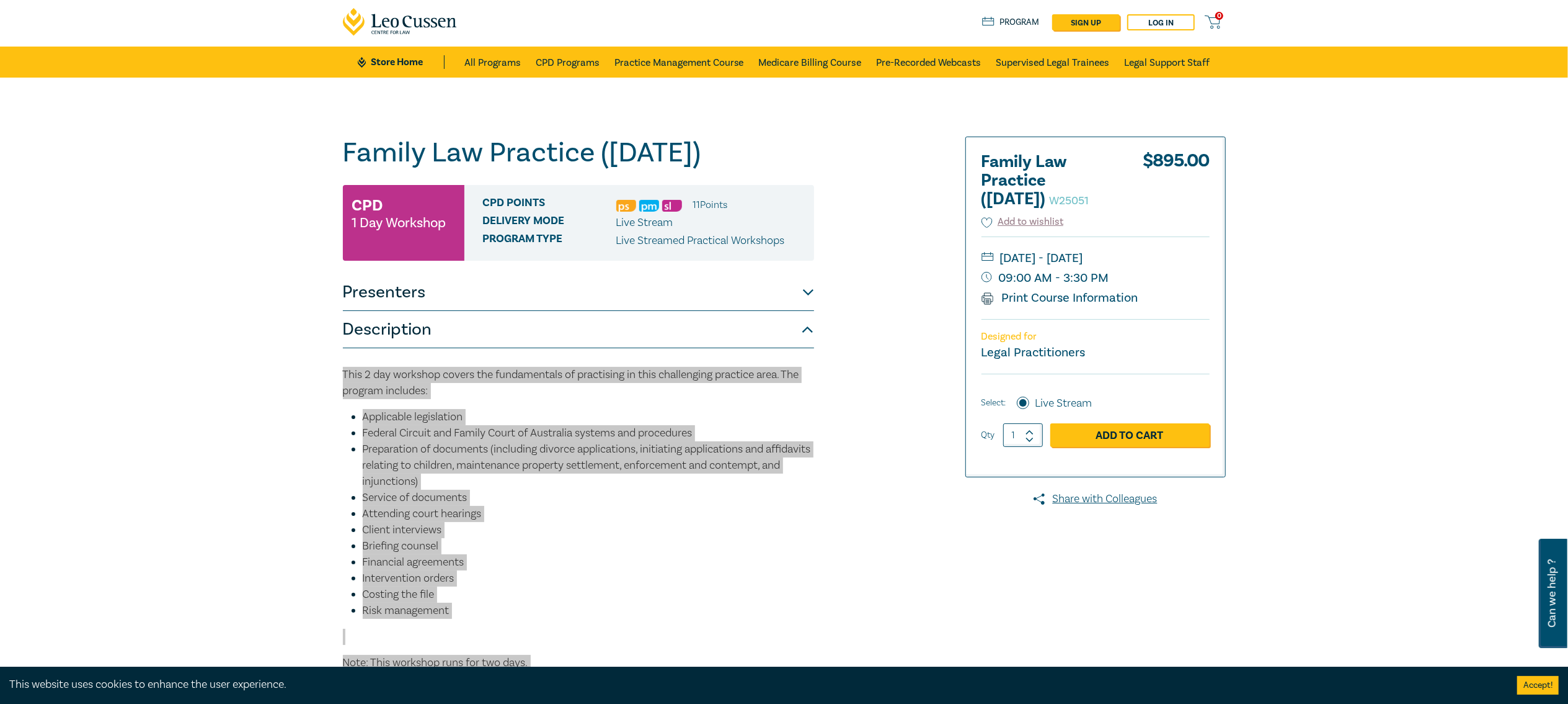
scroll to position [0, 0]
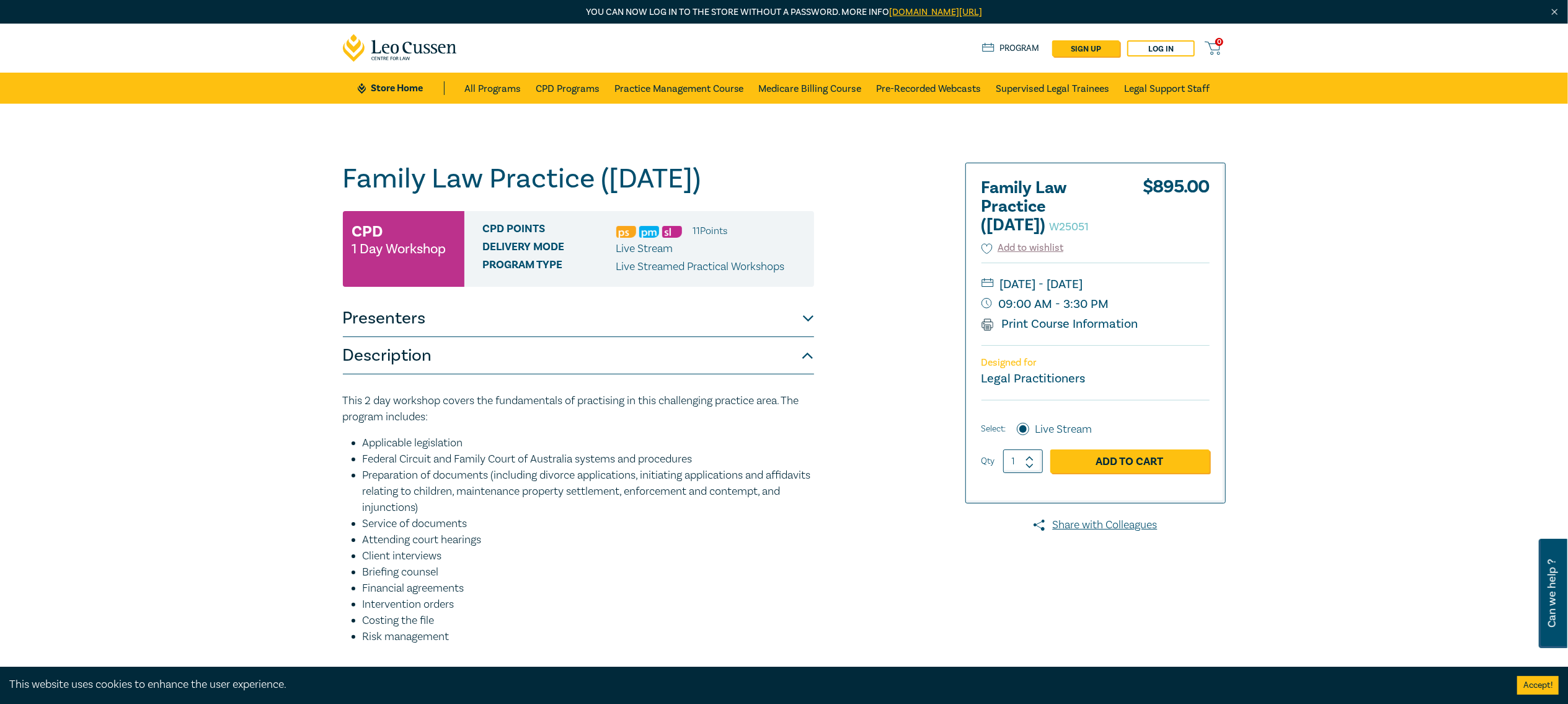
drag, startPoint x: 1121, startPoint y: 342, endPoint x: 1001, endPoint y: 337, distance: 120.1
click at [1001, 314] on small "09:00 AM - 3:30 PM" at bounding box center [1096, 304] width 228 height 20
click at [1119, 294] on small "[DATE] - [DATE]" at bounding box center [1096, 284] width 228 height 20
drag, startPoint x: 1038, startPoint y: 310, endPoint x: 1120, endPoint y: 312, distance: 82.0
click at [1120, 294] on small "[DATE] - [DATE]" at bounding box center [1096, 284] width 228 height 20
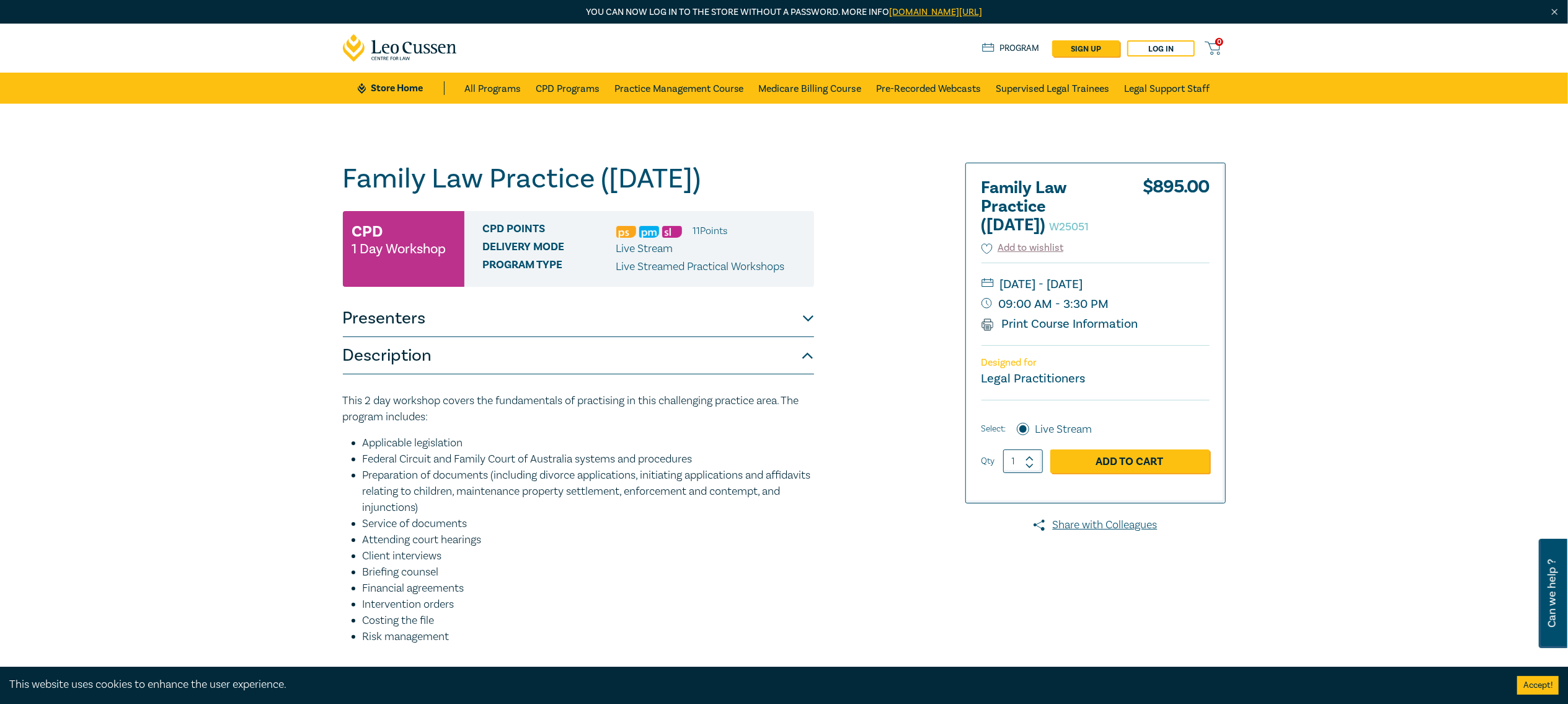
click at [1130, 294] on small "[DATE] - [DATE]" at bounding box center [1096, 284] width 228 height 20
